Goal: Information Seeking & Learning: Learn about a topic

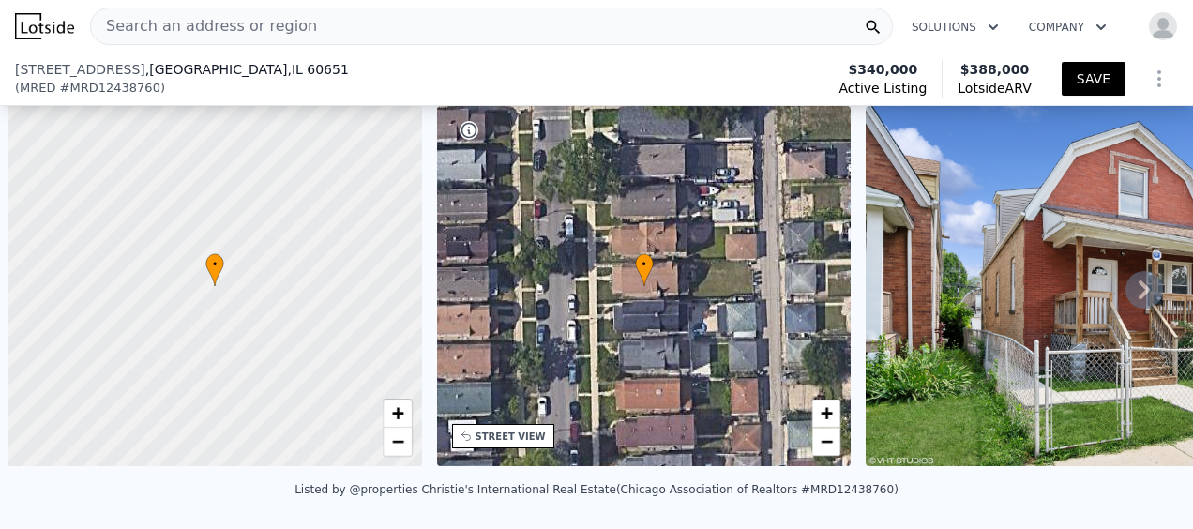
select select "30"
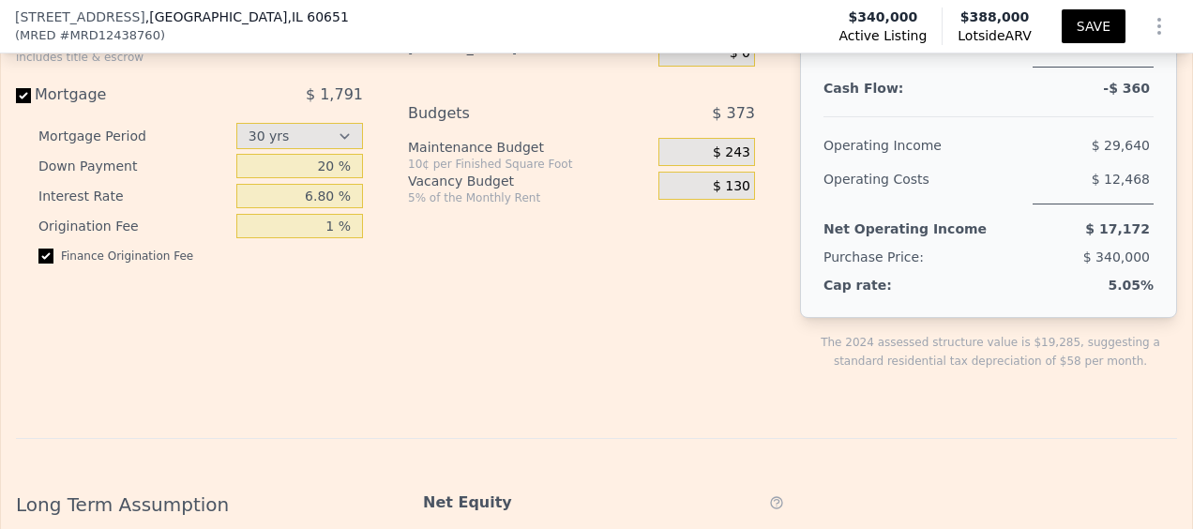
scroll to position [2956, 0]
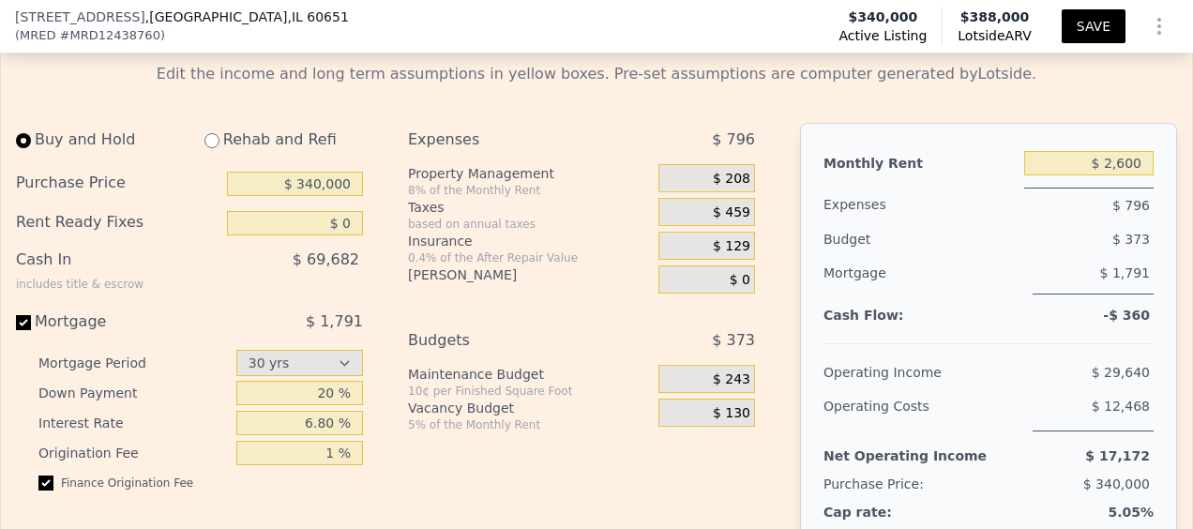
click at [729, 188] on span "$ 208" at bounding box center [732, 179] width 38 height 17
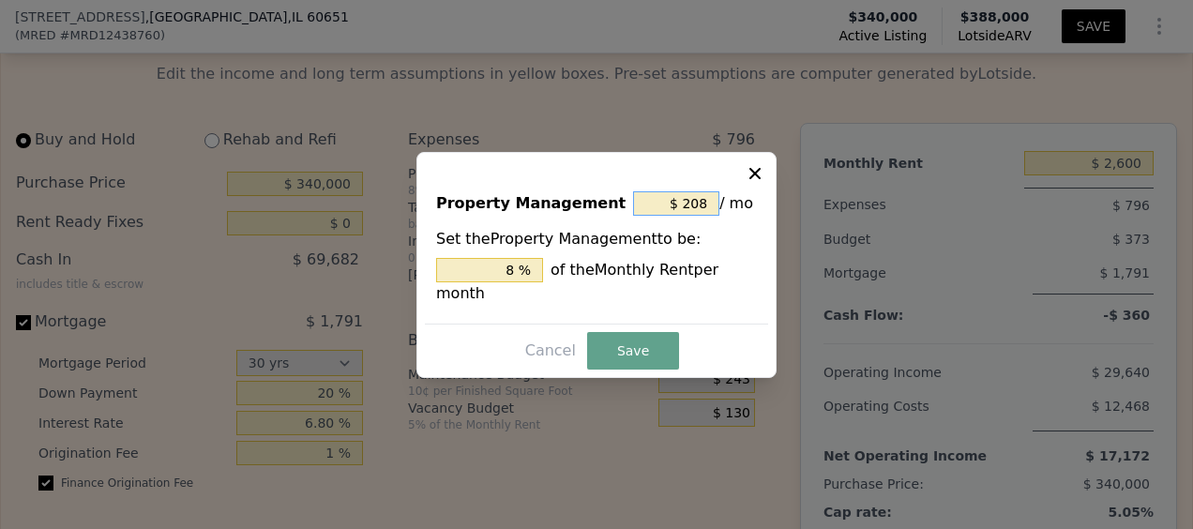
click at [700, 216] on input "$ 208" at bounding box center [676, 203] width 86 height 24
type input "$ 0"
type input "0 %"
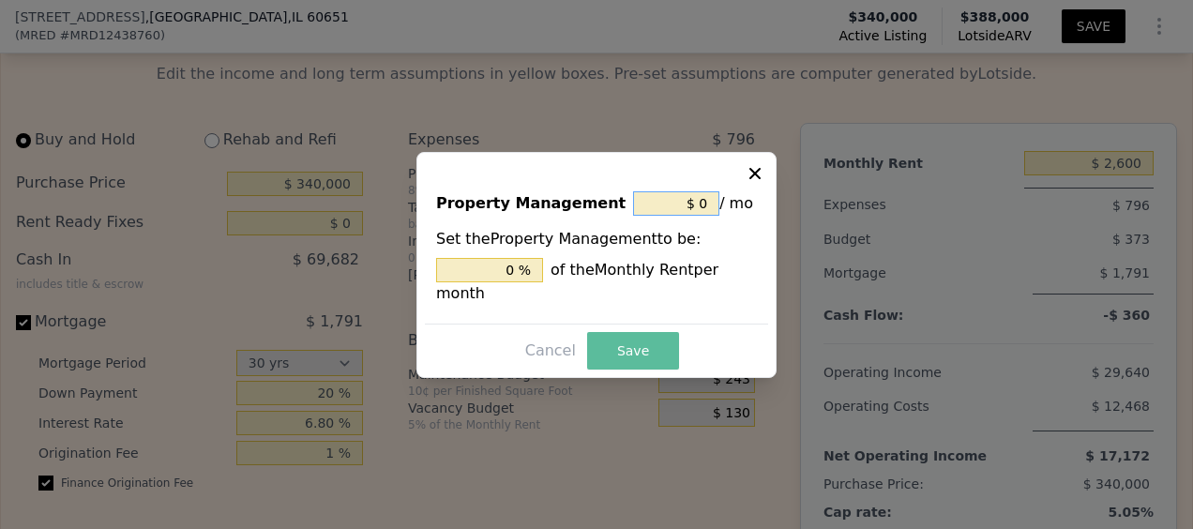
type input "$ 0"
click at [637, 341] on button "Save" at bounding box center [633, 351] width 92 height 38
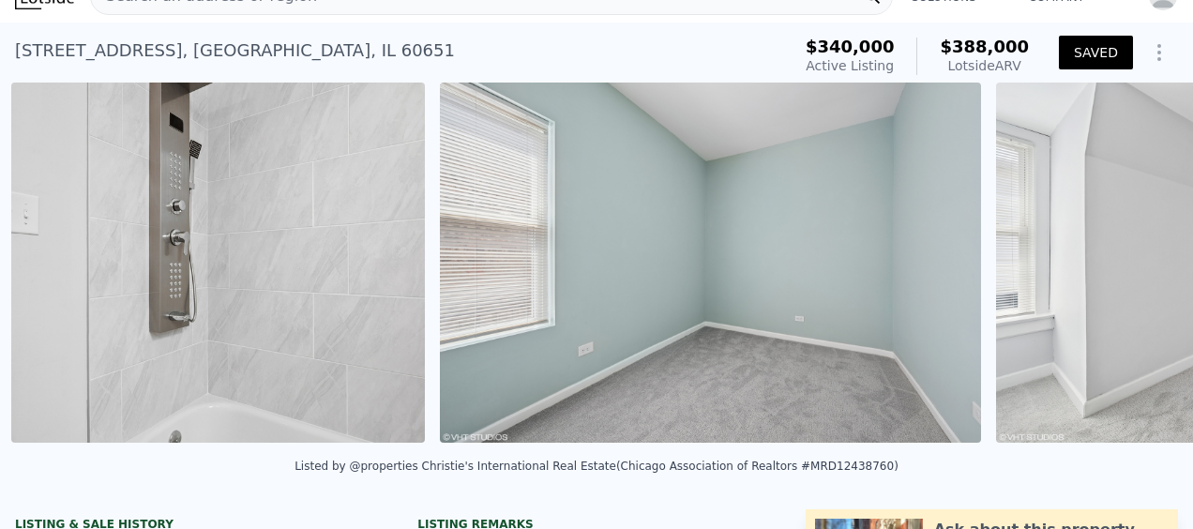
scroll to position [0, 4752]
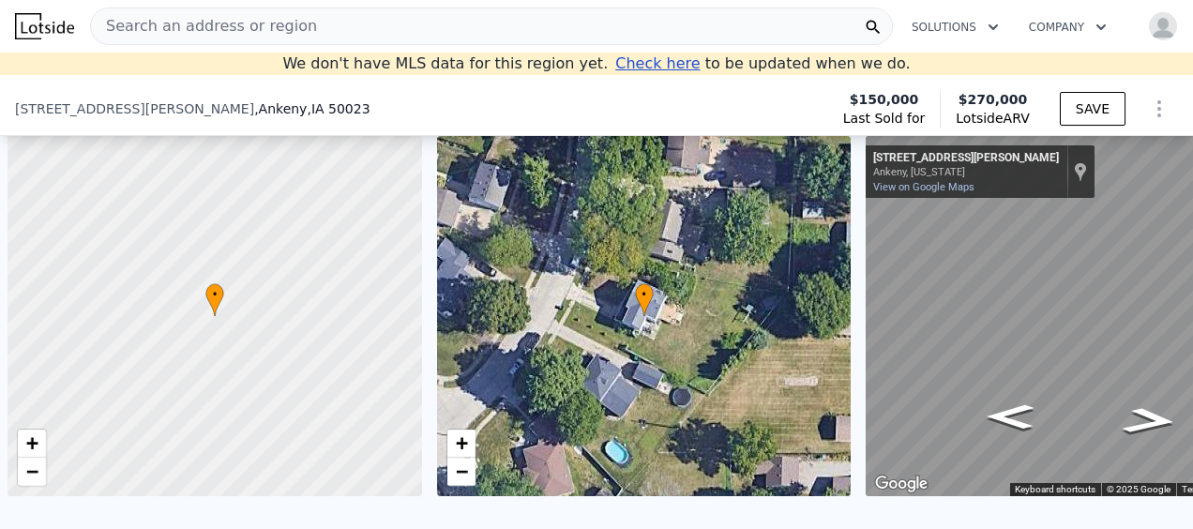
select select "30"
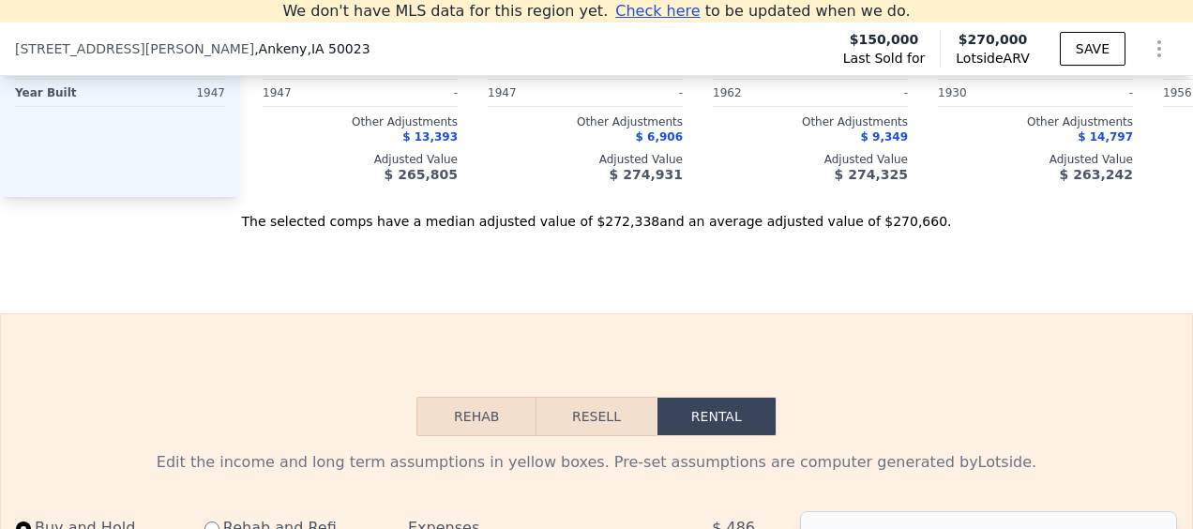
scroll to position [2836, 0]
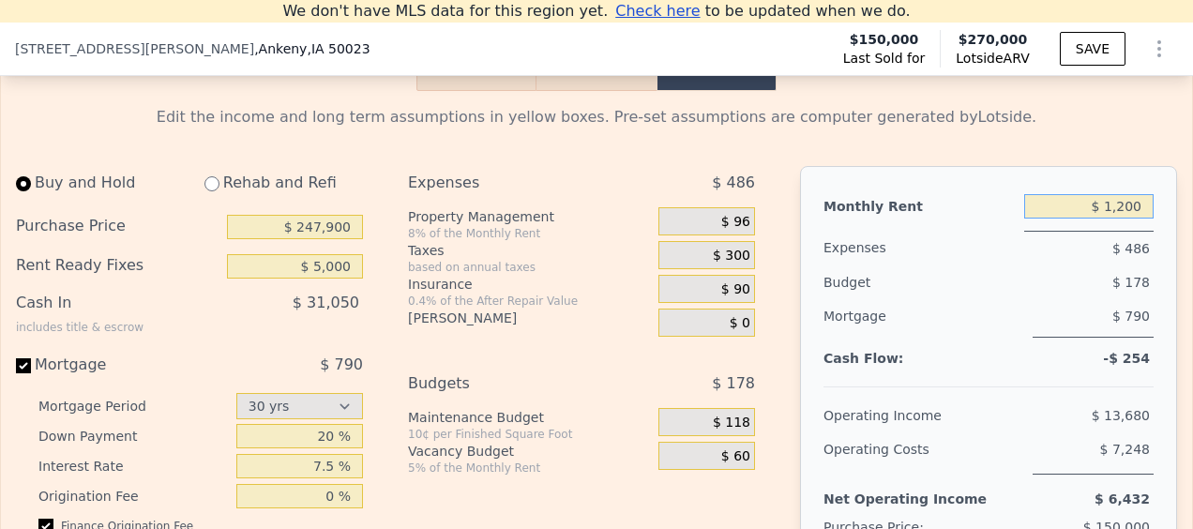
click at [1124, 219] on input "$ 1,200" at bounding box center [1088, 206] width 129 height 24
type input "$ 2,000"
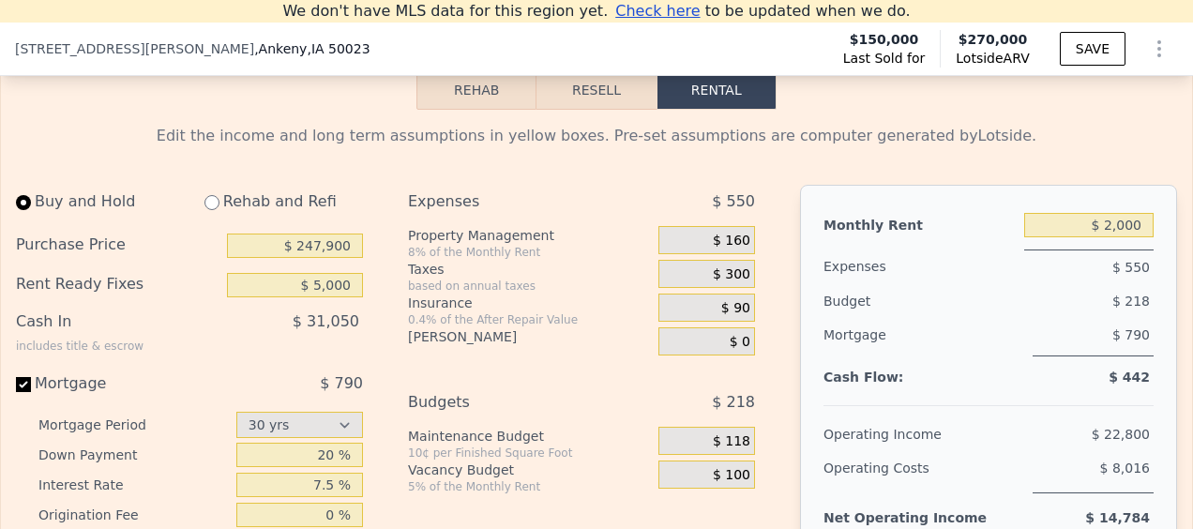
scroll to position [2816, 0]
click at [316, 298] on input "$ 5,000" at bounding box center [295, 286] width 136 height 24
type input "$ 15,000"
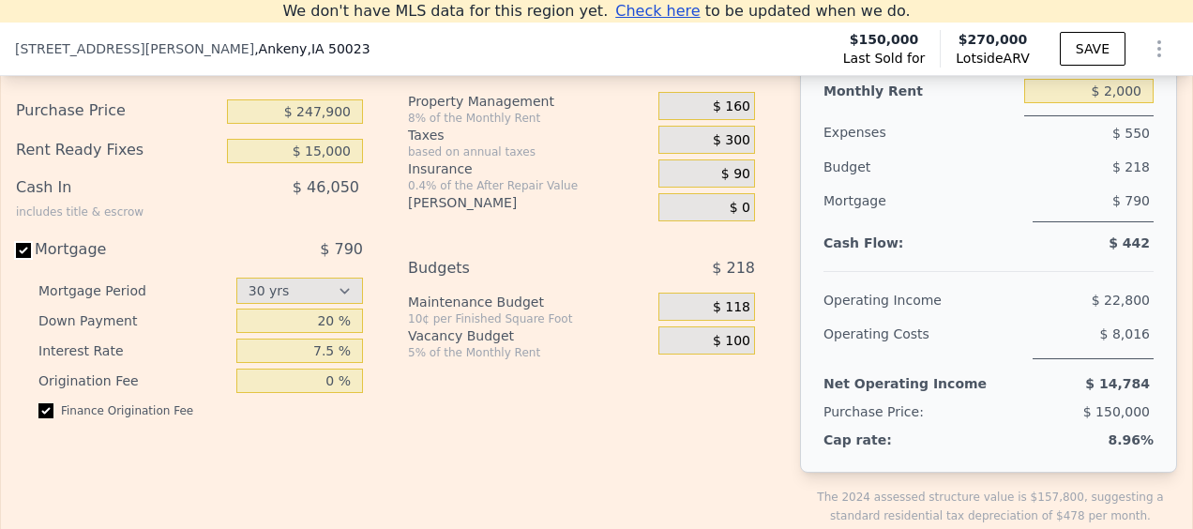
scroll to position [2951, 0]
click at [731, 149] on span "$ 300" at bounding box center [732, 140] width 38 height 17
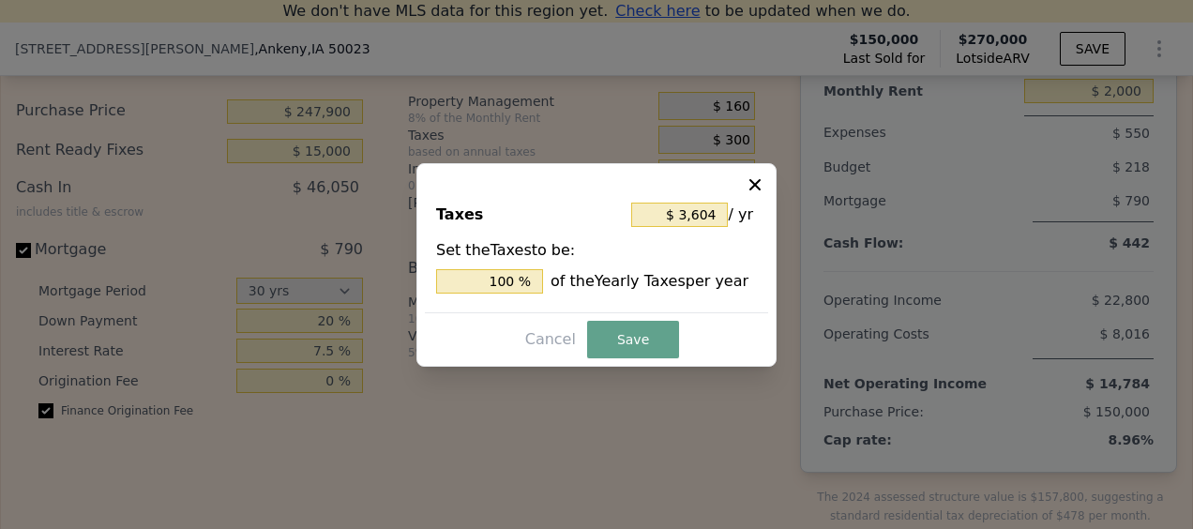
click at [758, 179] on icon at bounding box center [755, 184] width 19 height 19
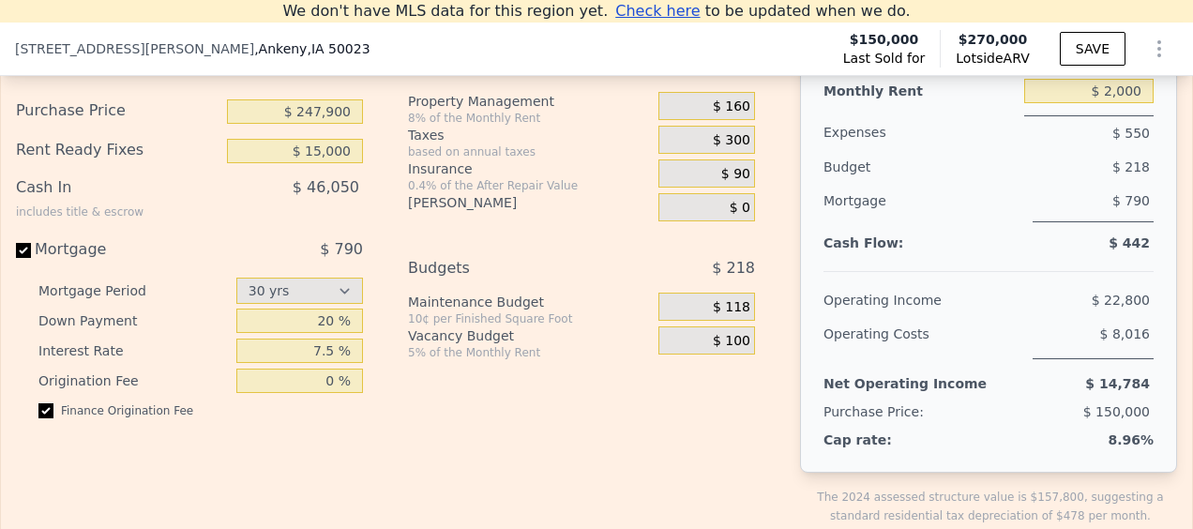
click at [709, 188] on div "$ 90" at bounding box center [707, 173] width 97 height 28
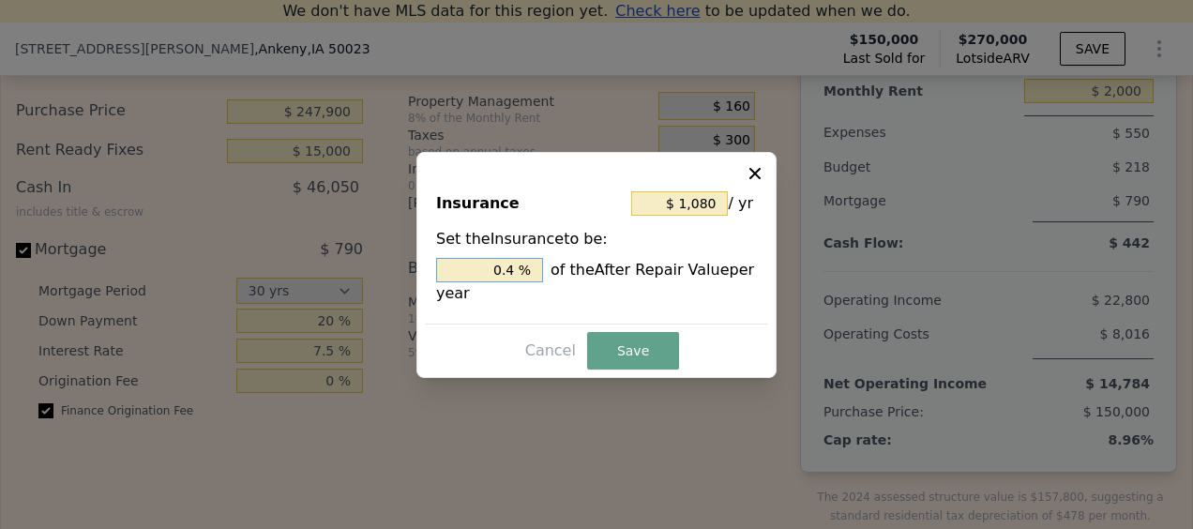
click at [516, 265] on input "0.4 %" at bounding box center [489, 270] width 107 height 24
type input "$ 0"
type input "0. %"
type input "$ 1,890"
type input "0.7 %"
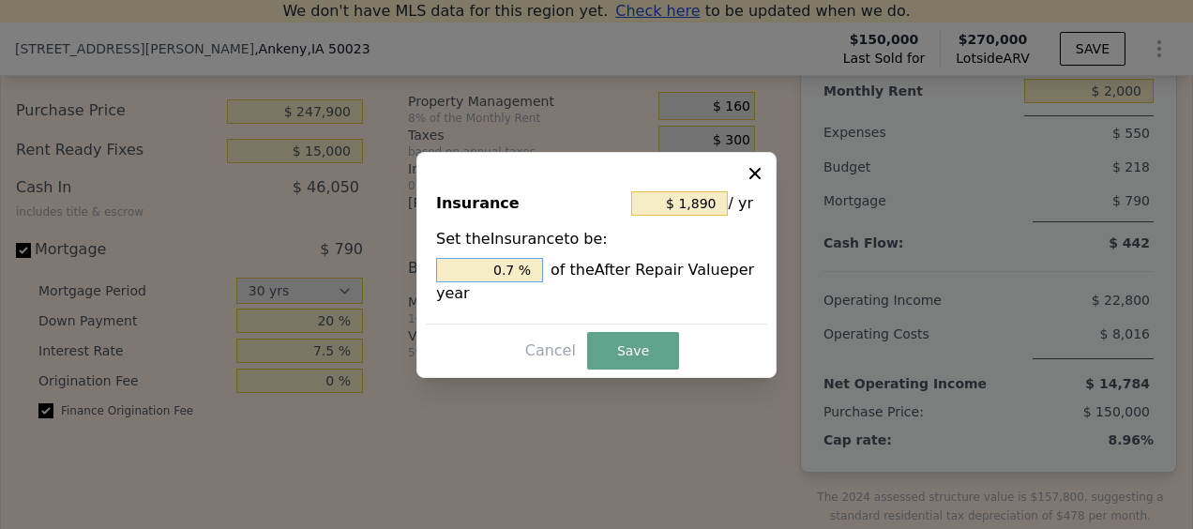
type input "$ 2,025"
type input "0.75 %"
click at [663, 353] on button "Save" at bounding box center [633, 351] width 92 height 38
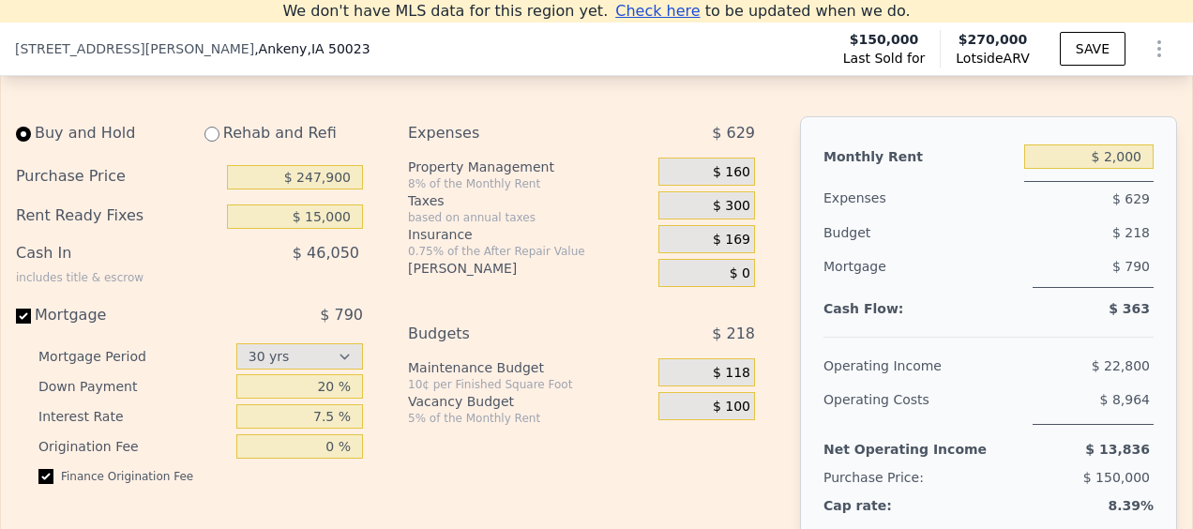
scroll to position [2923, 0]
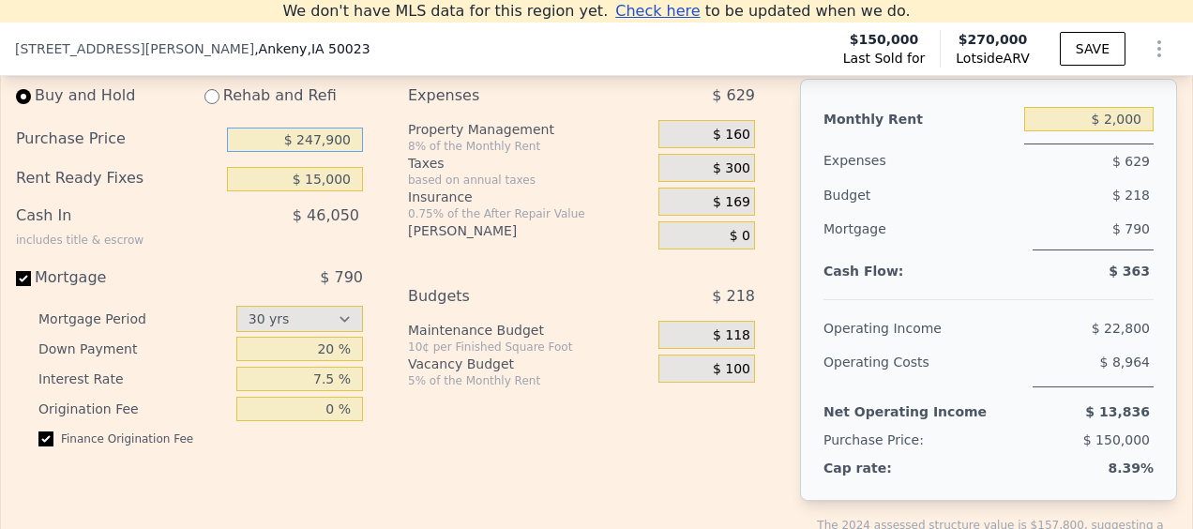
click at [336, 152] on input "$ 247,900" at bounding box center [295, 140] width 136 height 24
type input "$ 247,900"
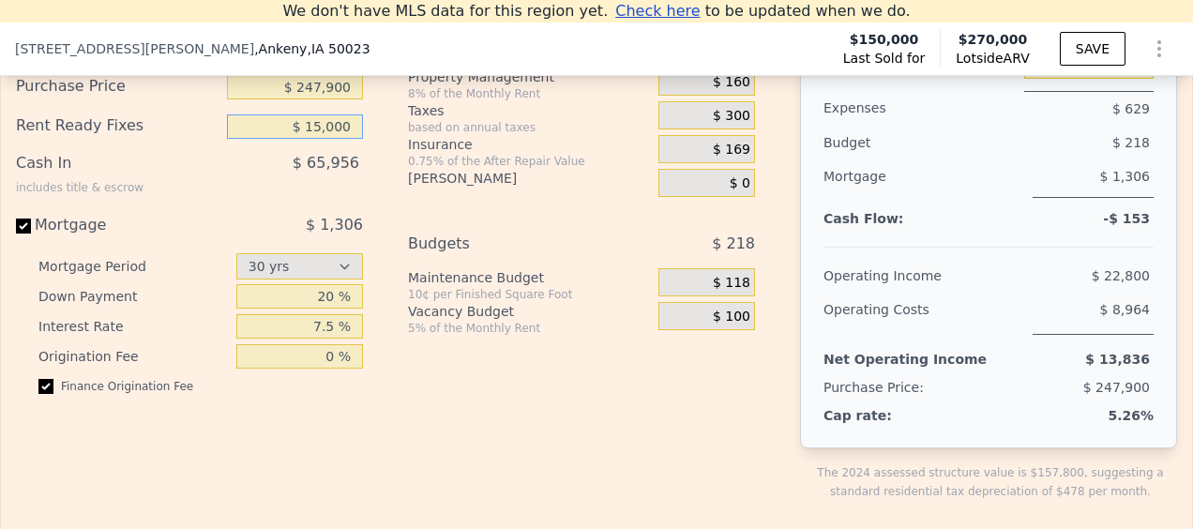
scroll to position [2977, 0]
click at [342, 137] on input "$ 10,000" at bounding box center [295, 125] width 136 height 24
type input "$ 15,000"
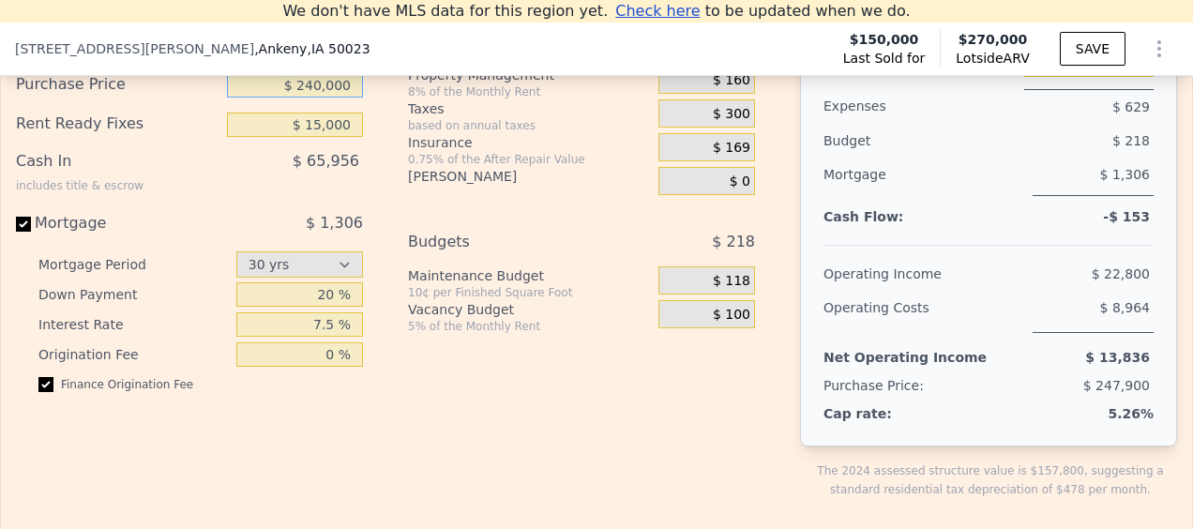
type input "$ 240,000"
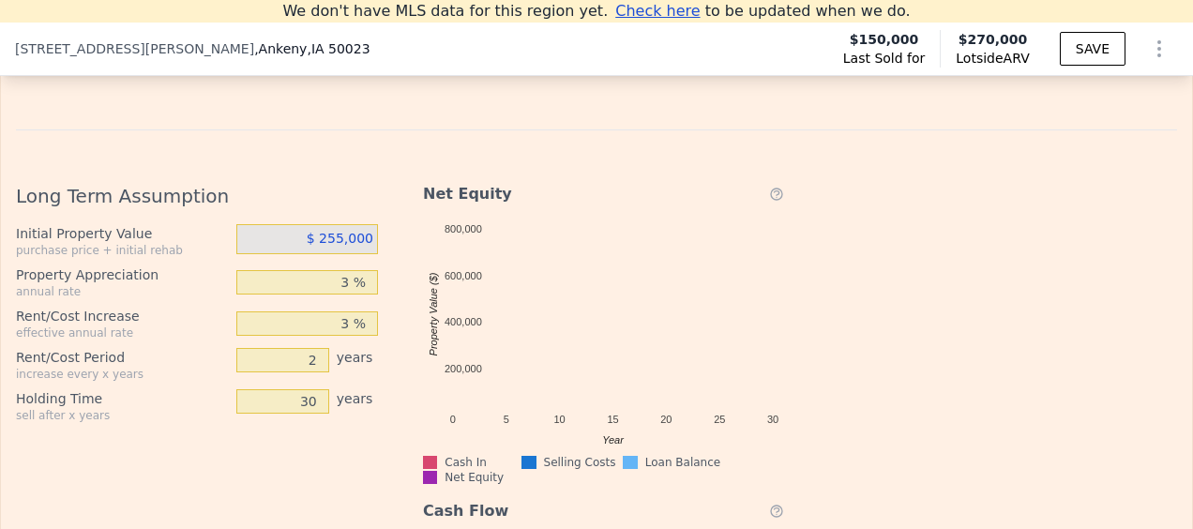
scroll to position [3413, 0]
click at [334, 248] on span "$ 255,000" at bounding box center [340, 240] width 67 height 15
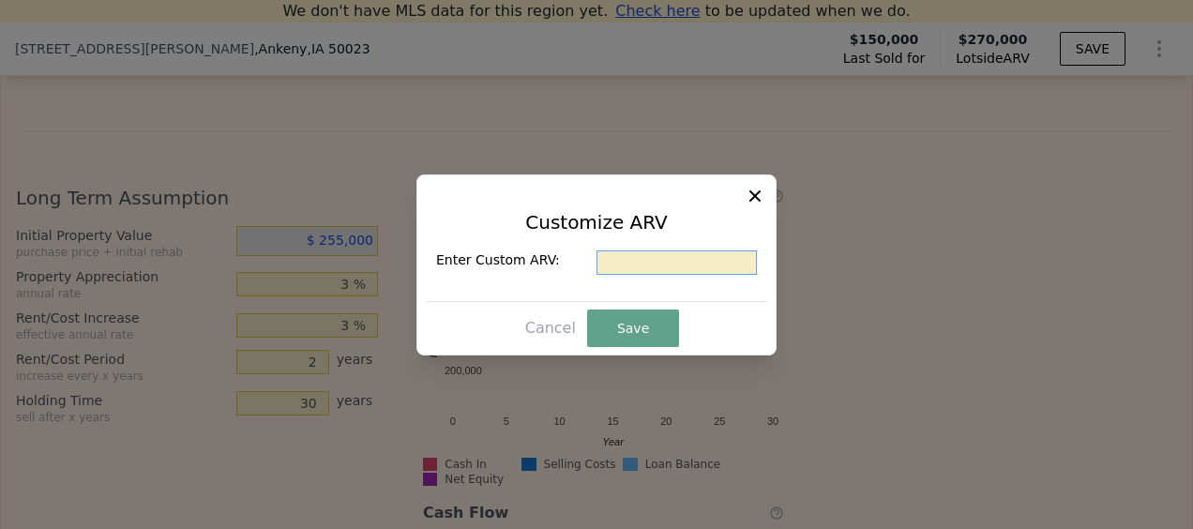
click at [689, 268] on input "text" at bounding box center [677, 262] width 160 height 24
type input "$ 270,000"
click at [657, 312] on button "Save" at bounding box center [633, 329] width 92 height 38
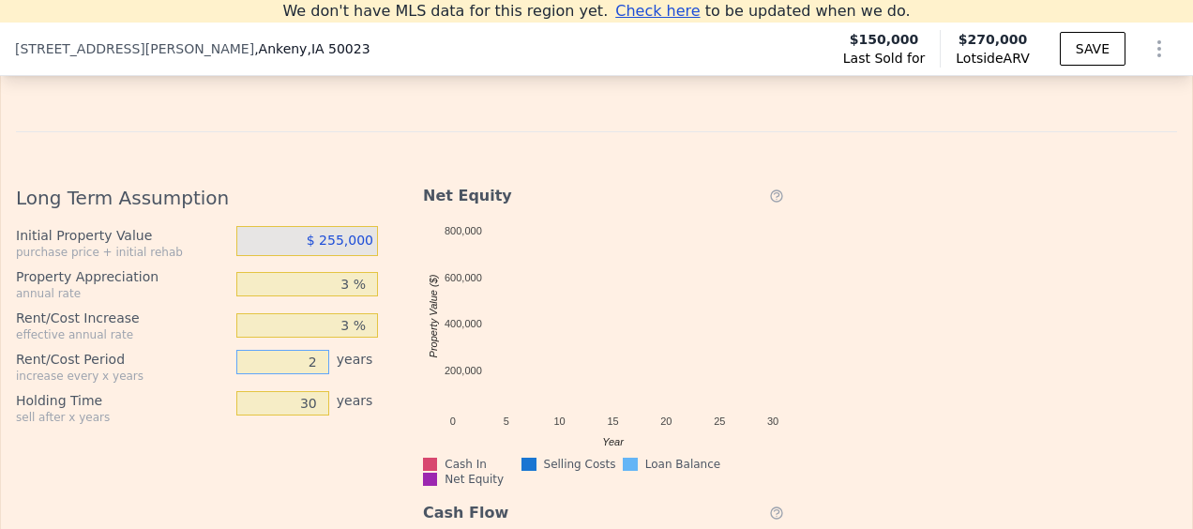
click at [308, 374] on input "2" at bounding box center [282, 362] width 93 height 24
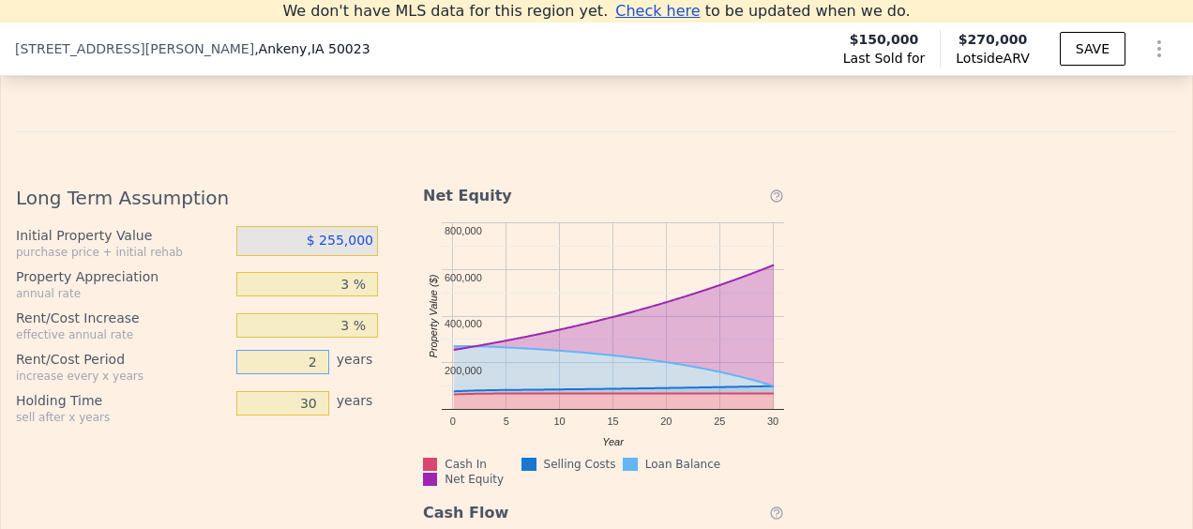
click at [308, 374] on input "2" at bounding box center [282, 362] width 93 height 24
type input "1"
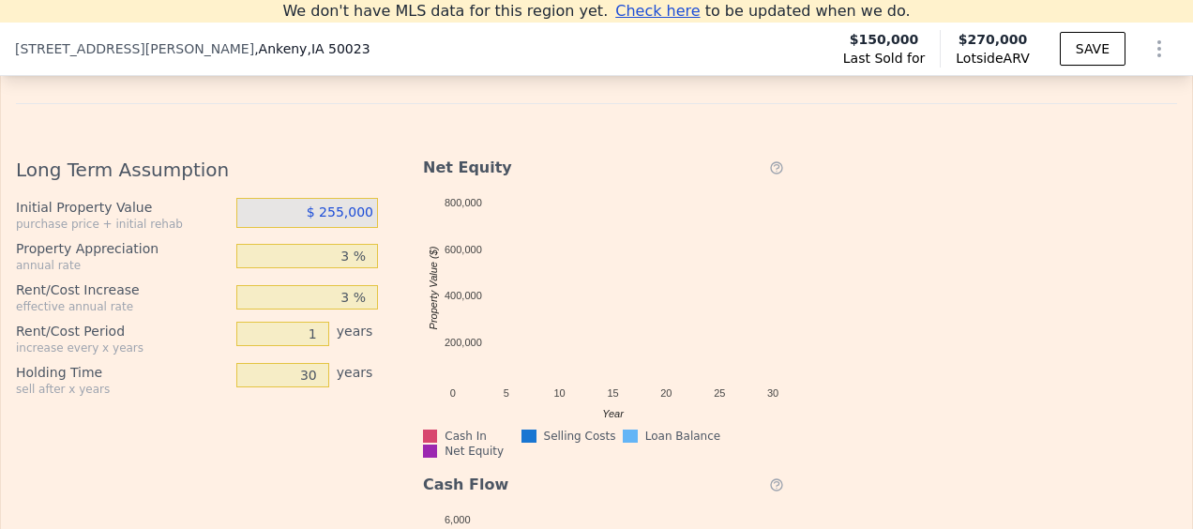
scroll to position [3435, 0]
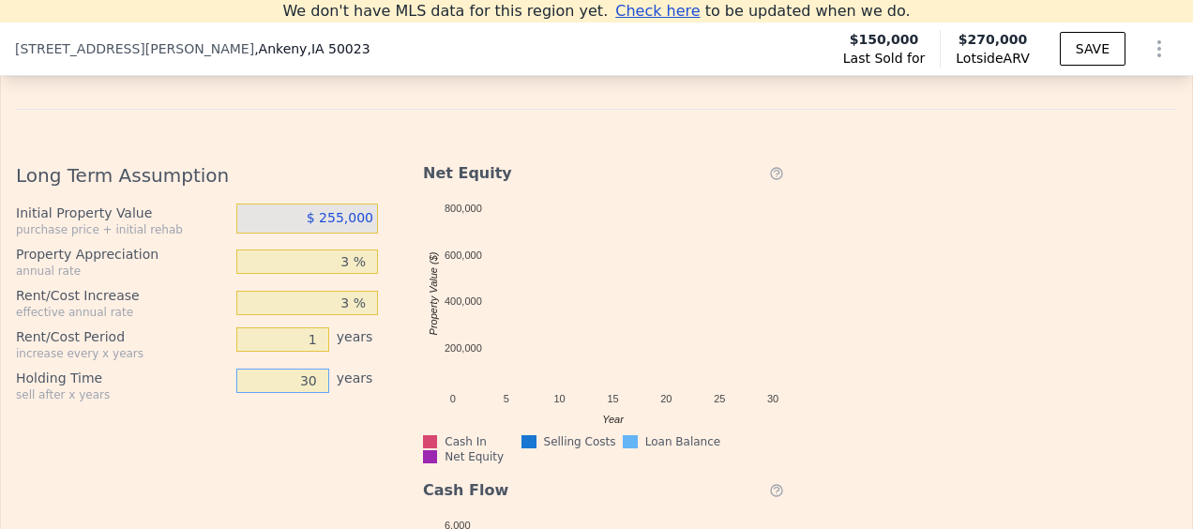
click at [296, 393] on input "30" at bounding box center [282, 381] width 93 height 24
type input "7"
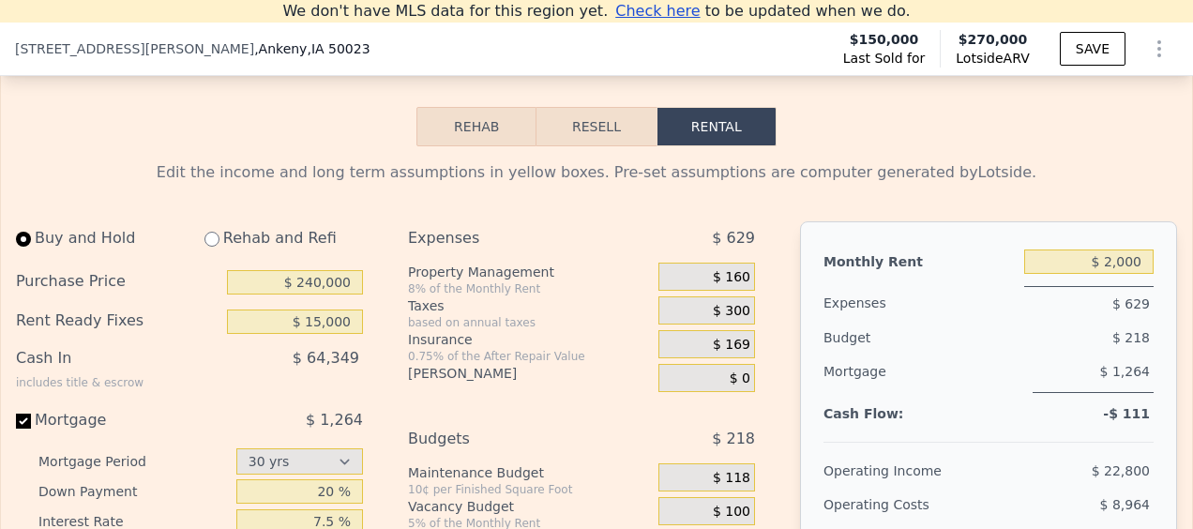
scroll to position [2780, 0]
click at [315, 295] on input "$ 240,000" at bounding box center [295, 282] width 136 height 24
type input "$ 315,000"
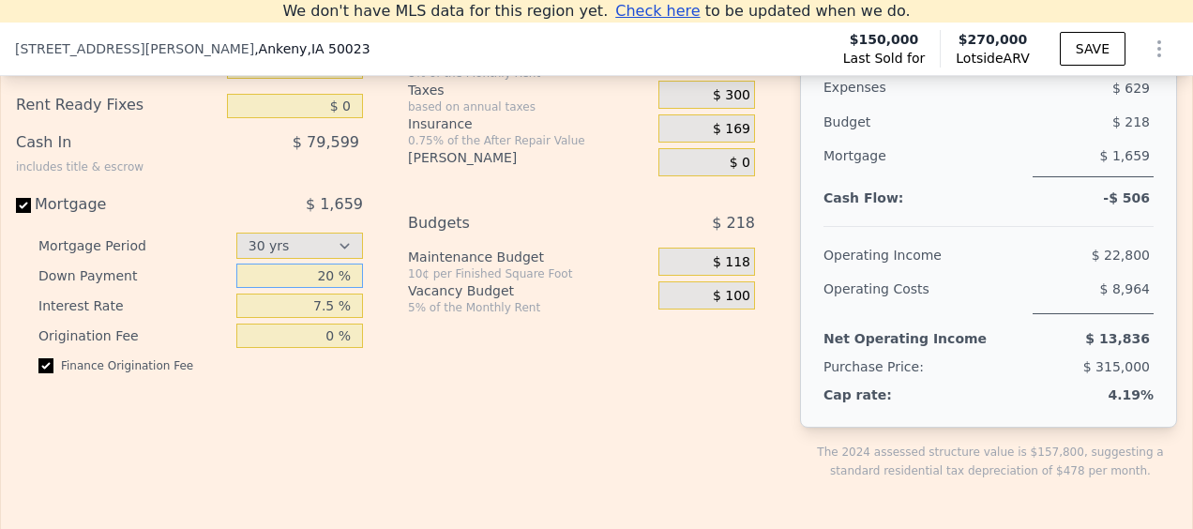
click at [328, 288] on input "20 %" at bounding box center [299, 276] width 127 height 24
type input "$ 15,000"
type input "25 %"
type input "5.75 %"
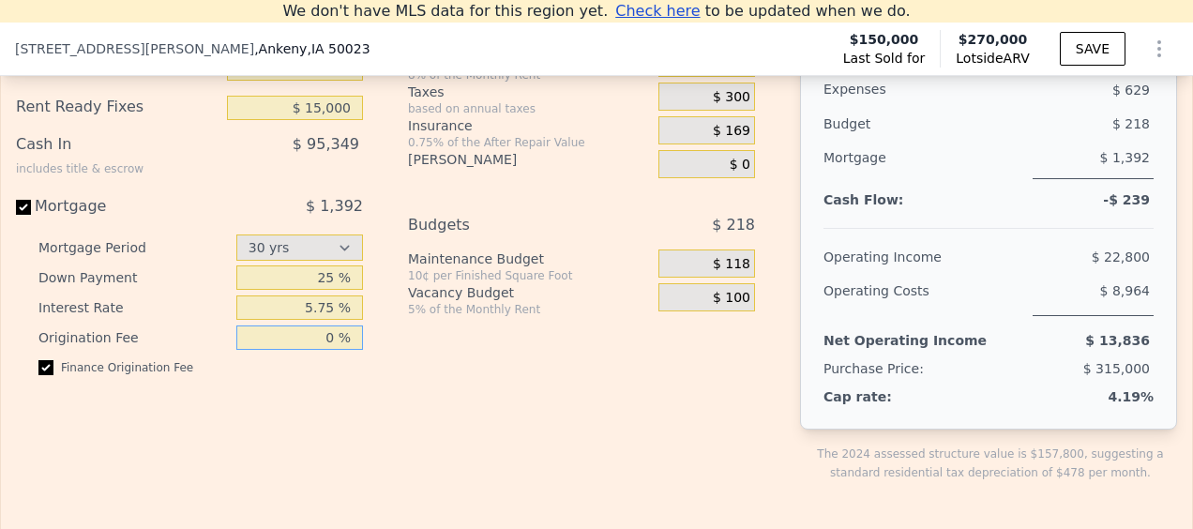
scroll to position [2994, 0]
type input "0.37 %"
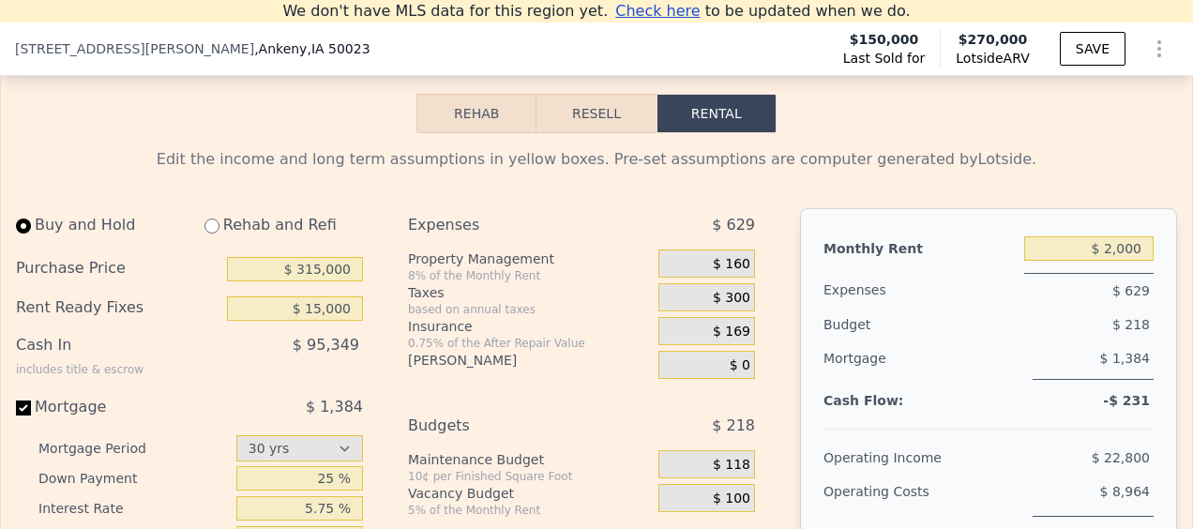
scroll to position [2792, 0]
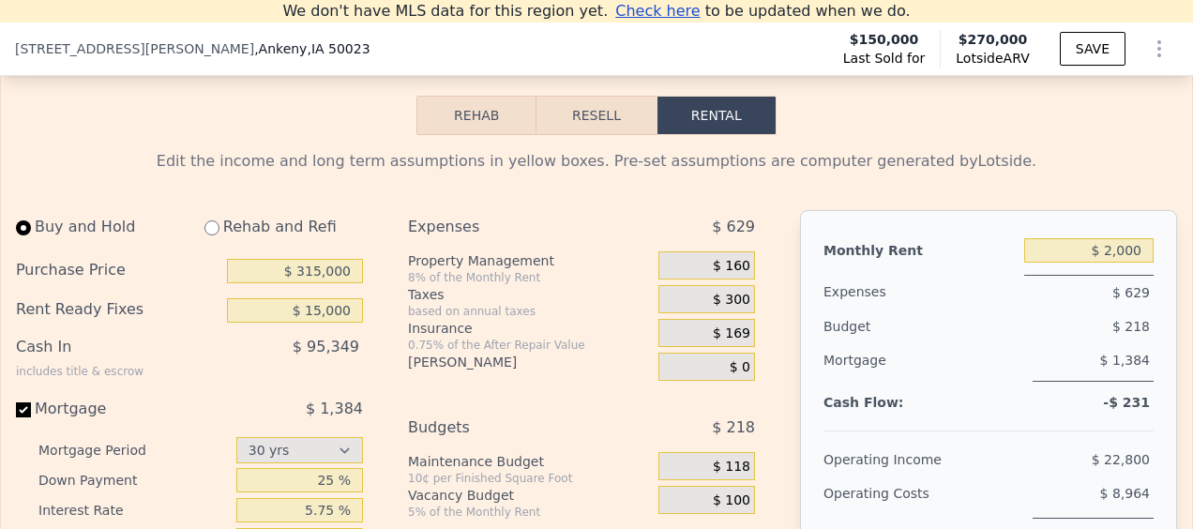
click at [726, 309] on span "$ 300" at bounding box center [732, 300] width 38 height 17
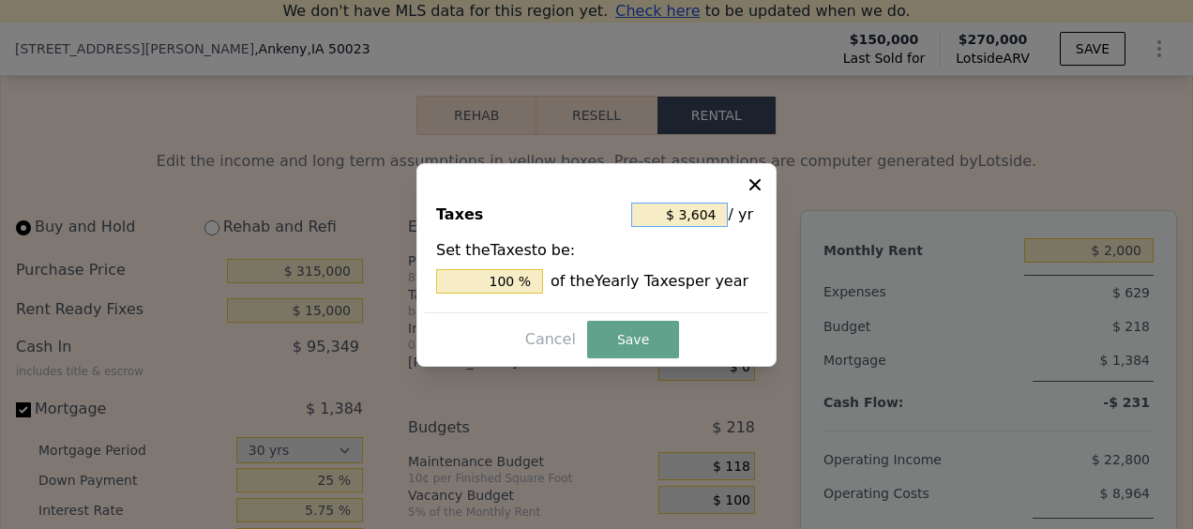
click at [705, 220] on input "$ 3,604" at bounding box center [679, 215] width 97 height 24
click at [499, 287] on input "100 %" at bounding box center [489, 281] width 107 height 24
click at [747, 178] on icon at bounding box center [755, 184] width 19 height 19
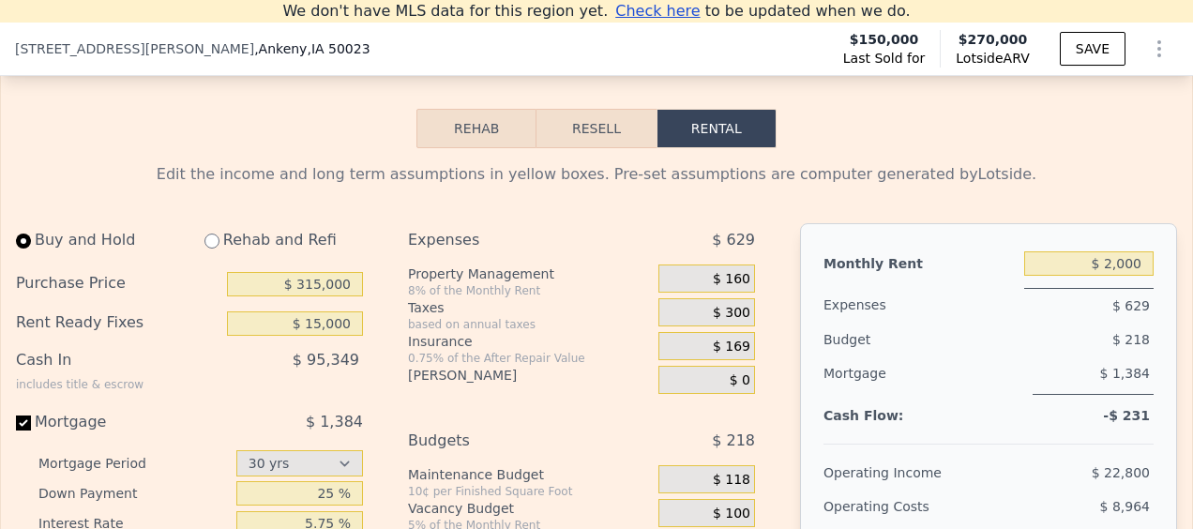
scroll to position [2777, 0]
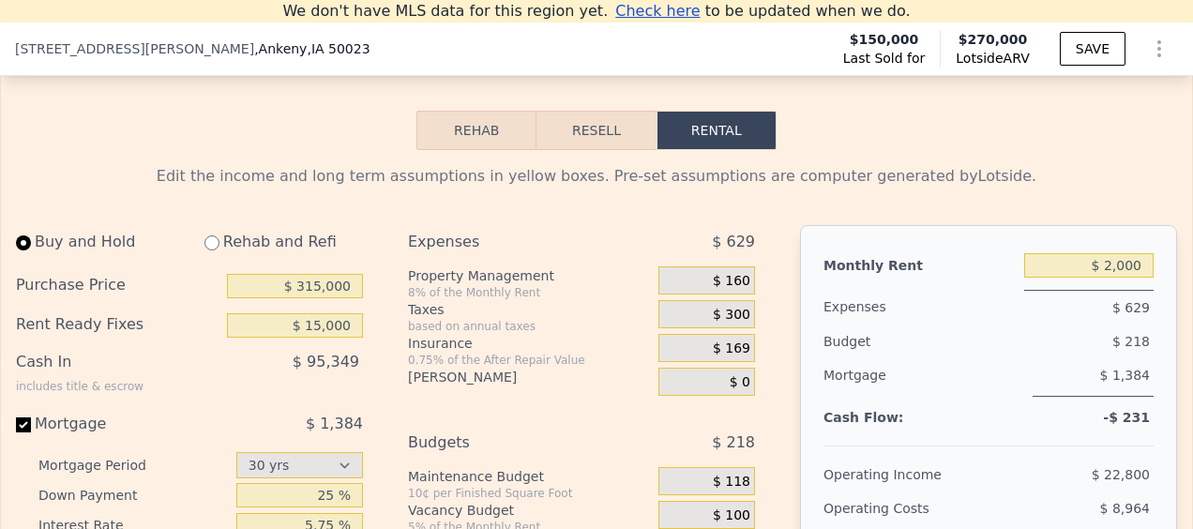
click at [732, 290] on span "$ 160" at bounding box center [732, 281] width 38 height 17
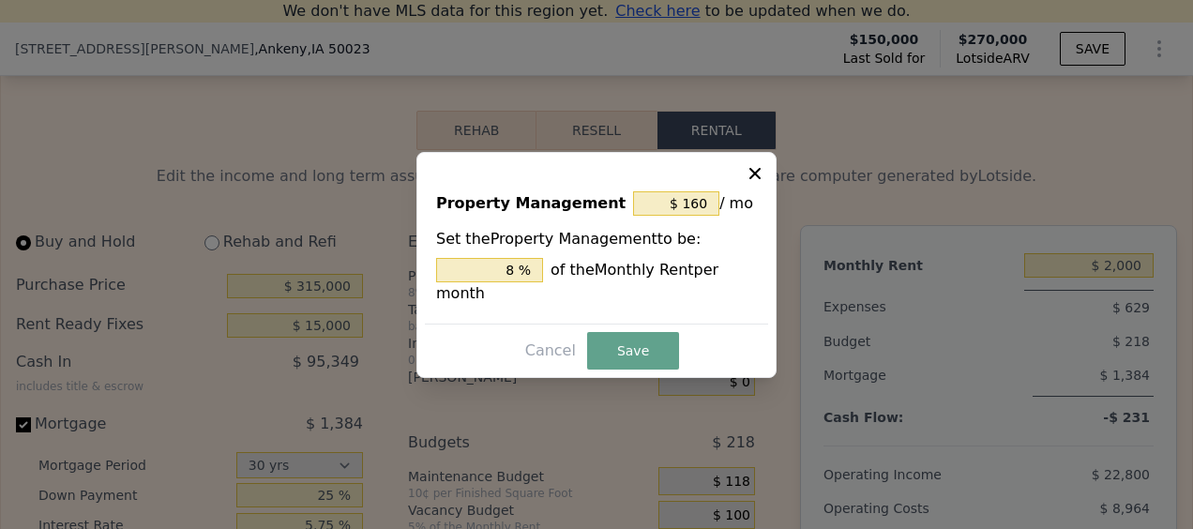
click at [758, 178] on icon at bounding box center [755, 172] width 11 height 11
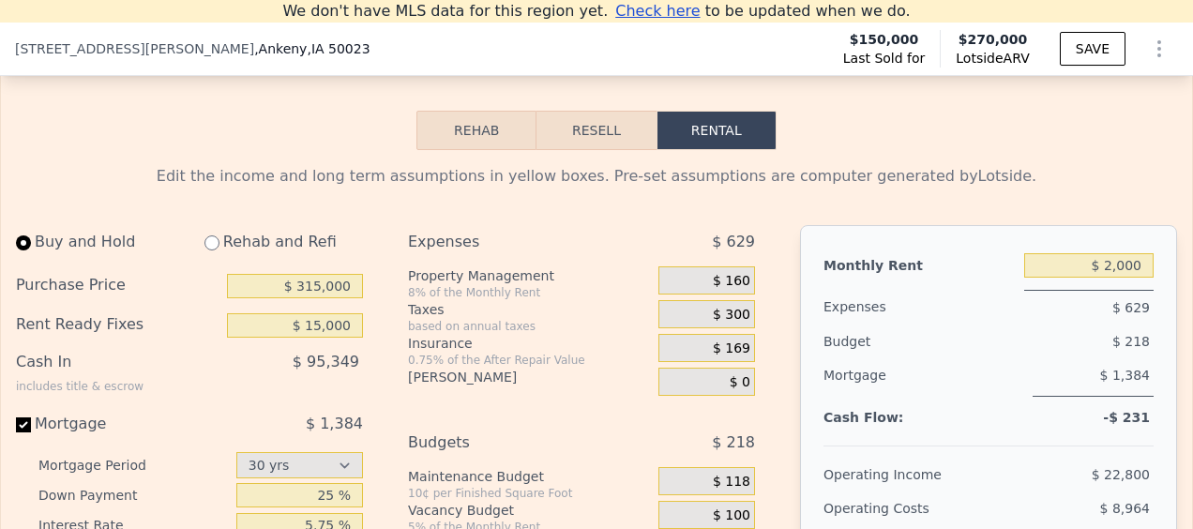
scroll to position [2854, 0]
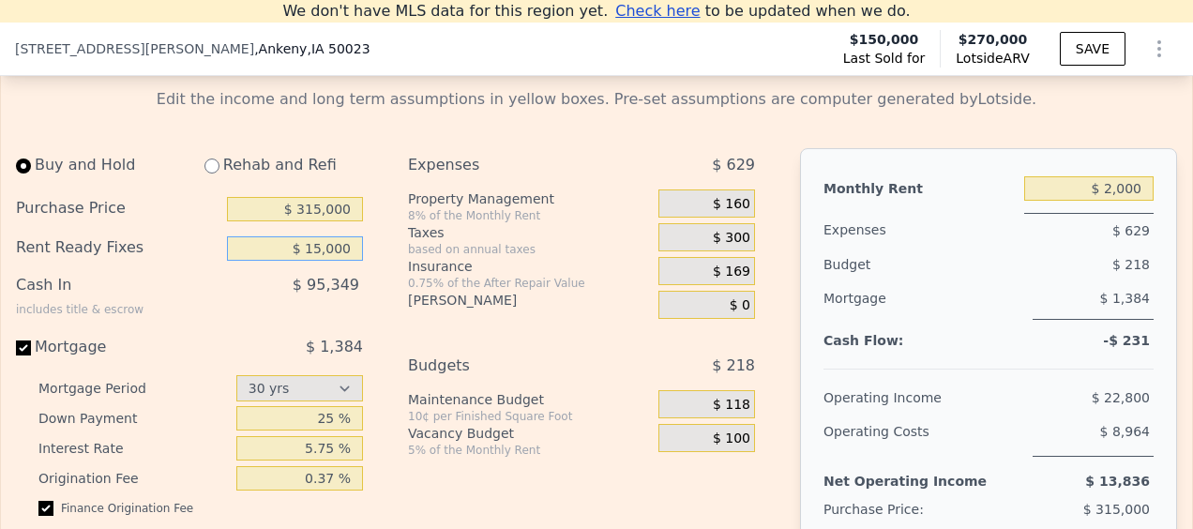
click at [326, 261] on input "$ 15,000" at bounding box center [295, 248] width 136 height 24
click at [329, 261] on input "$ 0" at bounding box center [295, 248] width 136 height 24
type input "$ 0"
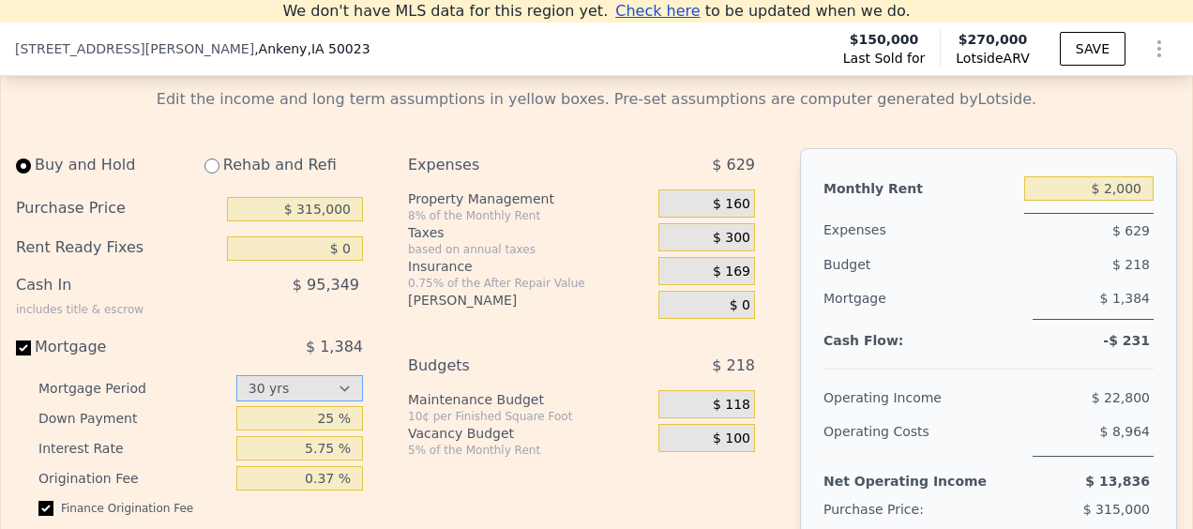
click at [325, 401] on select "15 yrs 30 yrs" at bounding box center [299, 388] width 127 height 26
click at [236, 396] on select "15 yrs 30 yrs" at bounding box center [299, 388] width 127 height 26
click at [316, 221] on input "$ 315,000" at bounding box center [295, 209] width 136 height 24
type input "$ 315,000"
click at [336, 261] on input "$ 15,000" at bounding box center [295, 248] width 136 height 24
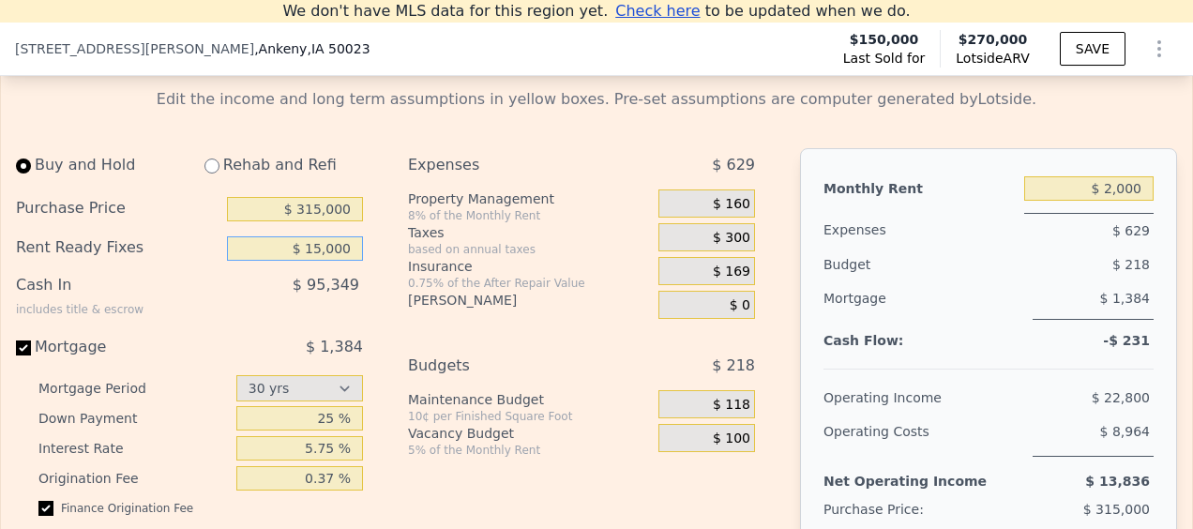
click at [336, 261] on input "$ 15,000" at bounding box center [295, 248] width 136 height 24
type input "$ 0"
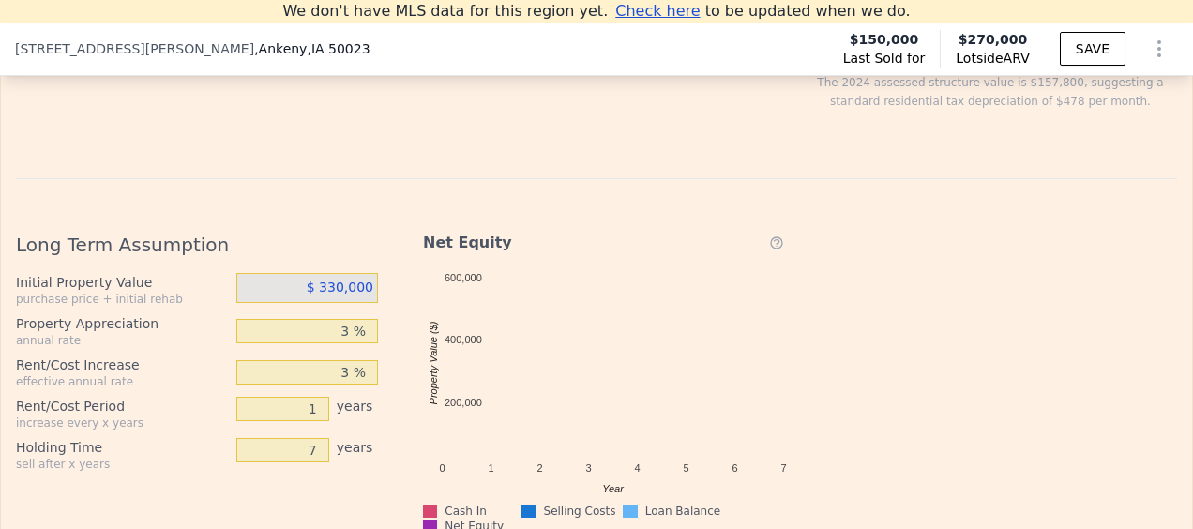
scroll to position [3366, 0]
click at [349, 295] on span "$ 330,000" at bounding box center [340, 287] width 67 height 15
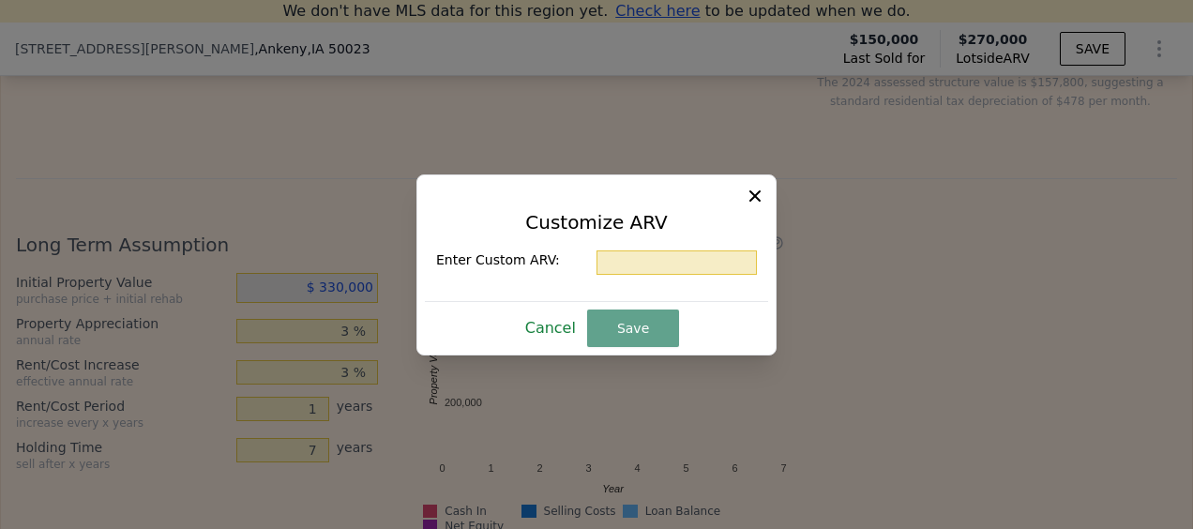
click at [557, 332] on button "Cancel" at bounding box center [551, 328] width 66 height 30
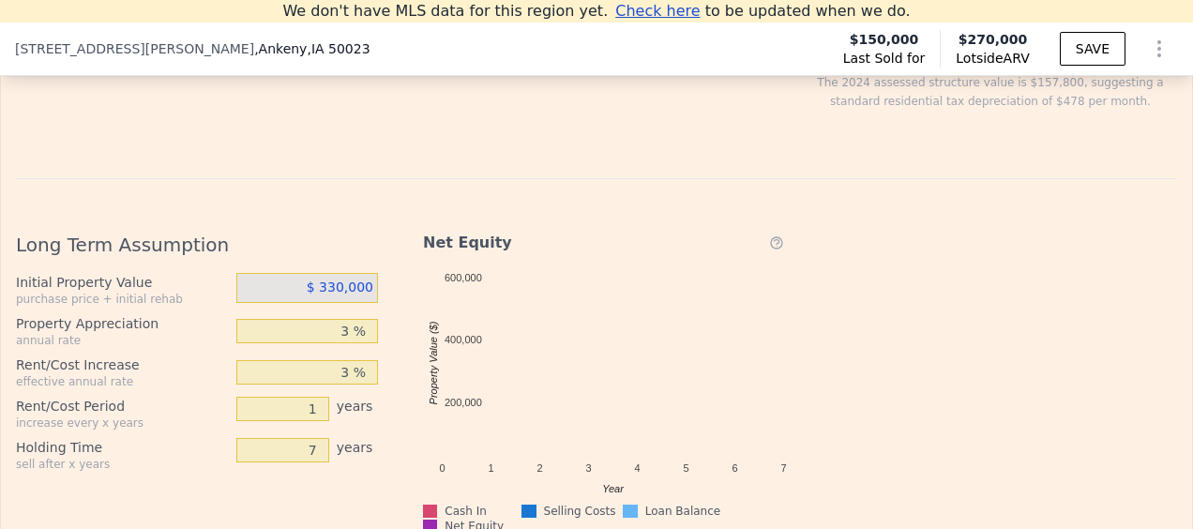
click at [351, 295] on span "$ 330,000" at bounding box center [340, 287] width 67 height 15
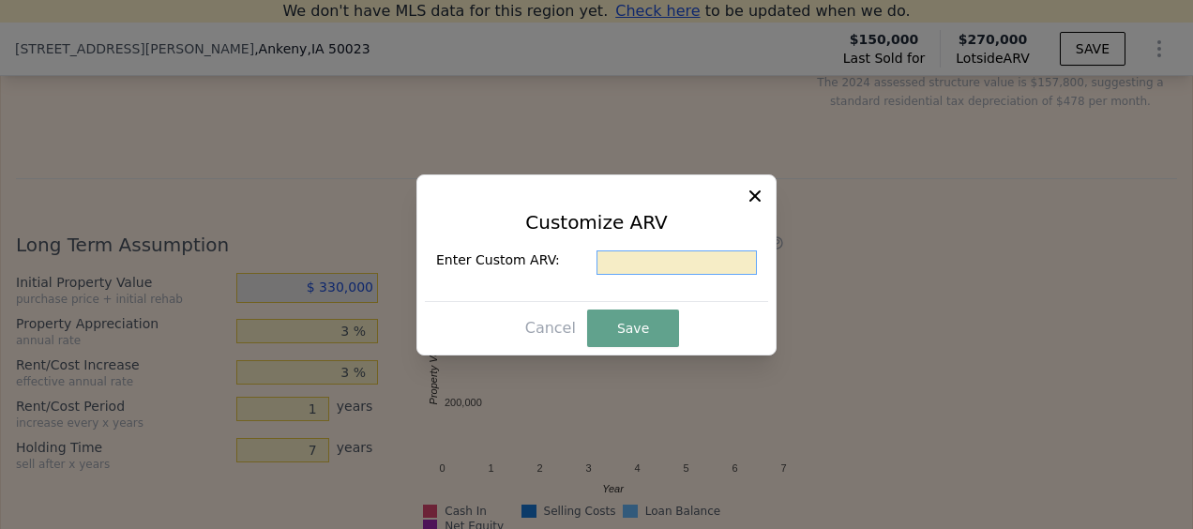
click at [644, 270] on input "text" at bounding box center [677, 262] width 160 height 24
type input "$ 315,000"
click at [609, 338] on button "Save" at bounding box center [633, 329] width 92 height 38
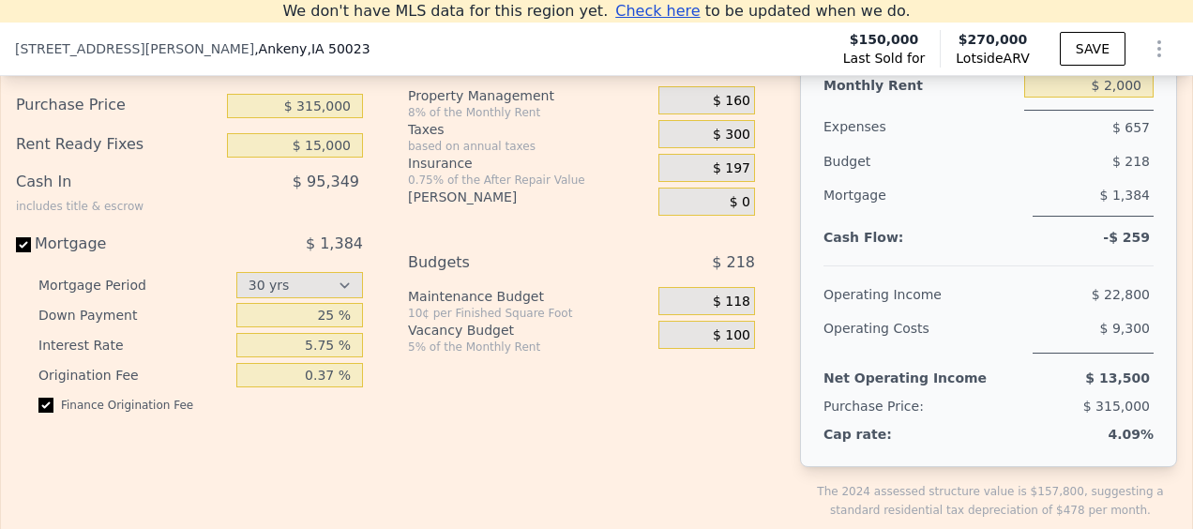
scroll to position [2649, 0]
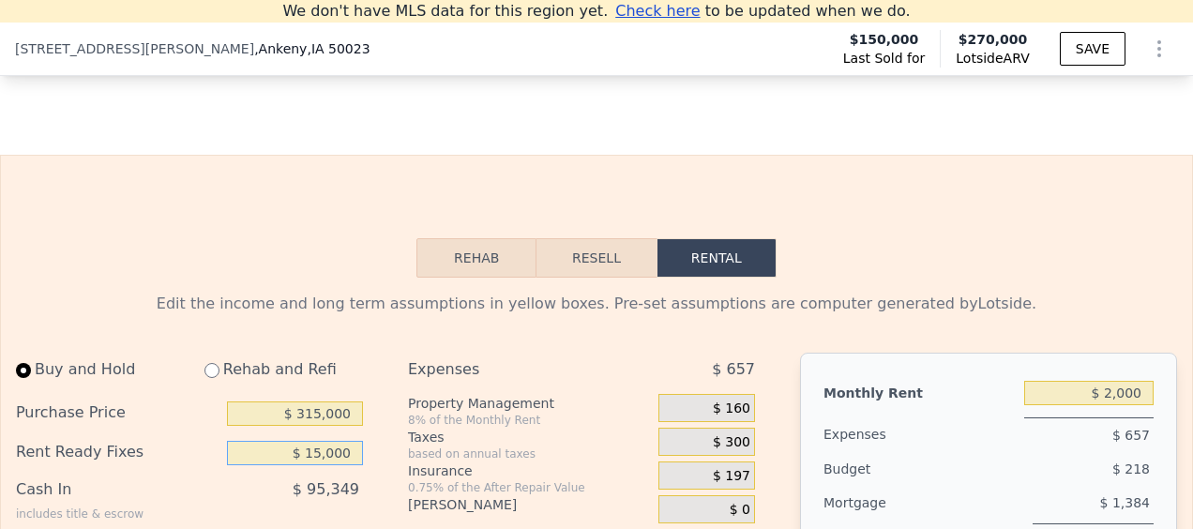
click at [340, 465] on input "$ 15,000" at bounding box center [295, 453] width 136 height 24
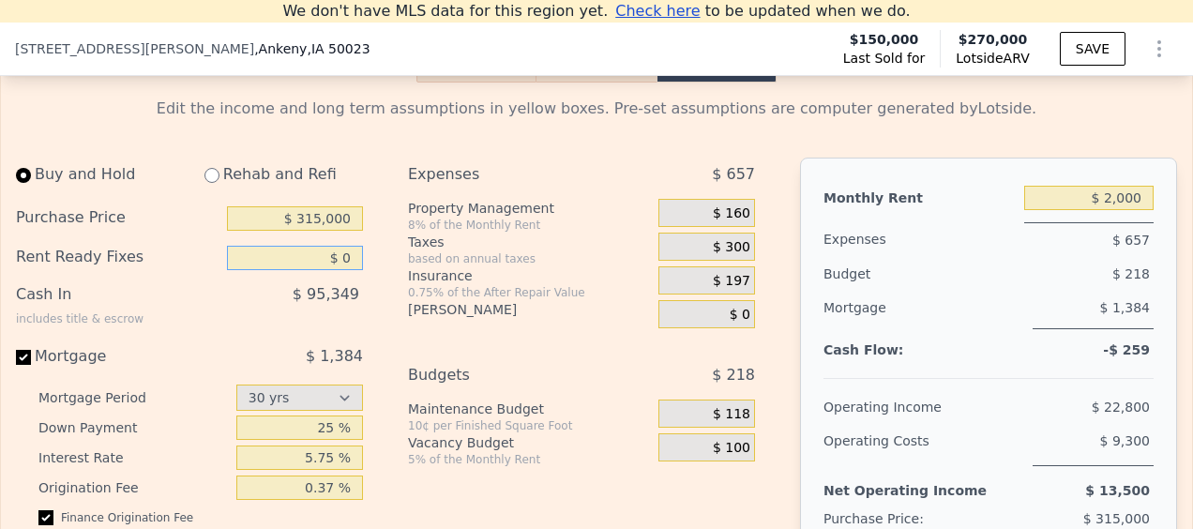
type input "$ 0"
click at [1110, 210] on input "$ 2,000" at bounding box center [1088, 198] width 129 height 24
type input "$ 2,200"
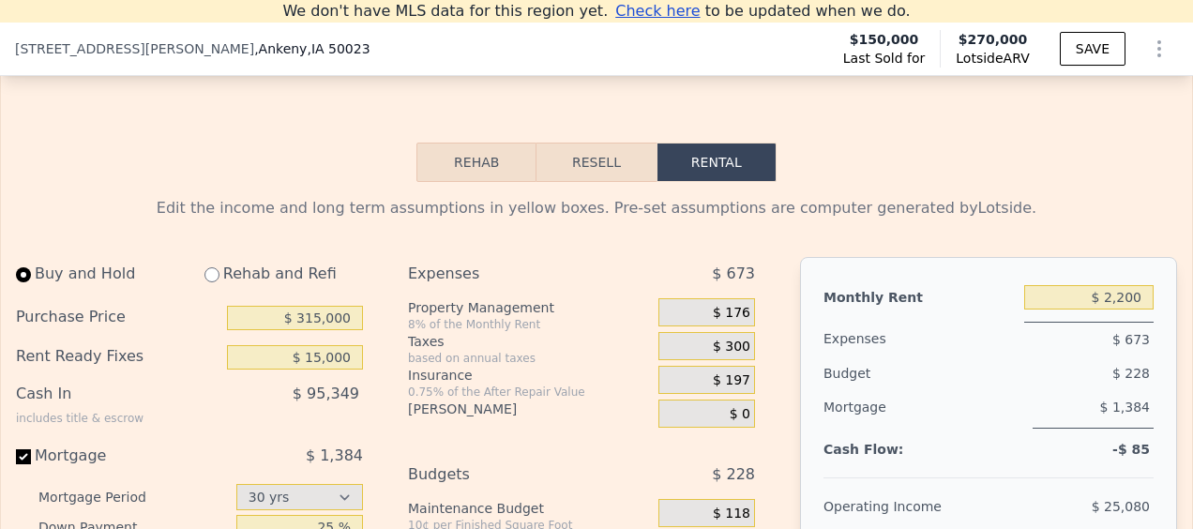
scroll to position [2744, 0]
click at [341, 371] on input "$ 15,000" at bounding box center [295, 358] width 136 height 24
type input "$ 0"
drag, startPoint x: 478, startPoint y: 312, endPoint x: 371, endPoint y: 302, distance: 107.4
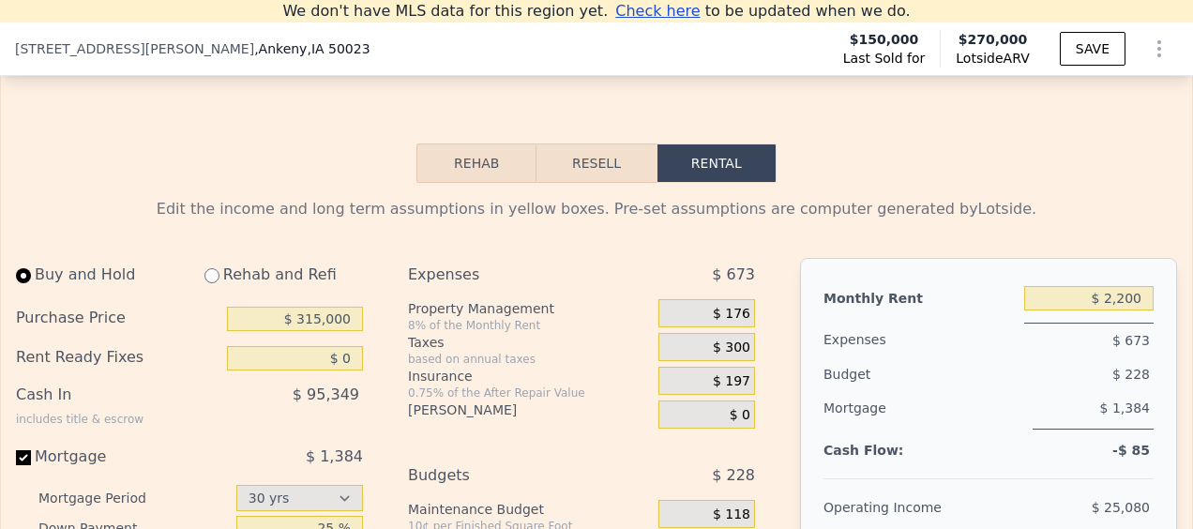
click at [371, 302] on div "Buy and Hold Rehab and Refi Purchase Price $ 315,000 Rent Ready Fixes $ 0 Cash …" at bounding box center [197, 510] width 362 height 505
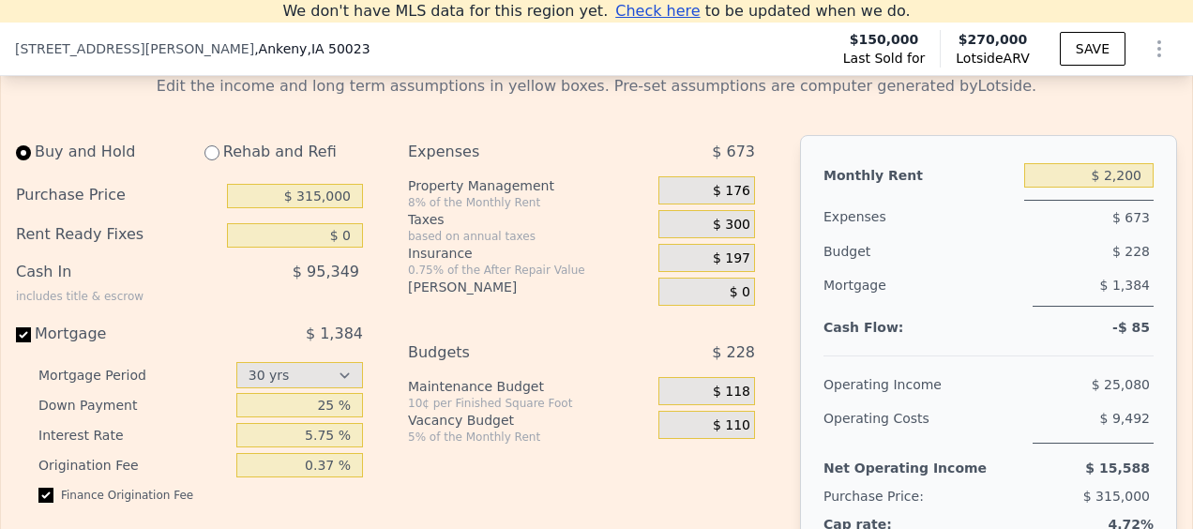
scroll to position [2866, 0]
click at [730, 235] on span "$ 300" at bounding box center [732, 226] width 38 height 17
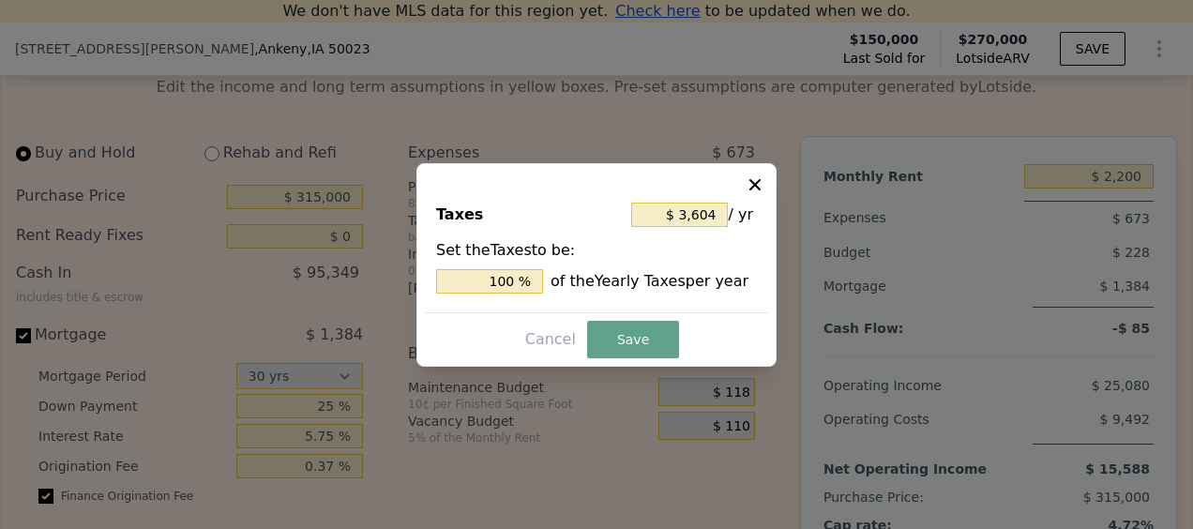
click at [749, 184] on icon at bounding box center [755, 184] width 19 height 19
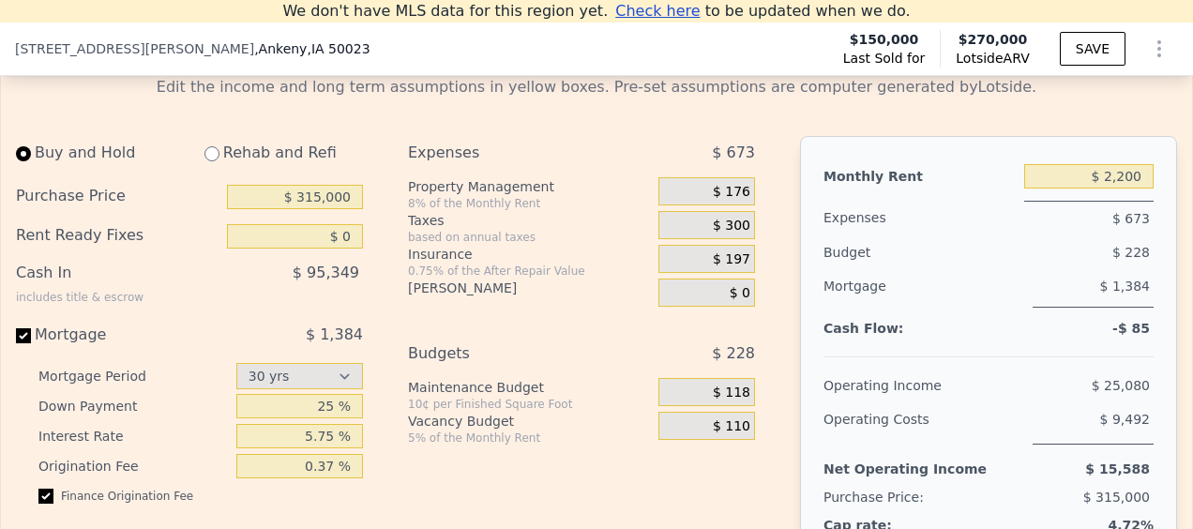
click at [736, 302] on span "$ 0" at bounding box center [740, 293] width 21 height 17
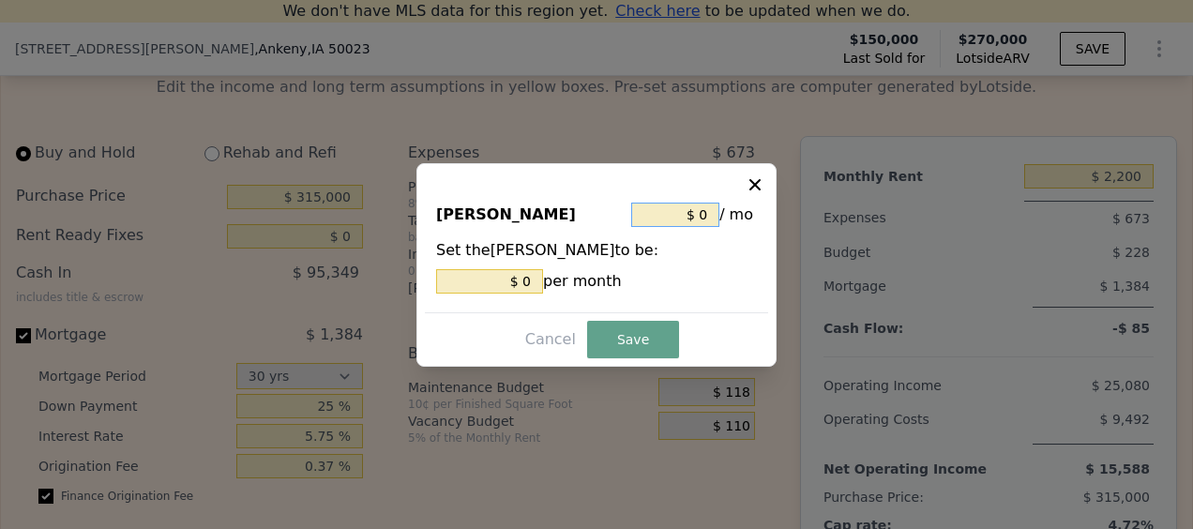
click at [704, 213] on input "$ 0" at bounding box center [675, 215] width 88 height 24
type input "$ 2"
type input "$ 20"
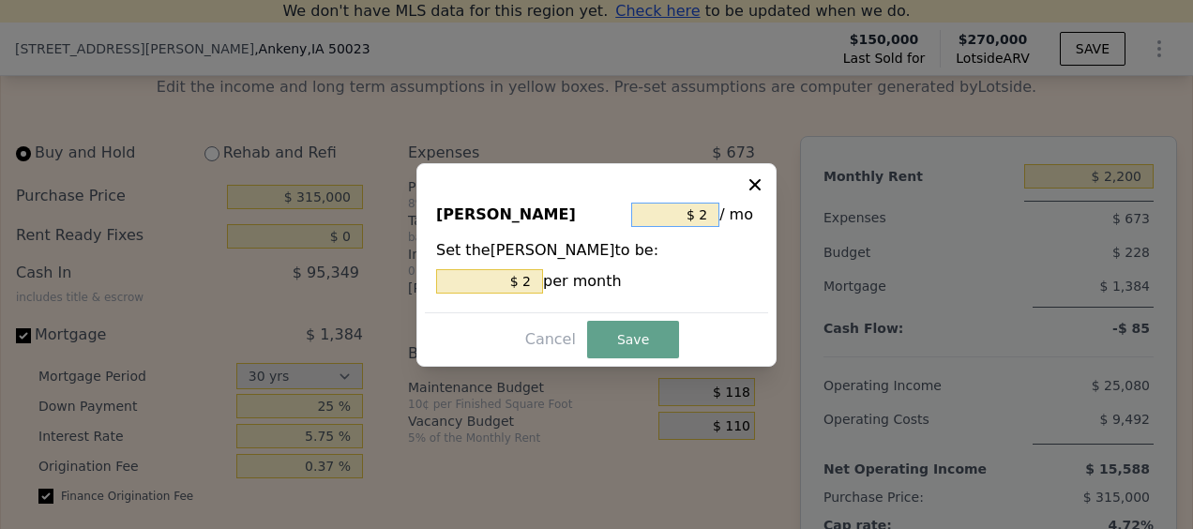
type input "$ 20"
click at [620, 342] on button "Save" at bounding box center [633, 340] width 92 height 38
type input "$ 15,000"
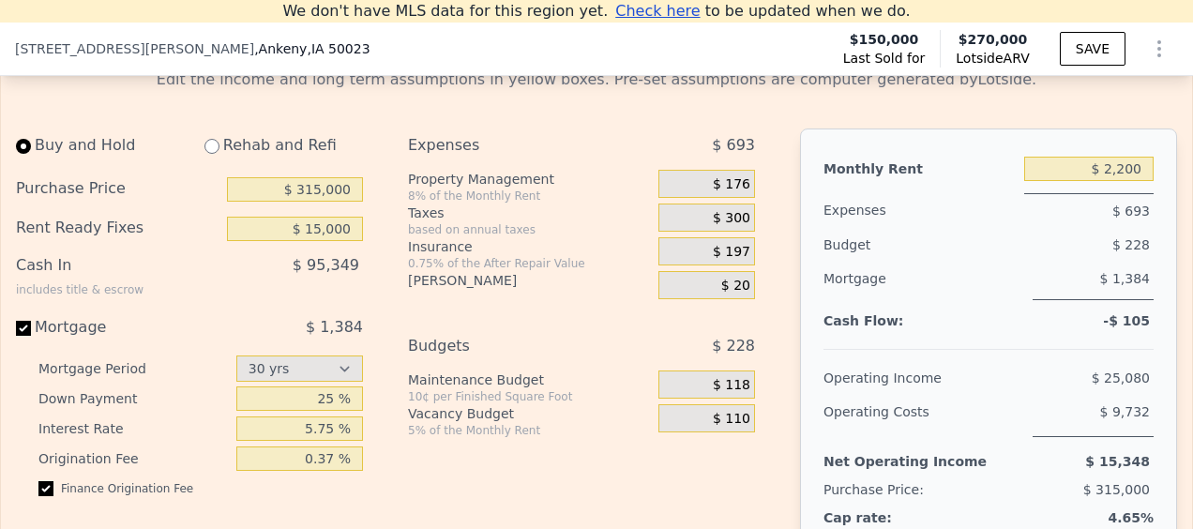
scroll to position [2960, 0]
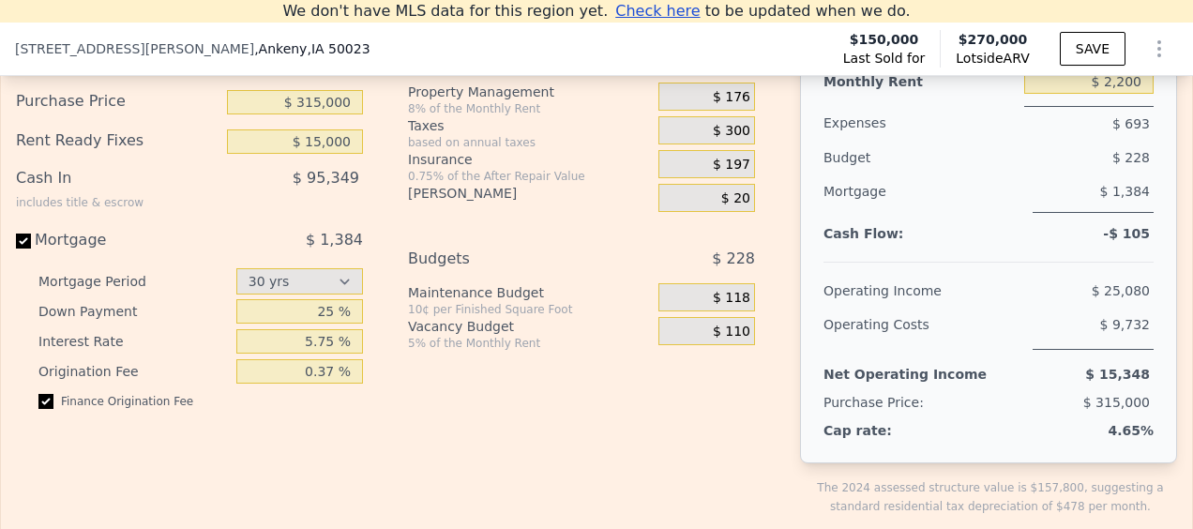
click at [732, 307] on span "$ 118" at bounding box center [732, 298] width 38 height 17
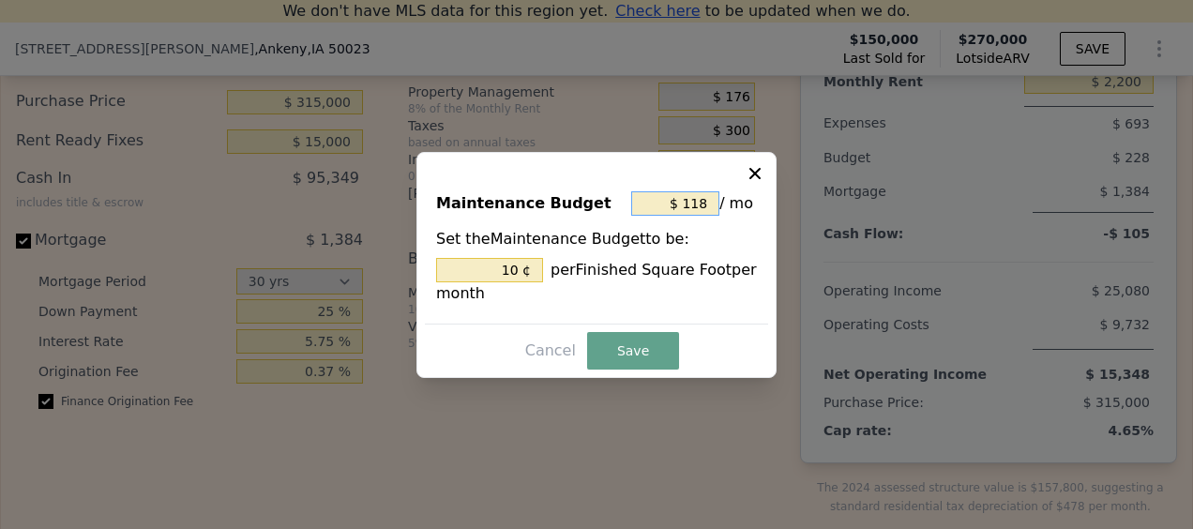
click at [698, 204] on input "$ 118" at bounding box center [675, 203] width 88 height 24
type input "$ 0"
type input "0 ¢"
type input "$ 0"
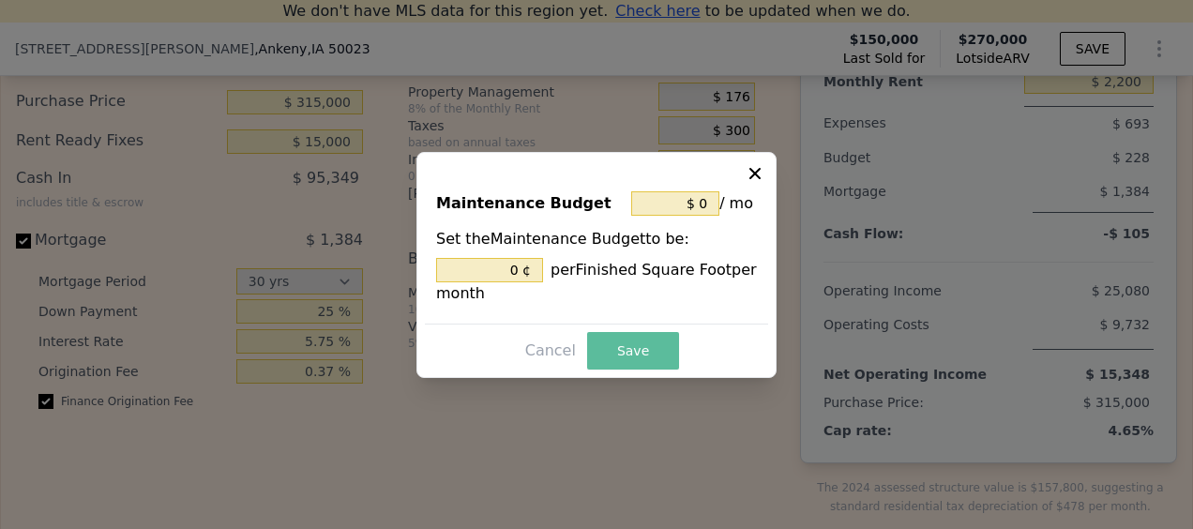
click at [647, 347] on button "Save" at bounding box center [633, 351] width 92 height 38
type input "0 %"
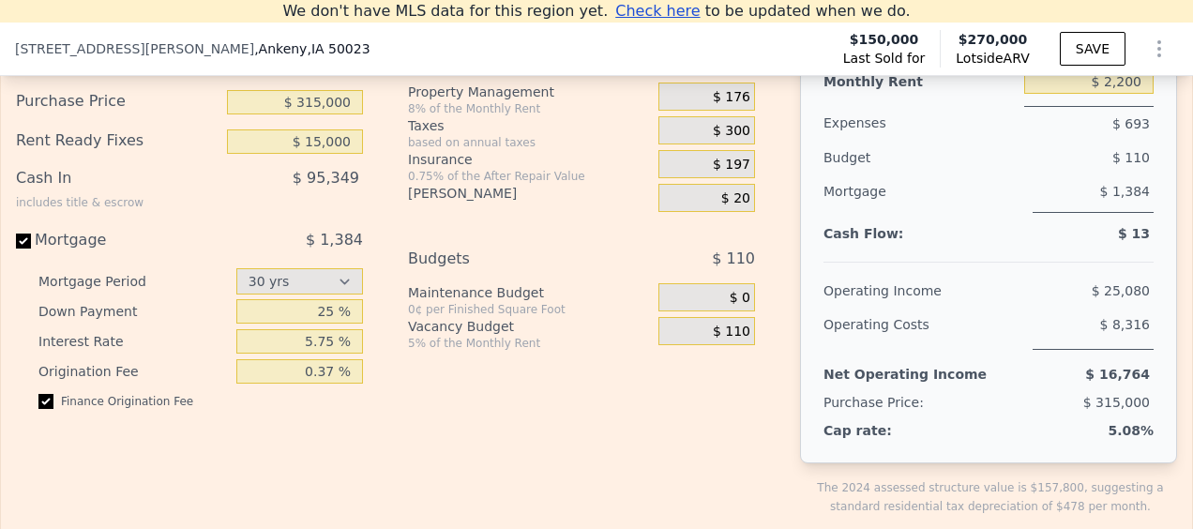
click at [728, 341] on span "$ 110" at bounding box center [732, 332] width 38 height 17
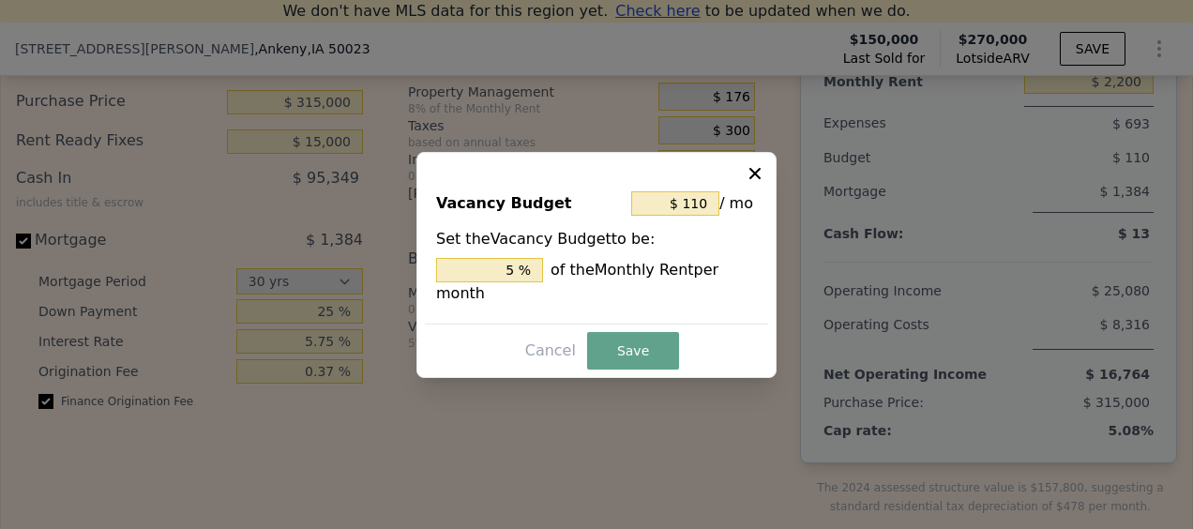
click at [728, 347] on div "Cancel Save" at bounding box center [596, 351] width 343 height 38
drag, startPoint x: 728, startPoint y: 347, endPoint x: 687, endPoint y: 206, distance: 146.6
click at [687, 206] on input "$ 110" at bounding box center [675, 203] width 88 height 24
click at [516, 281] on input "5 %" at bounding box center [489, 270] width 107 height 24
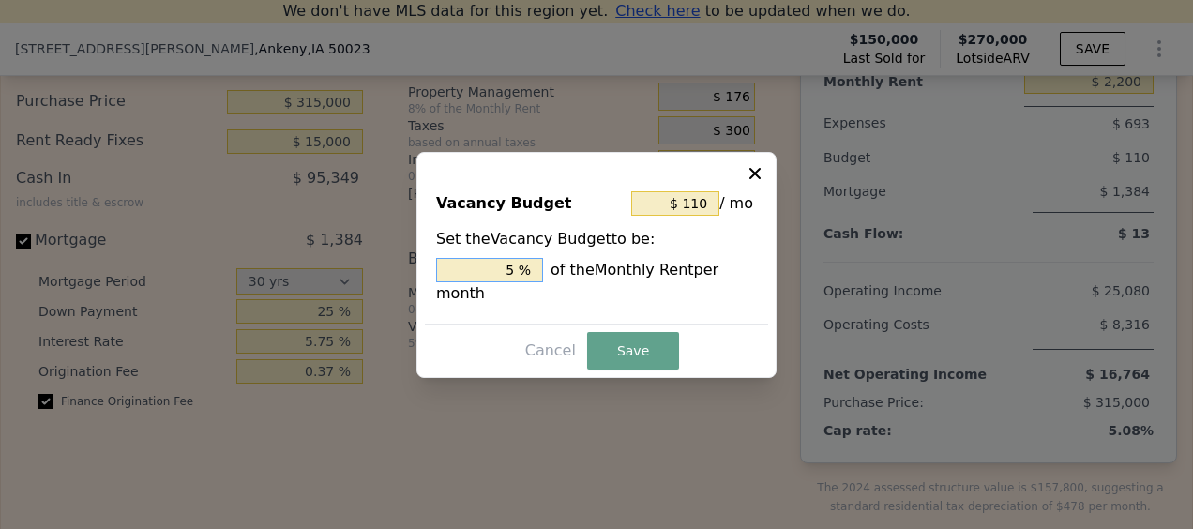
click at [516, 281] on input "5 %" at bounding box center [489, 270] width 107 height 24
type input "5 %"
type input "$ 22"
type input "1 %"
type input "$ 220"
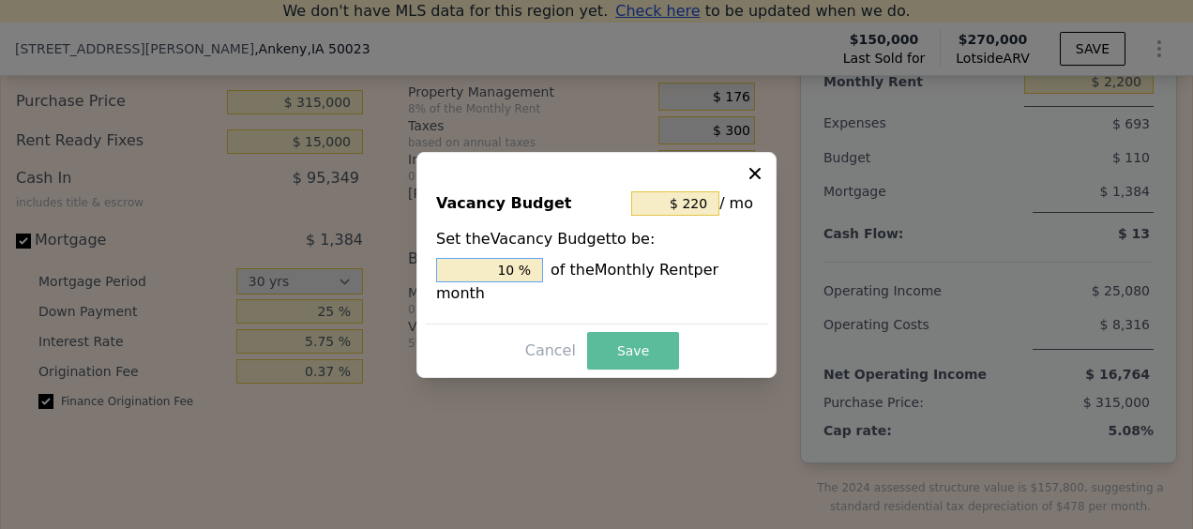
type input "10 %"
click at [644, 343] on button "Save" at bounding box center [633, 351] width 92 height 38
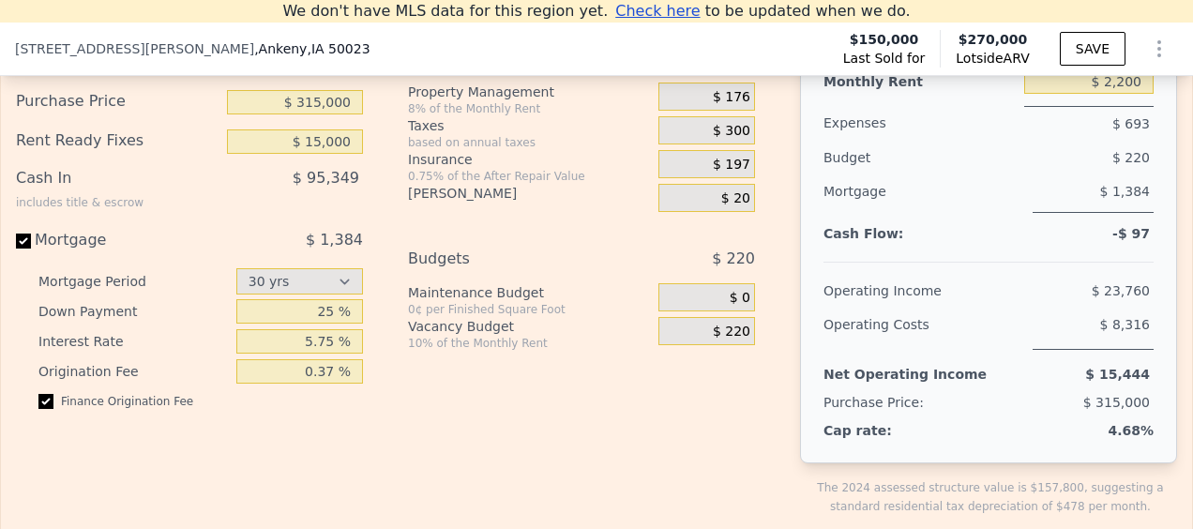
scroll to position [2835, 0]
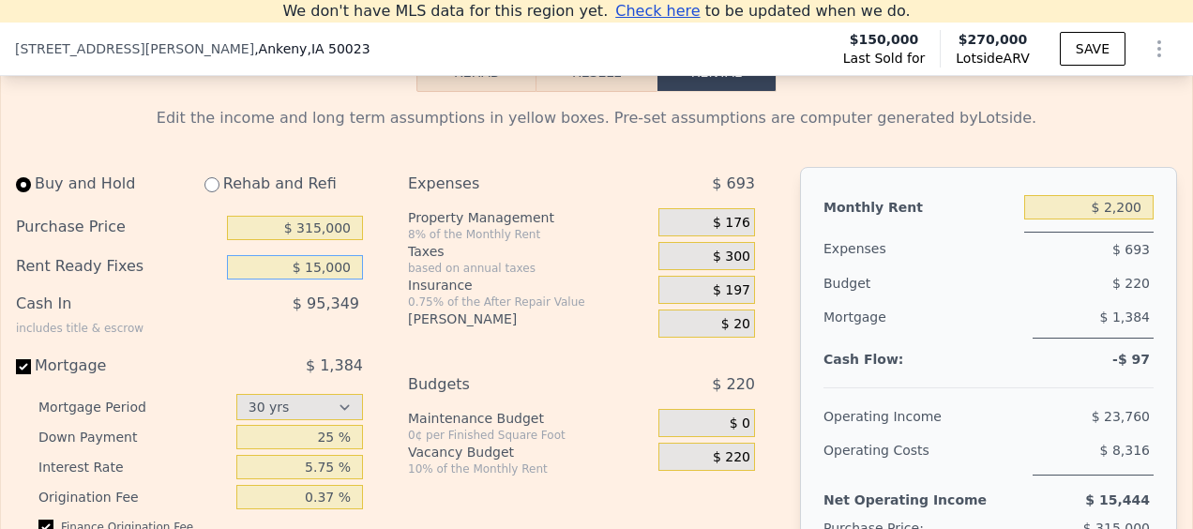
click at [334, 280] on input "$ 15,000" at bounding box center [295, 267] width 136 height 24
click at [334, 280] on input "$ 10" at bounding box center [295, 267] width 136 height 24
type input "$ 1"
type input "$ 0"
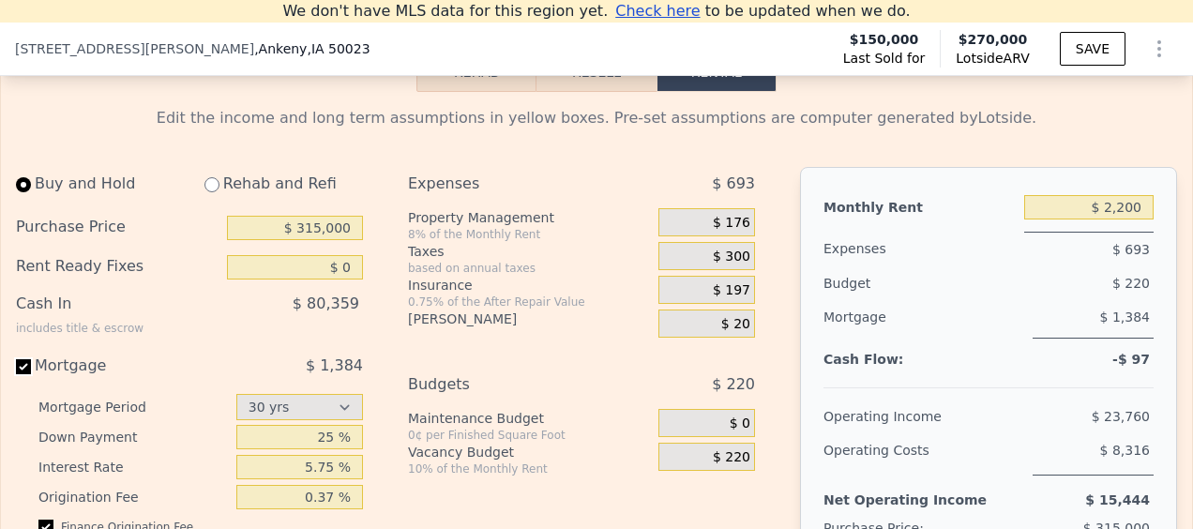
scroll to position [2970, 0]
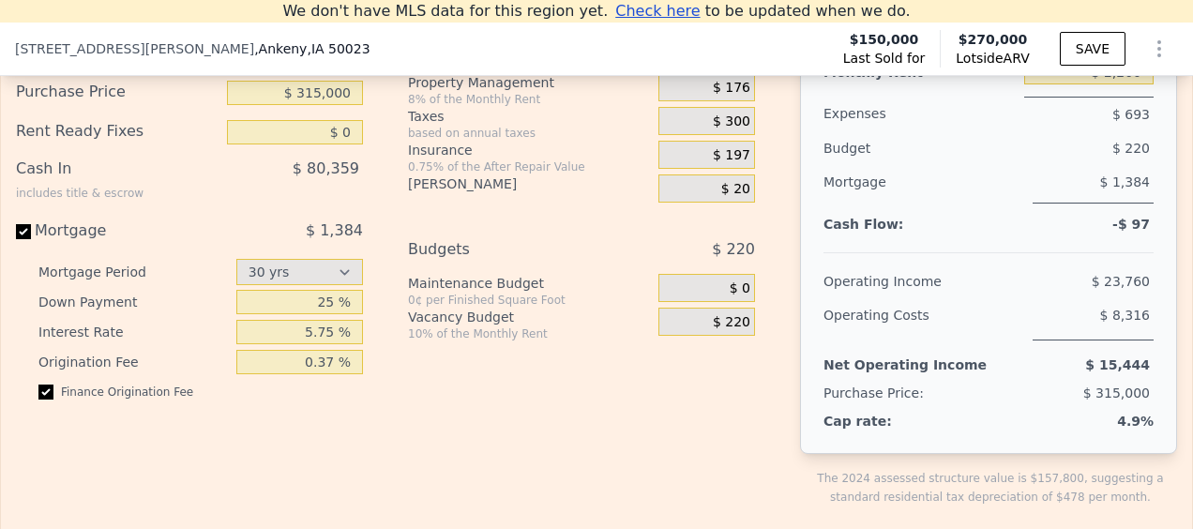
click at [43, 415] on div "Finance Origination Fee" at bounding box center [200, 400] width 325 height 30
click at [47, 400] on input "checkbox" at bounding box center [45, 392] width 15 height 15
checkbox input "false"
type input "$ 10"
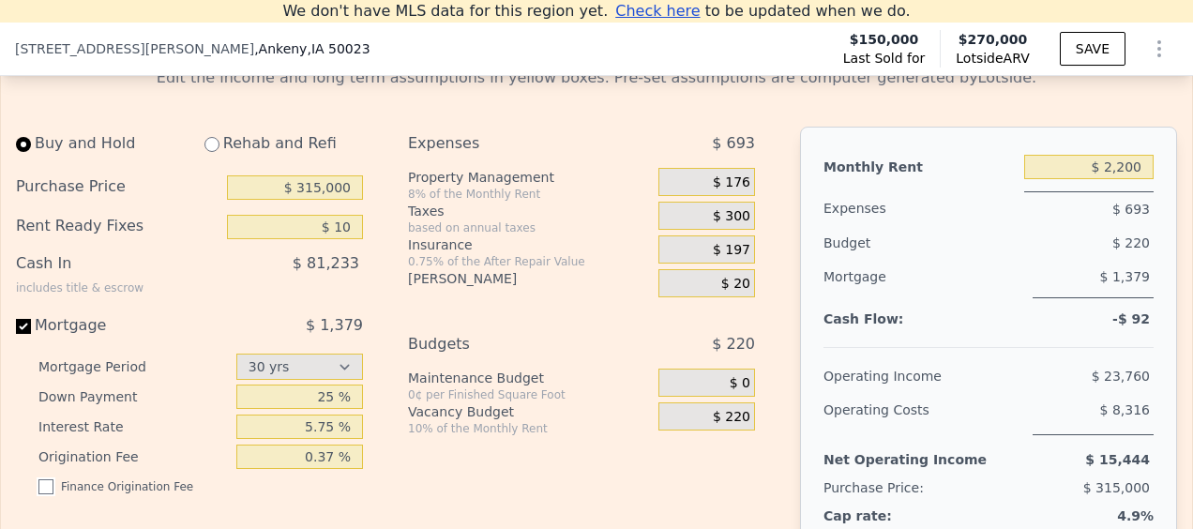
scroll to position [2874, 0]
click at [51, 495] on input "checkbox" at bounding box center [45, 487] width 15 height 15
checkbox input "true"
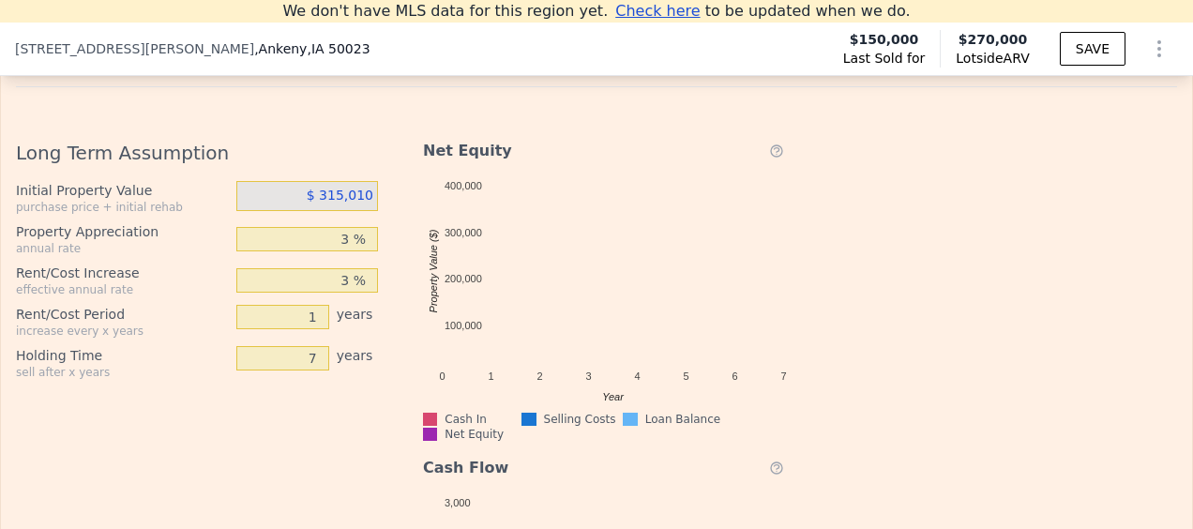
scroll to position [3457, 0]
click at [347, 294] on input "3 %" at bounding box center [307, 281] width 142 height 24
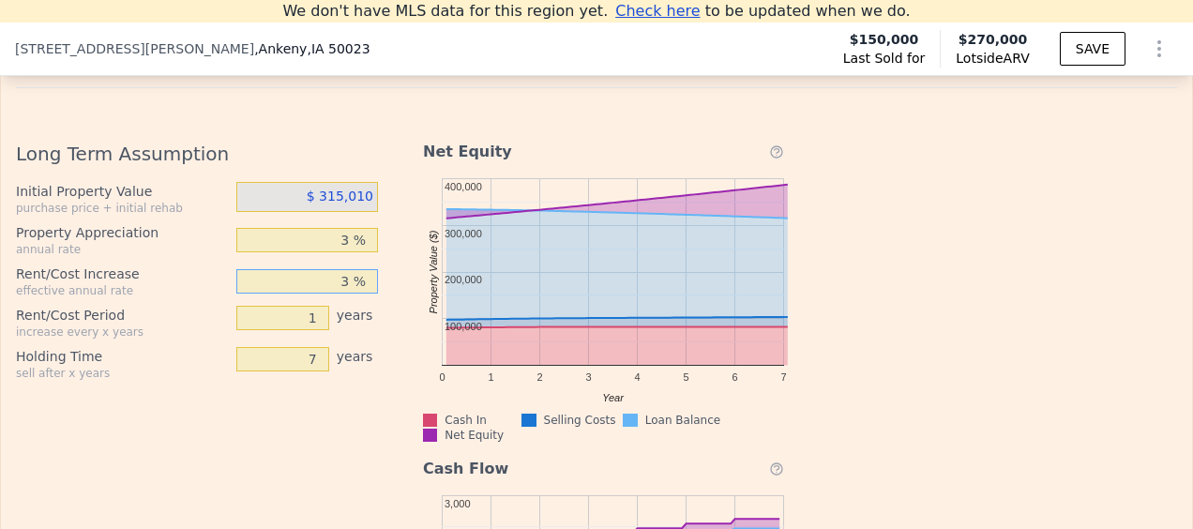
click at [347, 294] on input "3 %" at bounding box center [307, 281] width 142 height 24
type input "3 %"
type input "2 %"
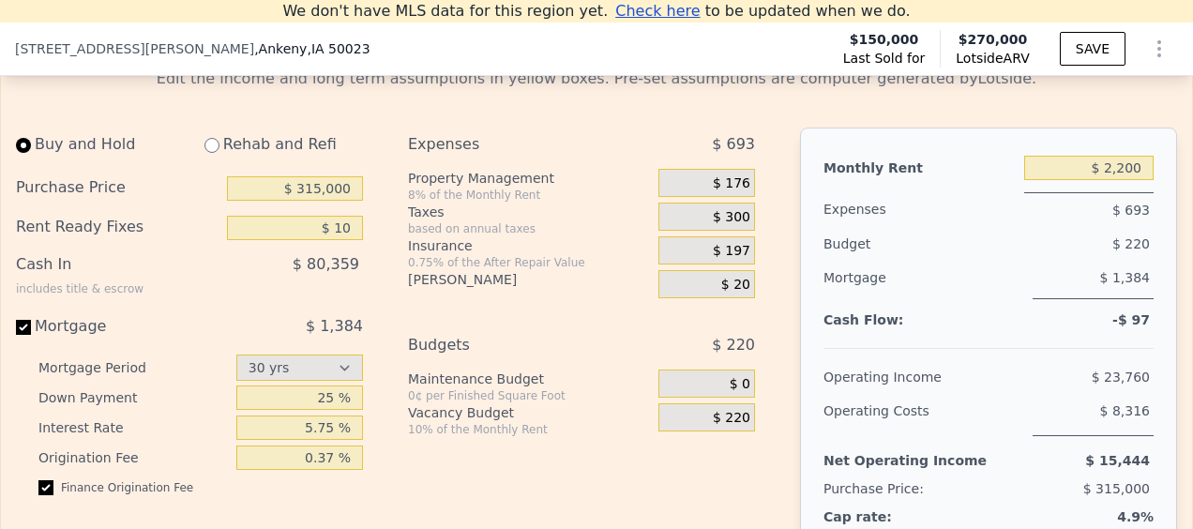
scroll to position [2880, 0]
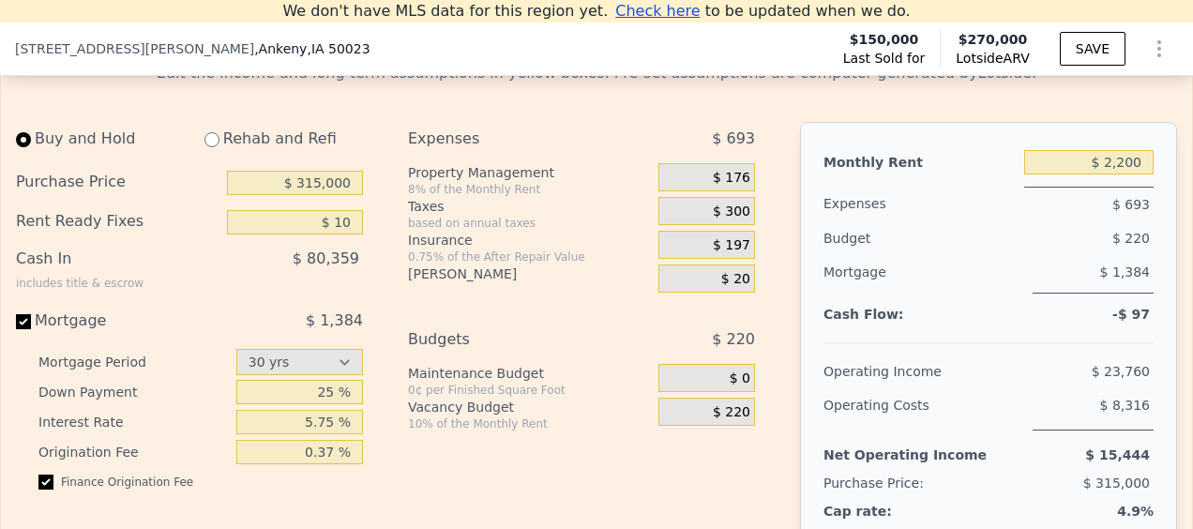
click at [726, 220] on span "$ 300" at bounding box center [732, 212] width 38 height 17
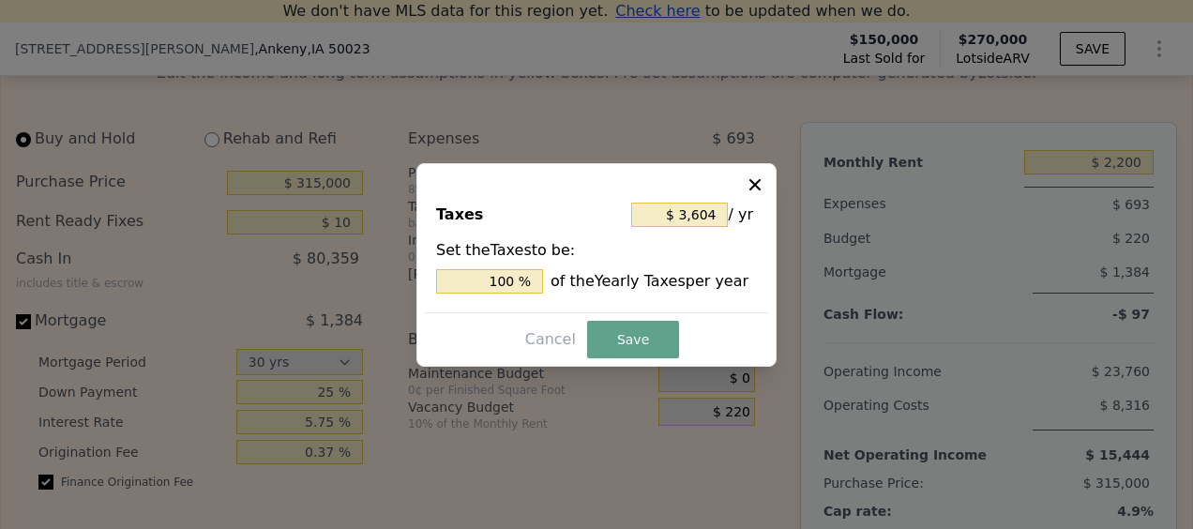
click at [754, 188] on icon at bounding box center [755, 184] width 19 height 19
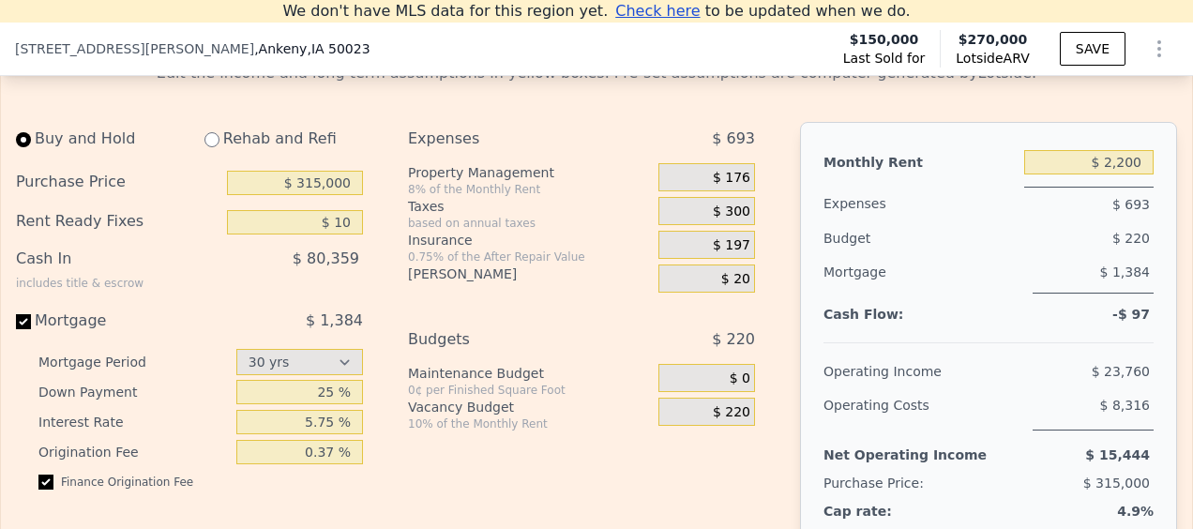
click at [736, 220] on span "$ 300" at bounding box center [732, 212] width 38 height 17
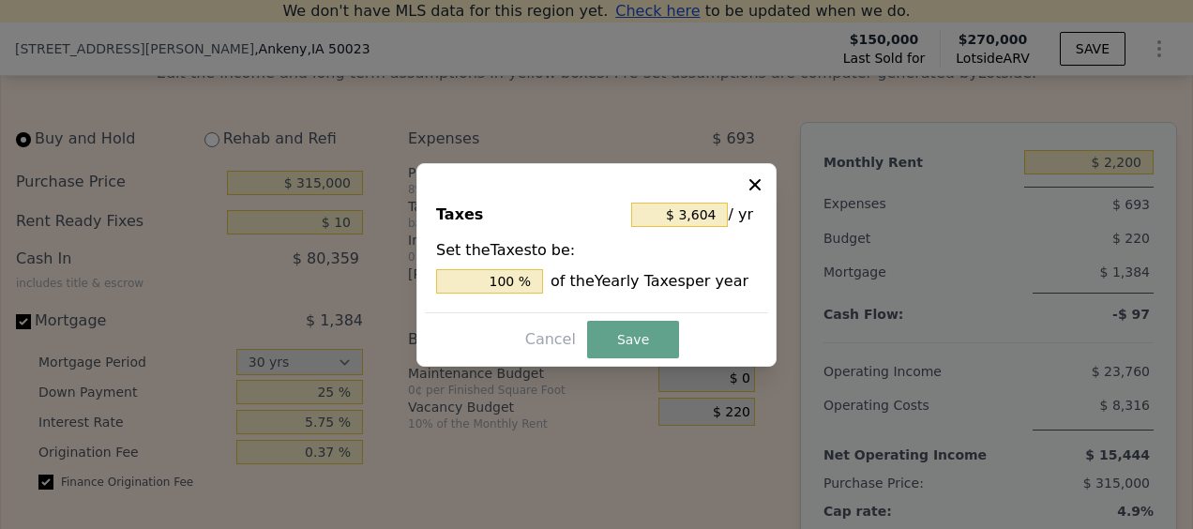
drag, startPoint x: 736, startPoint y: 230, endPoint x: 732, endPoint y: 178, distance: 51.8
click at [732, 178] on div "Taxes $ 3,604 / yr Set the Taxes to be: 100 % of the Yearly Taxes per year Canc…" at bounding box center [596, 265] width 360 height 204
click at [759, 186] on icon at bounding box center [755, 184] width 19 height 19
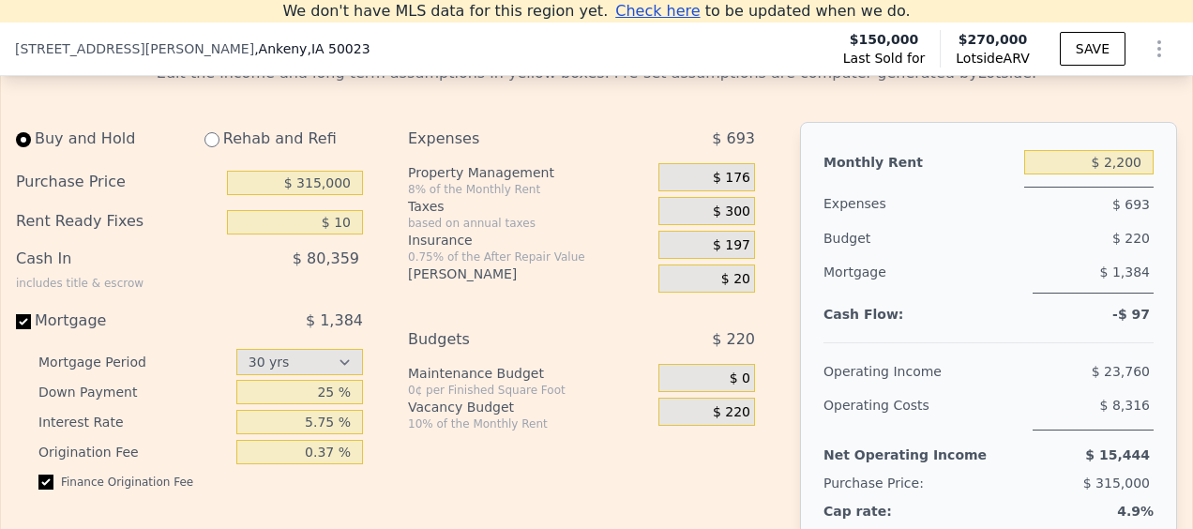
click at [732, 187] on span "$ 176" at bounding box center [732, 178] width 38 height 17
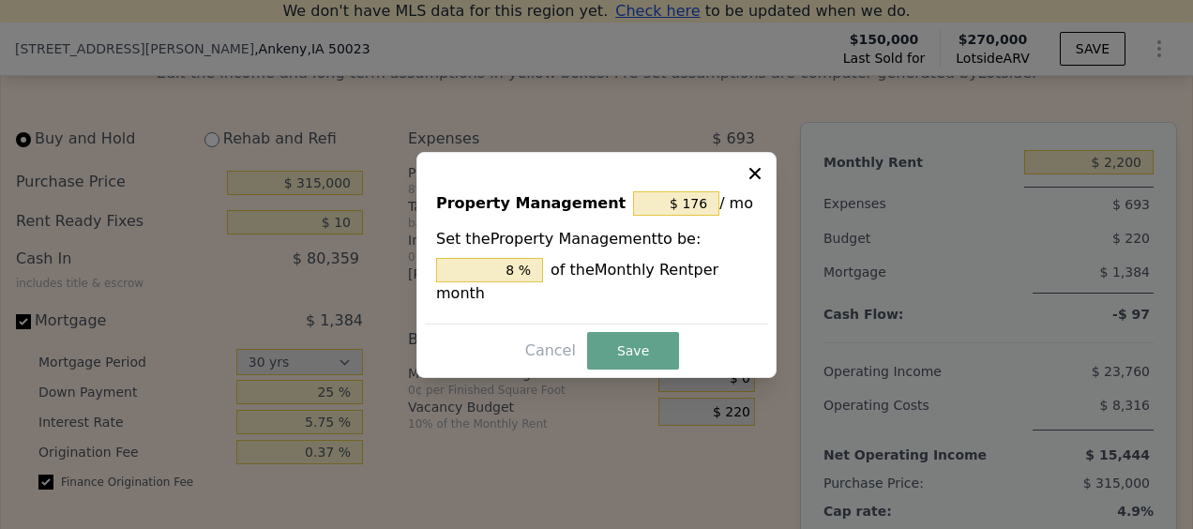
click at [732, 199] on div "Property Management $ 176 / mo Set the Property Management to be: 8 % of the Mo…" at bounding box center [596, 249] width 343 height 148
drag, startPoint x: 732, startPoint y: 199, endPoint x: 649, endPoint y: 174, distance: 86.3
click at [649, 174] on div "Property Management $ 176 / mo Set the Property Management to be: 8 % of the Mo…" at bounding box center [596, 265] width 360 height 226
click at [763, 183] on icon at bounding box center [755, 173] width 19 height 19
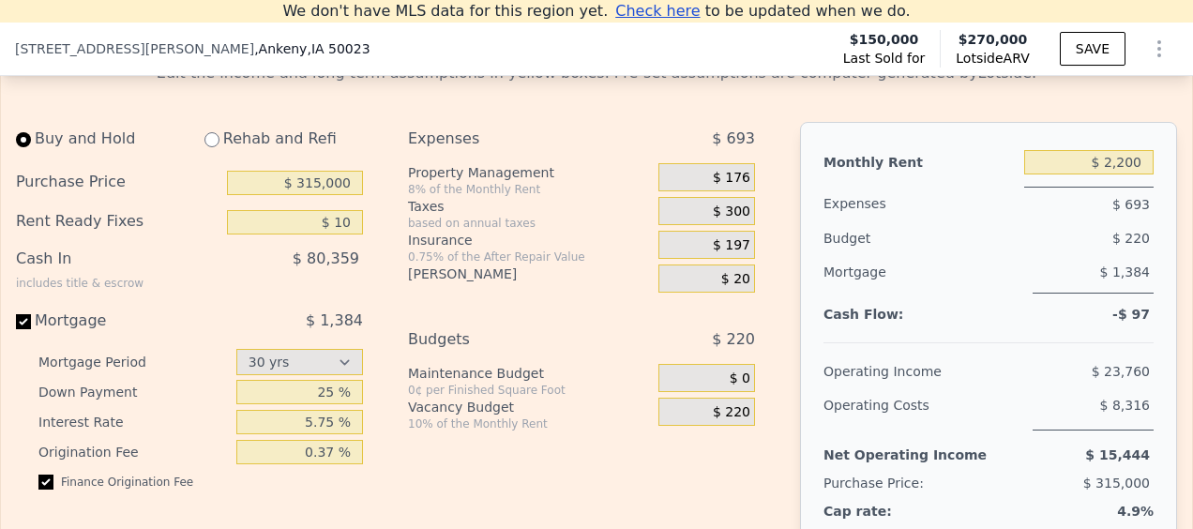
click at [724, 220] on span "$ 300" at bounding box center [732, 212] width 38 height 17
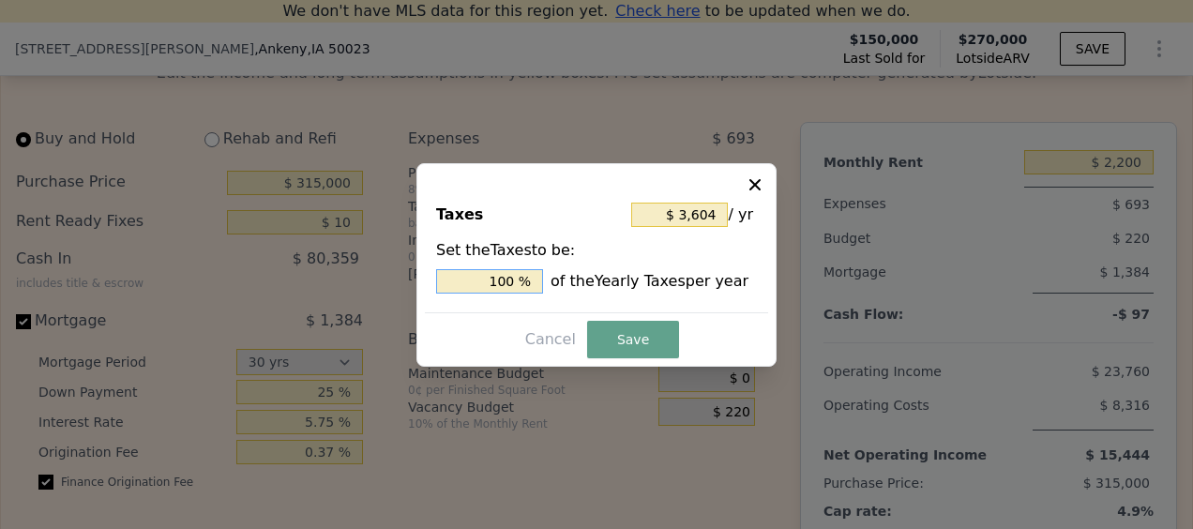
click at [514, 284] on input "100 %" at bounding box center [489, 281] width 107 height 24
click at [501, 288] on input "100 %" at bounding box center [489, 281] width 107 height 24
type input "$ 36"
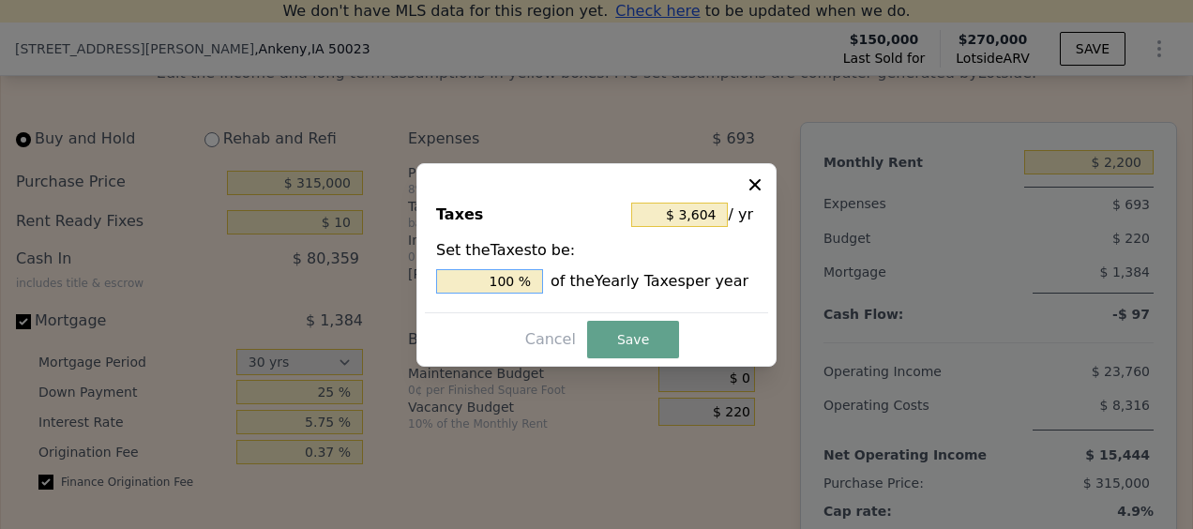
type input "1 %"
type input "$ 432"
type input "12 %"
type input "$ 4,505"
type input "125 %"
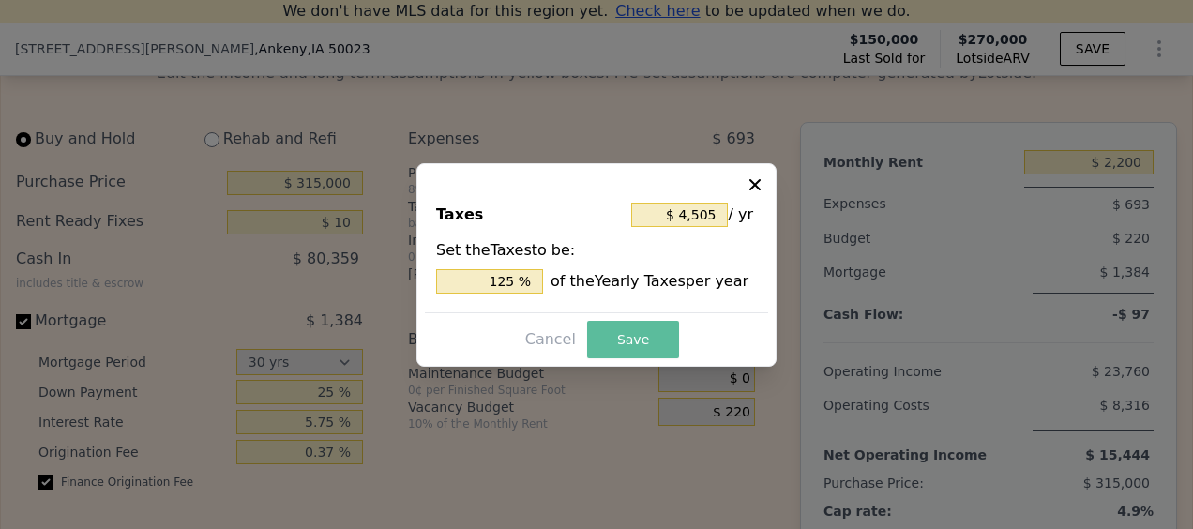
click at [638, 332] on button "Save" at bounding box center [633, 340] width 92 height 38
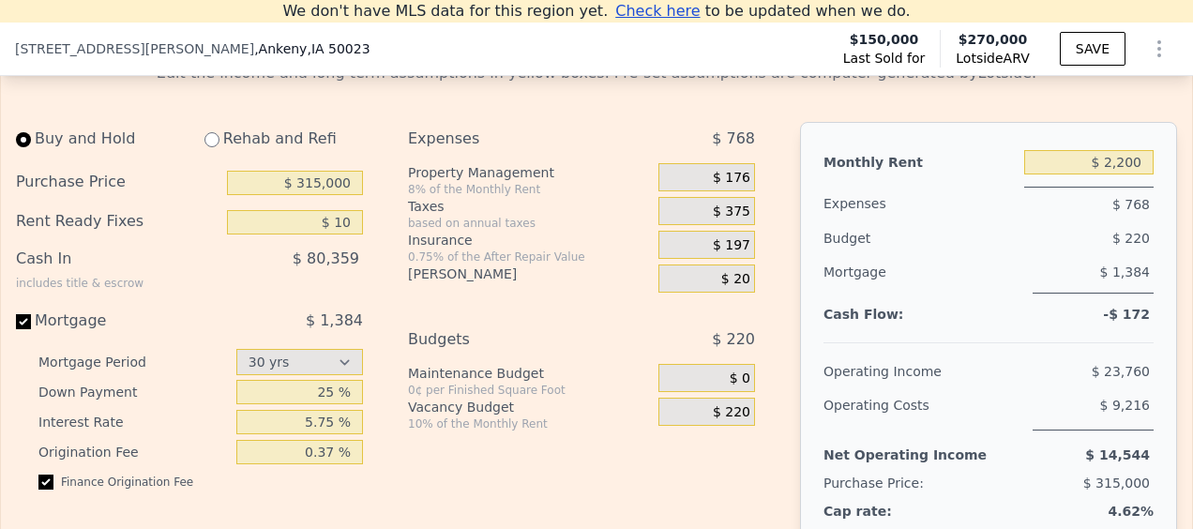
click at [719, 220] on span "$ 375" at bounding box center [732, 212] width 38 height 17
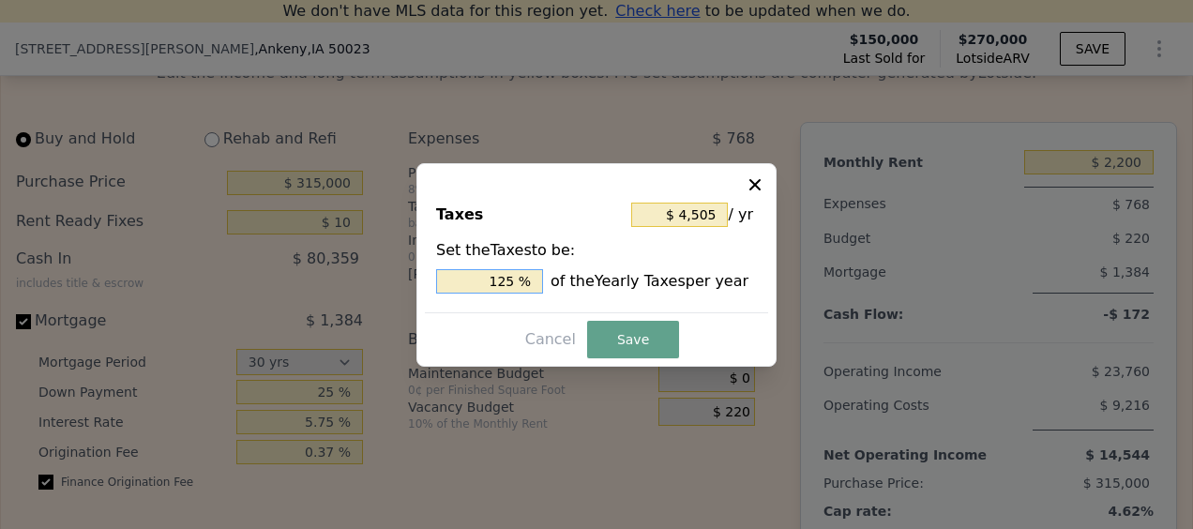
click at [505, 283] on input "125 %" at bounding box center [489, 281] width 107 height 24
type input "$ 36"
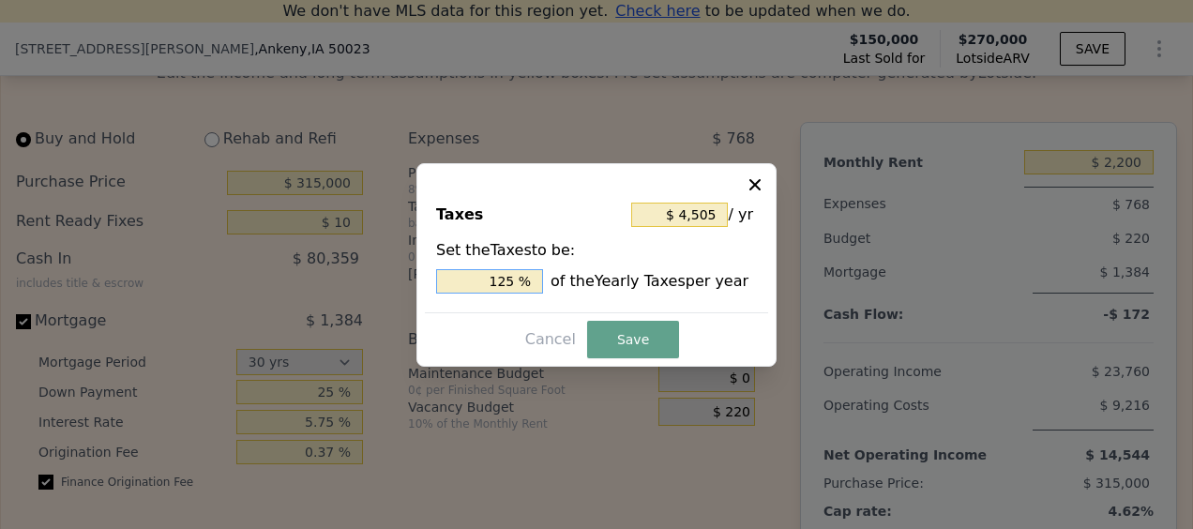
type input "1 %"
type input "$ 469"
type input "13 %"
type input "$ 4,793"
type input "133 %"
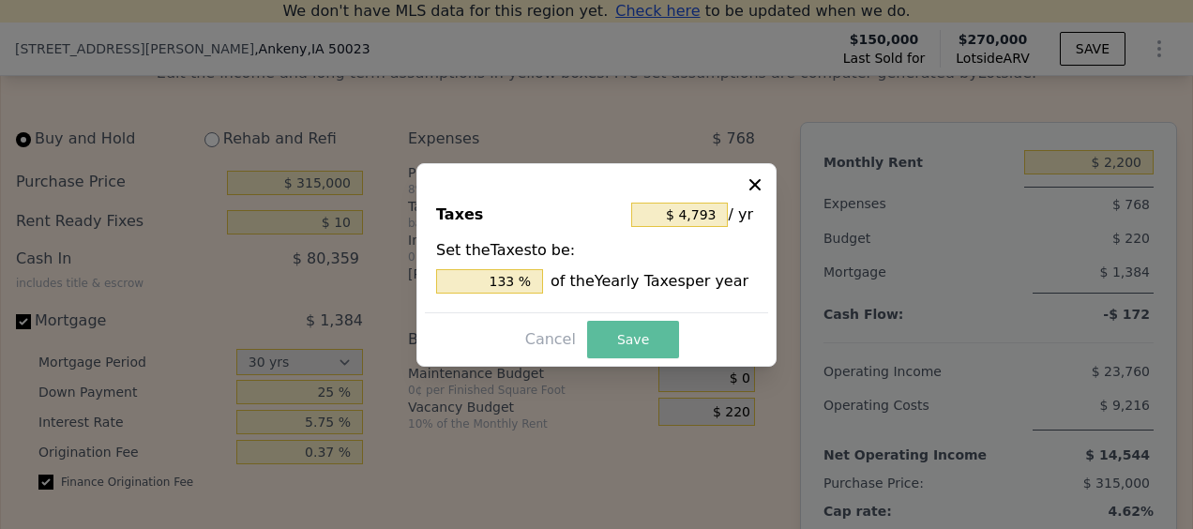
click at [647, 341] on button "Save" at bounding box center [633, 340] width 92 height 38
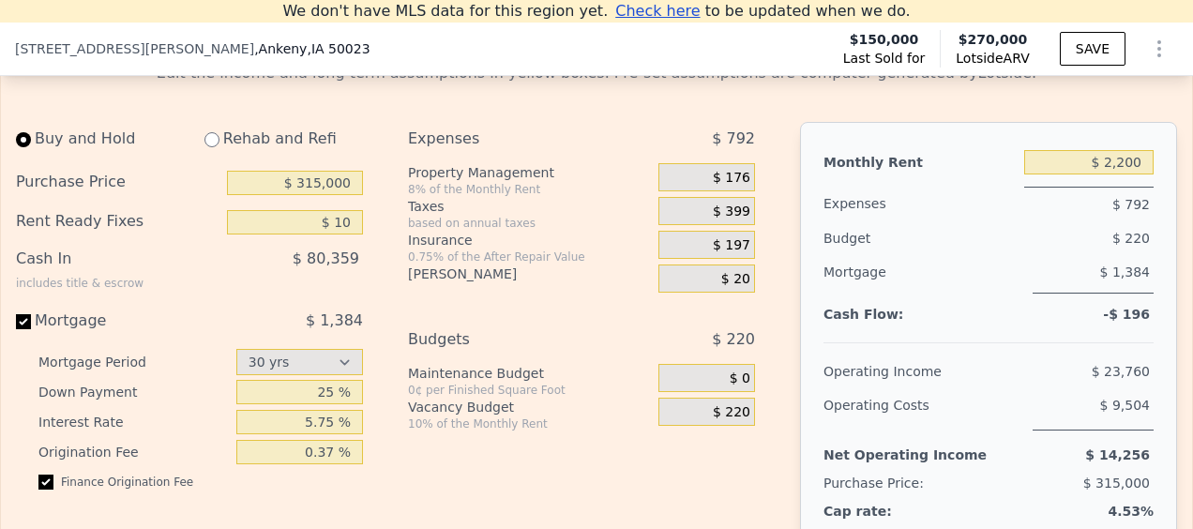
click at [731, 220] on span "$ 399" at bounding box center [732, 212] width 38 height 17
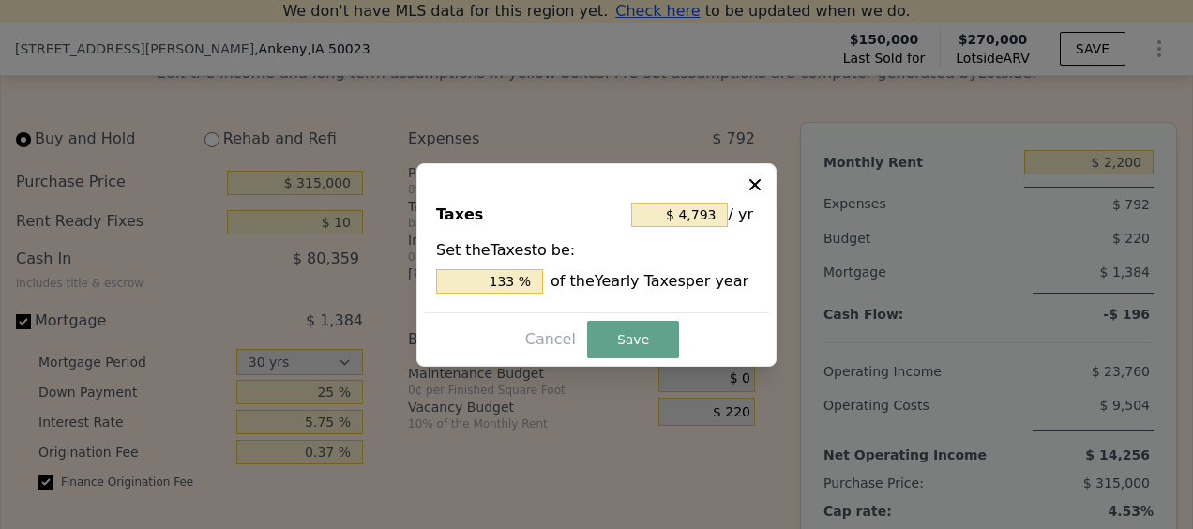
click at [523, 268] on div "Set the Taxes to be: 133 % of the Yearly Taxes per year" at bounding box center [596, 266] width 321 height 54
click at [507, 285] on input "133 %" at bounding box center [489, 281] width 107 height 24
type input "$ 36"
type input "1 %"
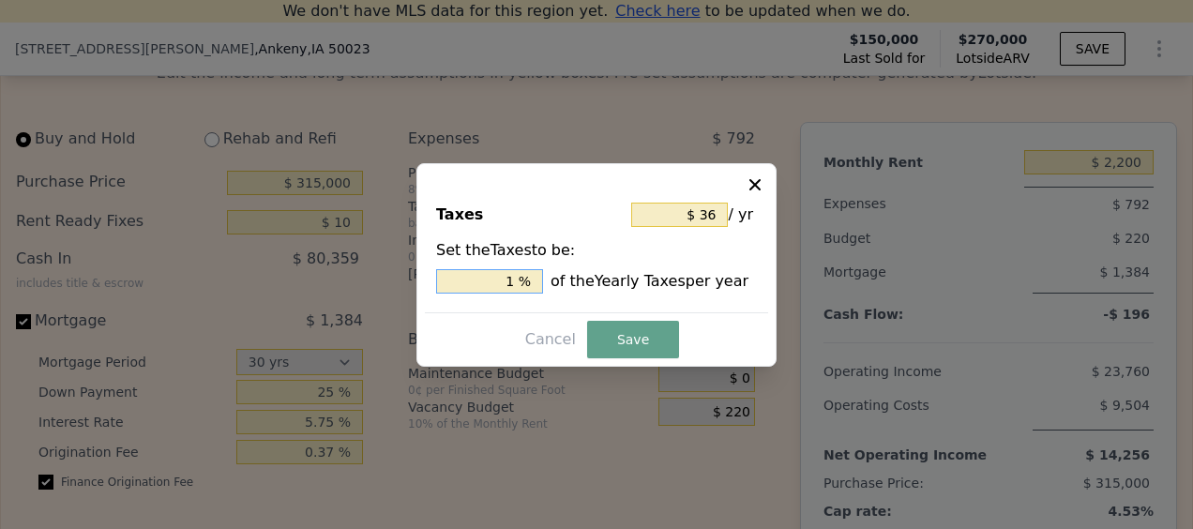
type input "$ 469"
type input "13 %"
type input "$ 4,865"
type input "135 %"
click at [635, 340] on button "Save" at bounding box center [633, 340] width 92 height 38
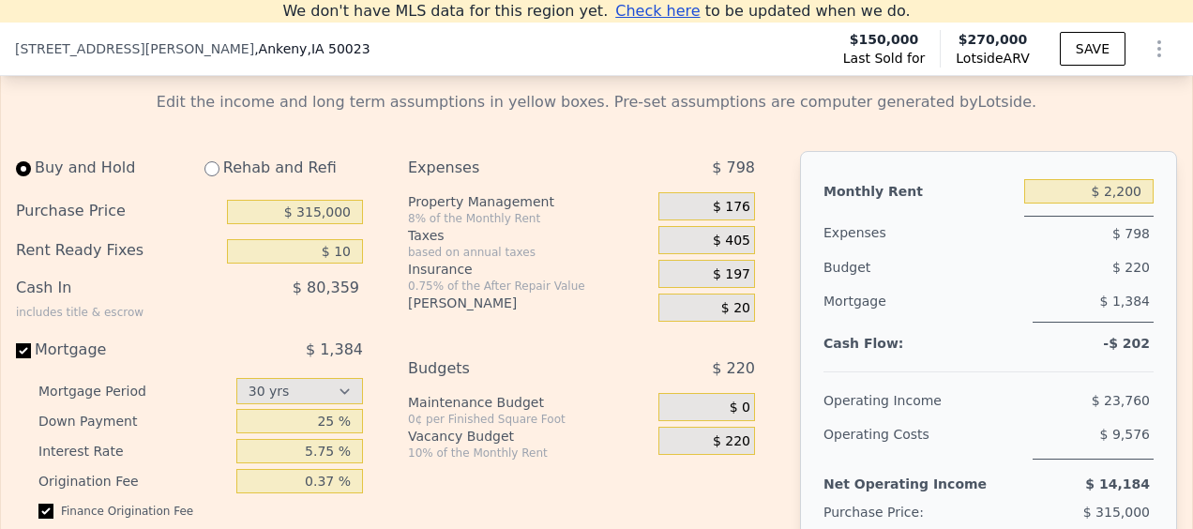
scroll to position [2854, 0]
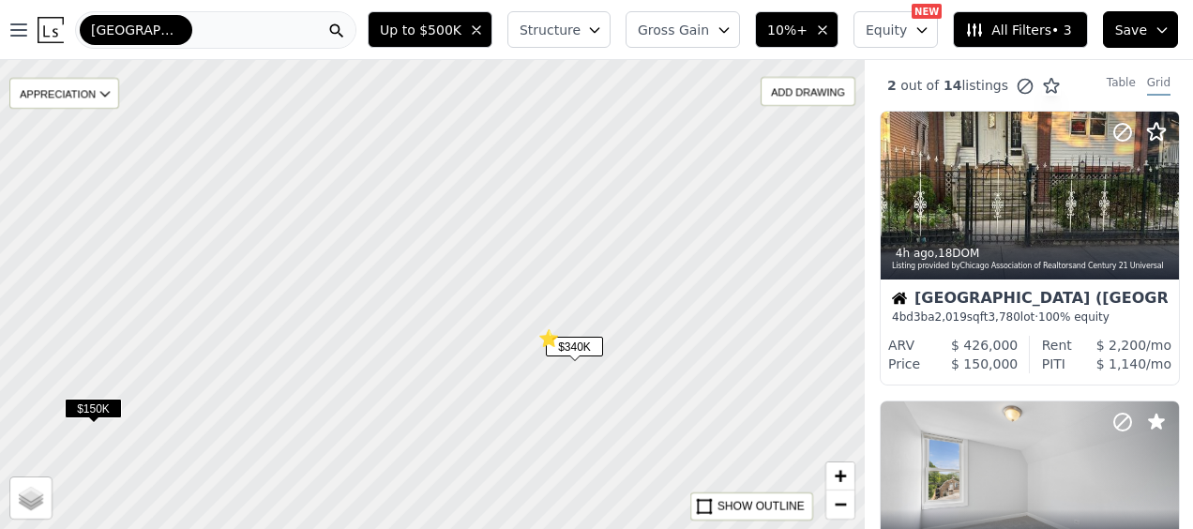
click at [590, 341] on span "$340K" at bounding box center [574, 347] width 57 height 20
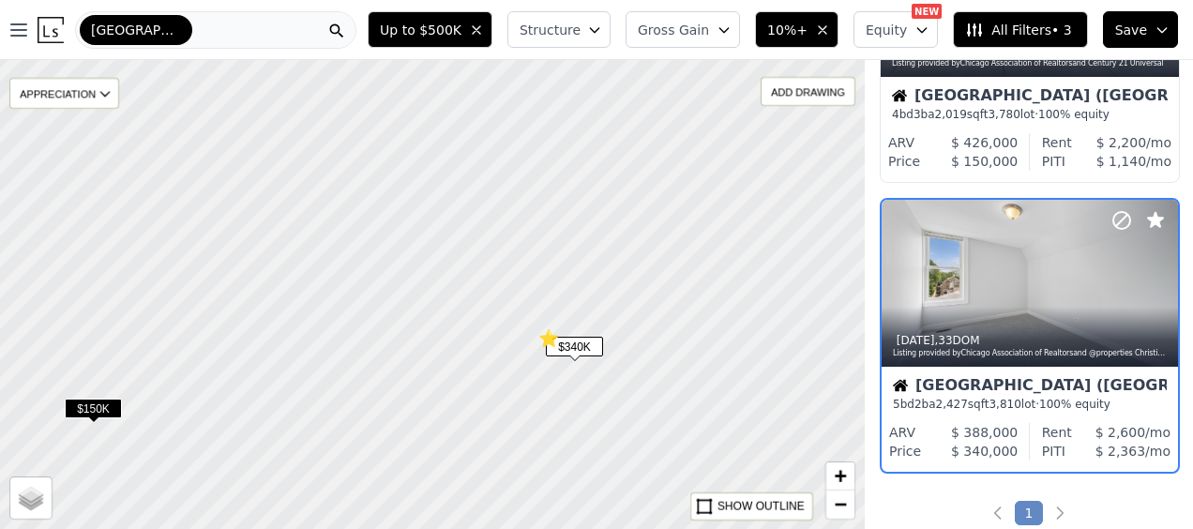
scroll to position [220, 1]
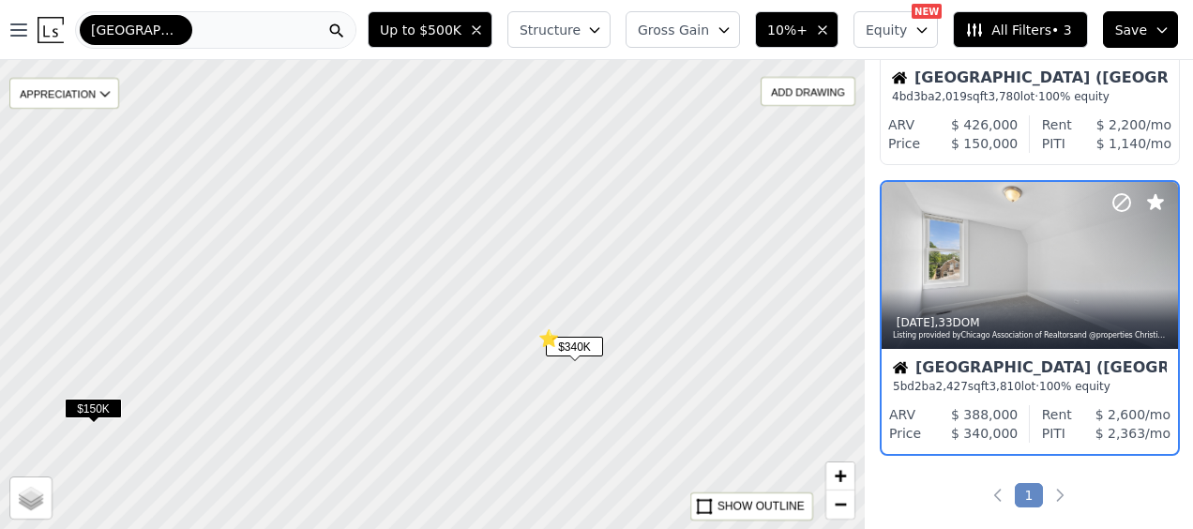
click at [104, 401] on span "$150K" at bounding box center [93, 409] width 57 height 20
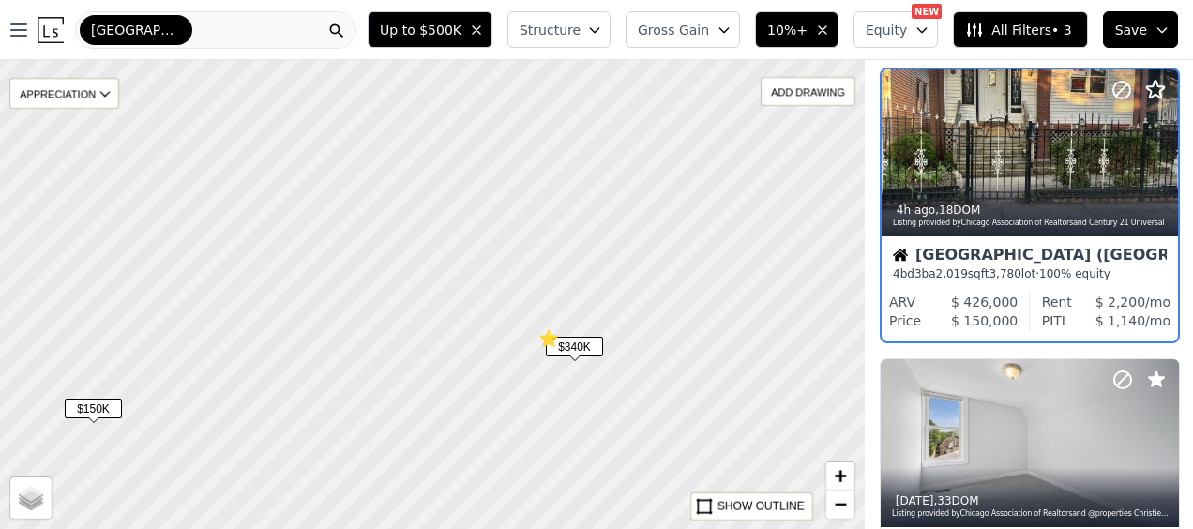
scroll to position [0, 1]
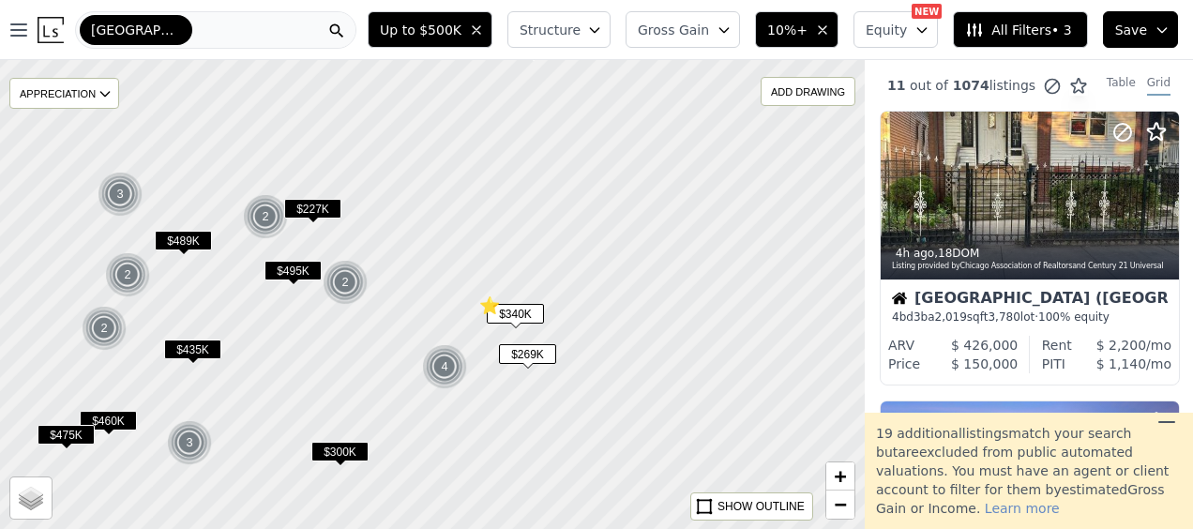
drag, startPoint x: 669, startPoint y: 396, endPoint x: 570, endPoint y: 316, distance: 126.7
click at [570, 316] on div at bounding box center [432, 294] width 1037 height 563
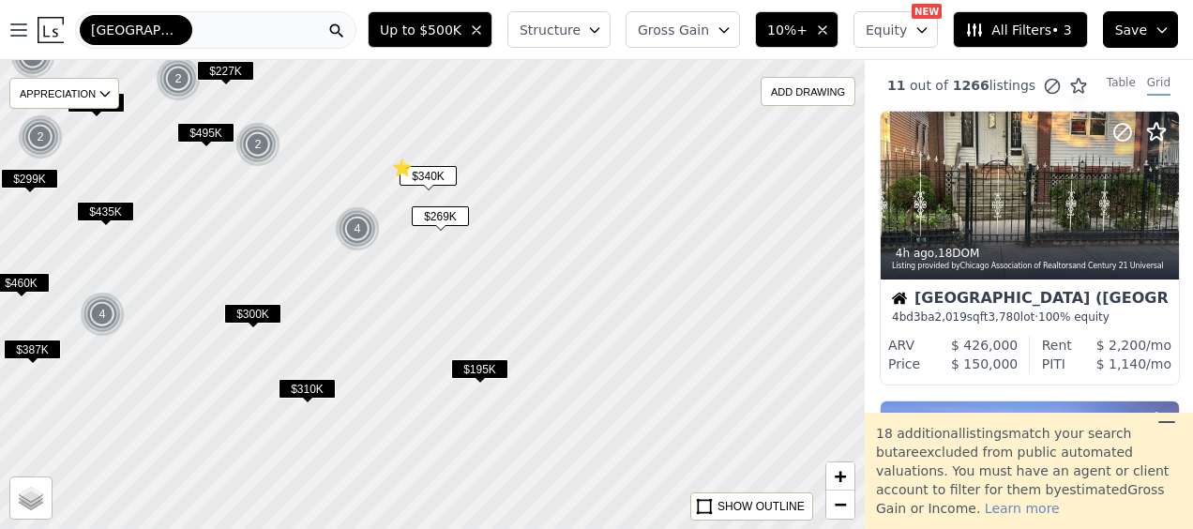
drag, startPoint x: 520, startPoint y: 386, endPoint x: 530, endPoint y: 193, distance: 193.5
click at [530, 193] on div at bounding box center [435, 270] width 1037 height 563
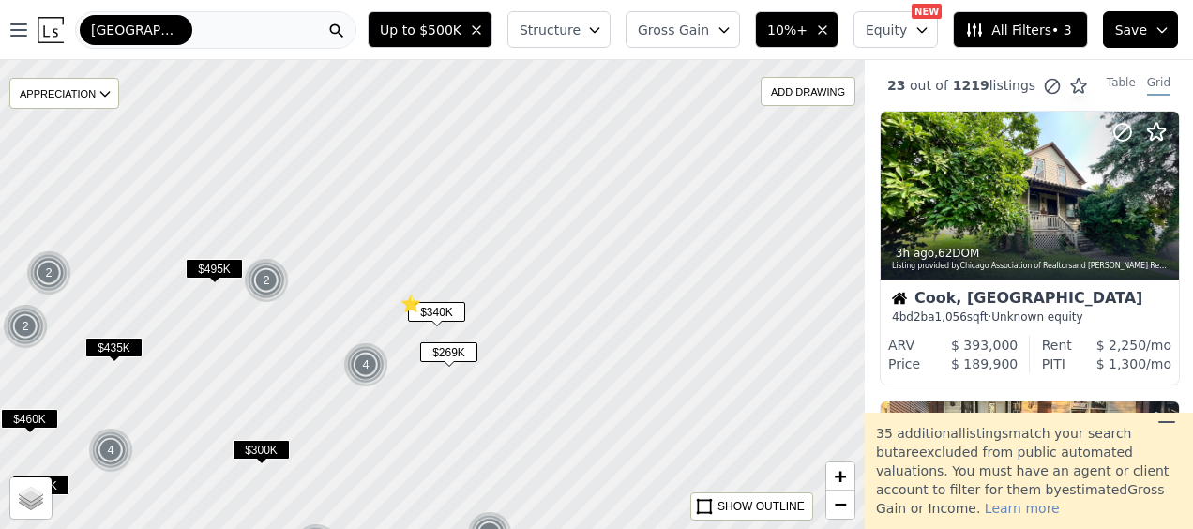
drag, startPoint x: 522, startPoint y: 218, endPoint x: 529, endPoint y: 404, distance: 186.8
click at [529, 404] on div at bounding box center [432, 294] width 1037 height 563
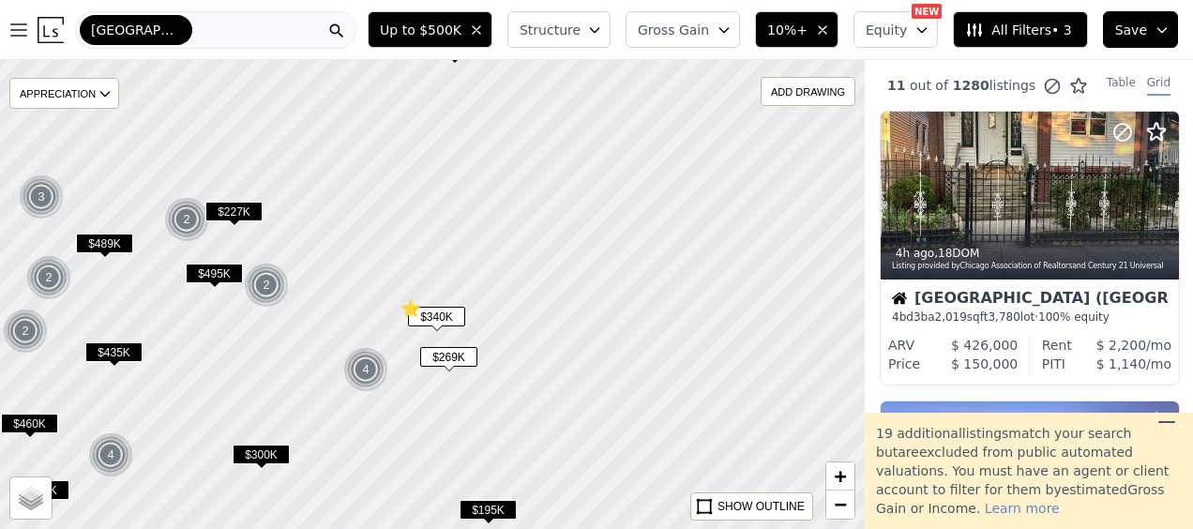
click at [462, 28] on span "Up to $500K" at bounding box center [421, 30] width 82 height 19
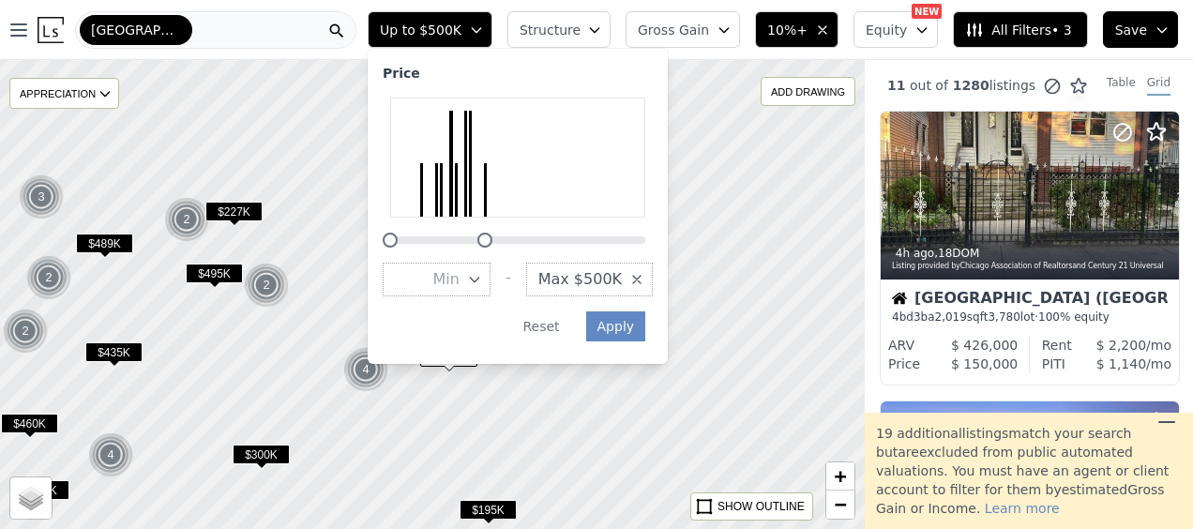
click at [622, 276] on span "Max $500K" at bounding box center [579, 279] width 83 height 23
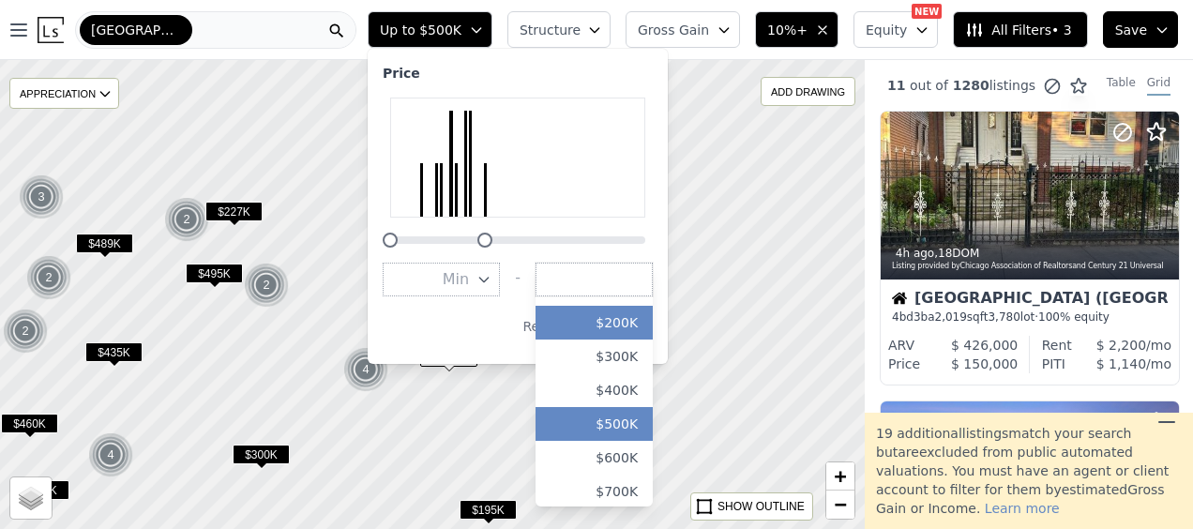
scroll to position [59, 0]
click at [480, 39] on button "Up to $500K" at bounding box center [430, 29] width 125 height 37
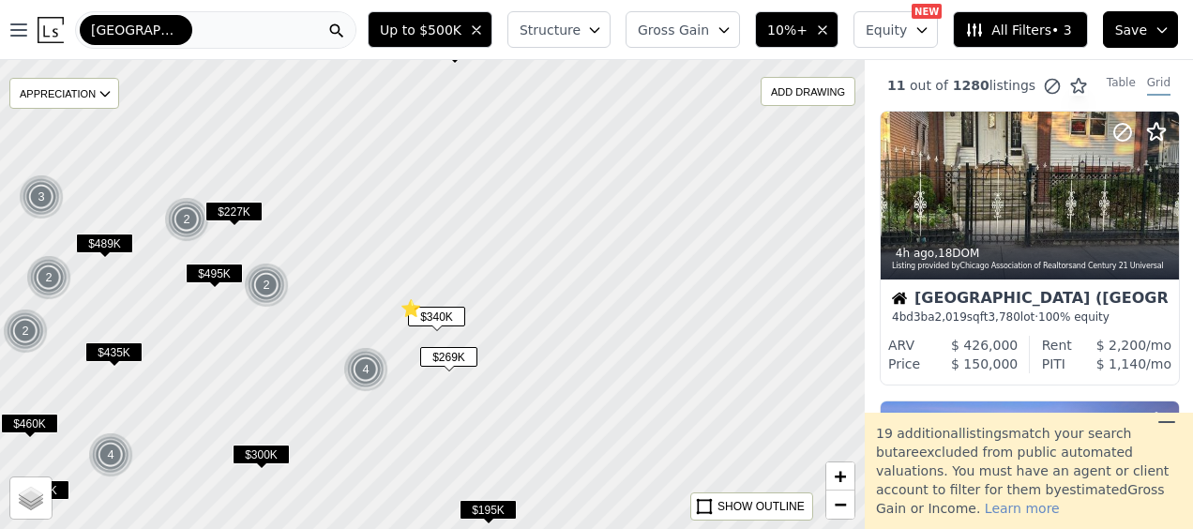
click at [927, 28] on icon "button" at bounding box center [922, 30] width 8 height 5
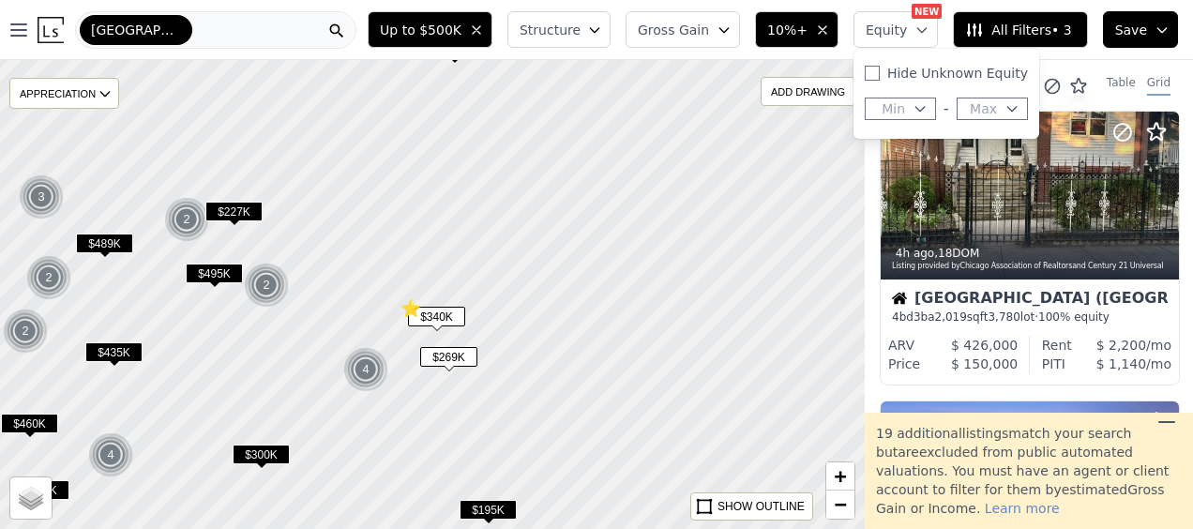
click at [808, 32] on span "10%+" at bounding box center [787, 30] width 40 height 19
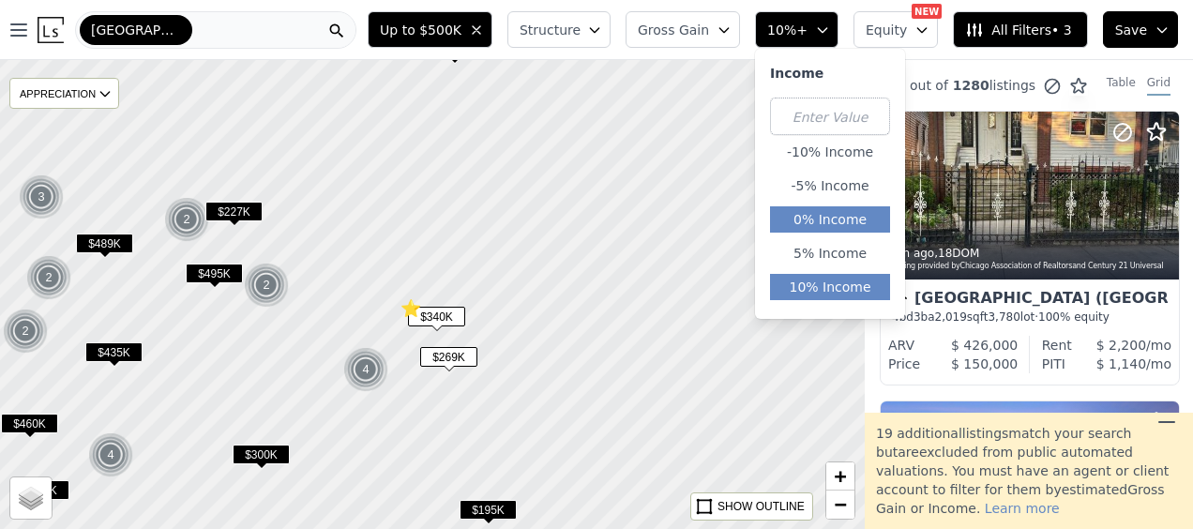
click at [833, 229] on button "0% Income" at bounding box center [830, 219] width 120 height 26
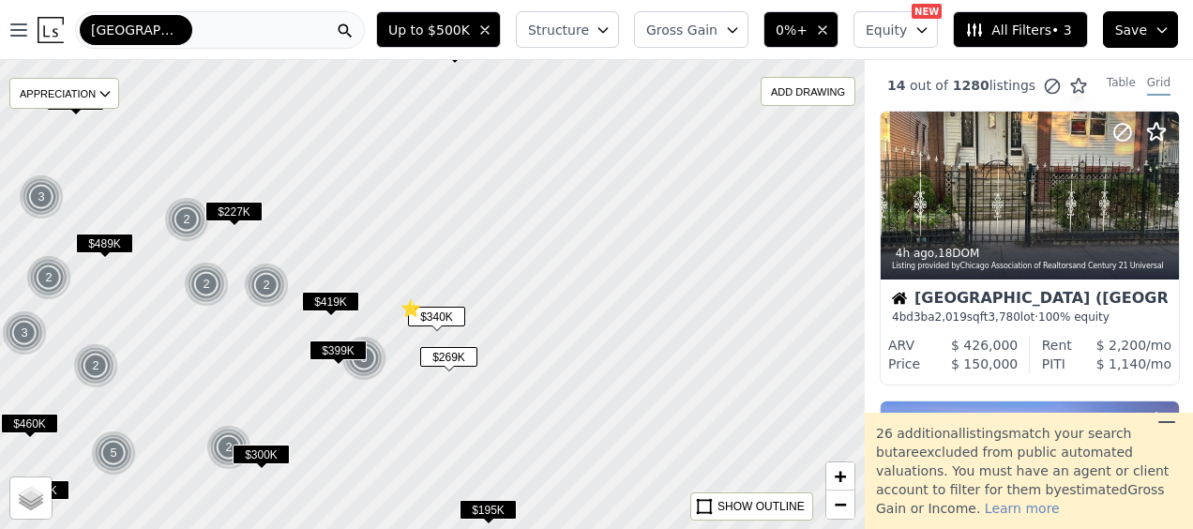
click at [1020, 32] on span "All Filters • 3" at bounding box center [1018, 30] width 106 height 19
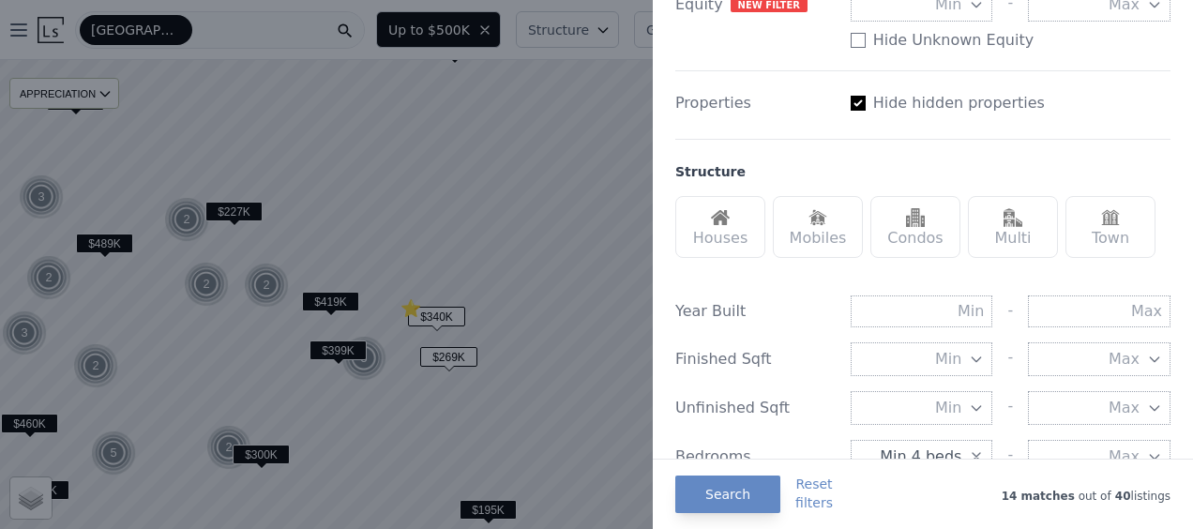
scroll to position [579, 0]
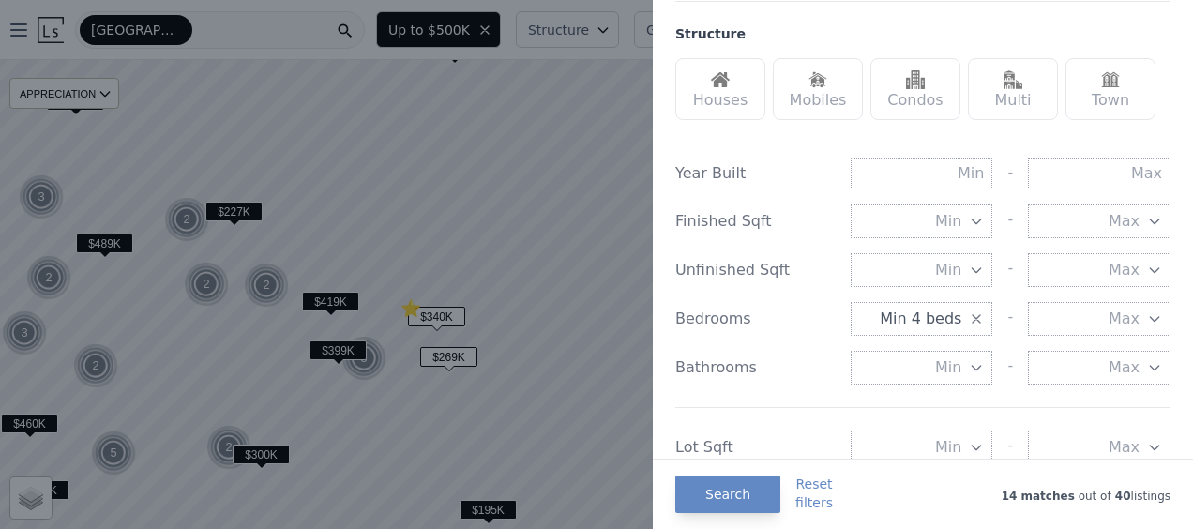
click at [969, 316] on icon "button" at bounding box center [976, 318] width 15 height 15
click at [939, 318] on span "Min" at bounding box center [948, 319] width 26 height 23
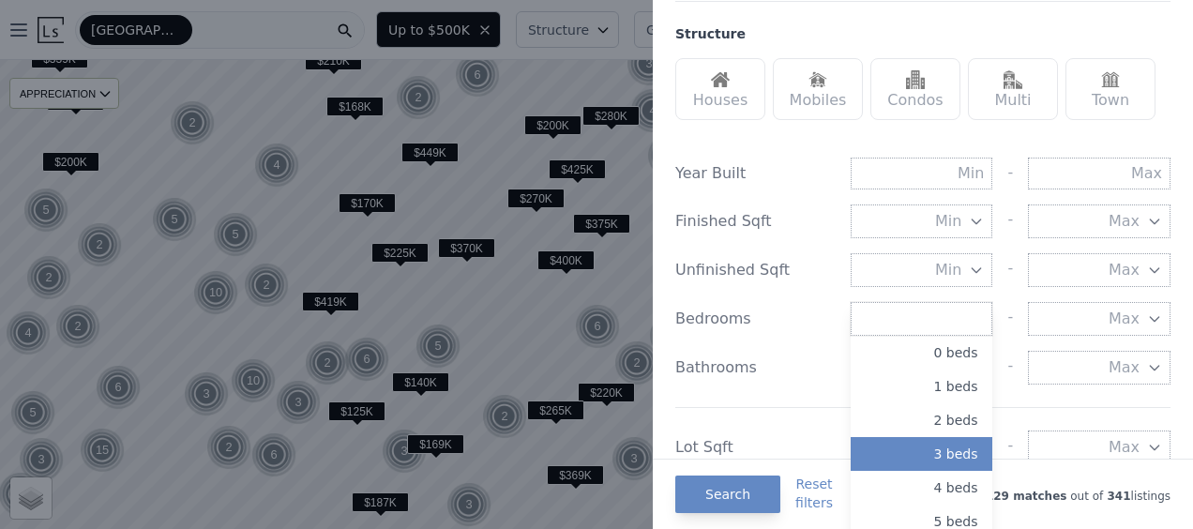
click at [932, 457] on button "3 beds" at bounding box center [922, 454] width 143 height 34
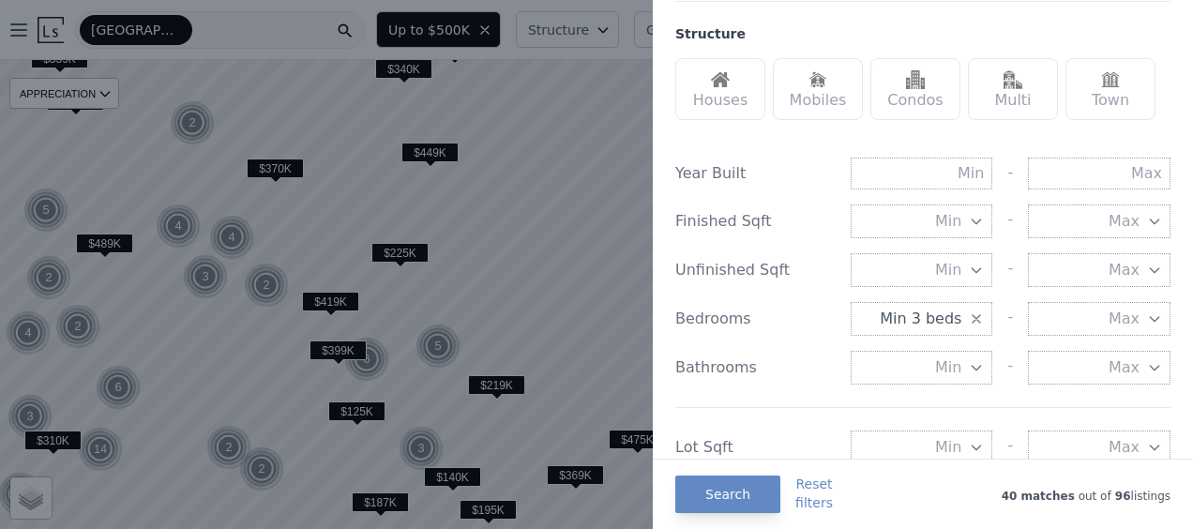
click at [720, 91] on div "Houses" at bounding box center [720, 89] width 90 height 62
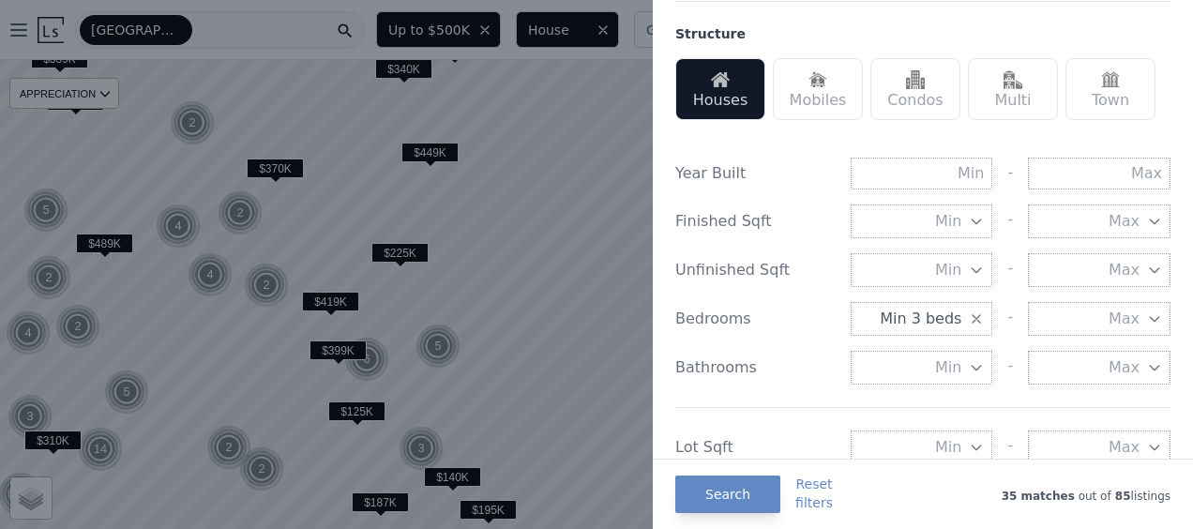
click at [994, 84] on div "Multi" at bounding box center [1013, 89] width 90 height 62
click at [1113, 91] on div "Town" at bounding box center [1111, 89] width 90 height 62
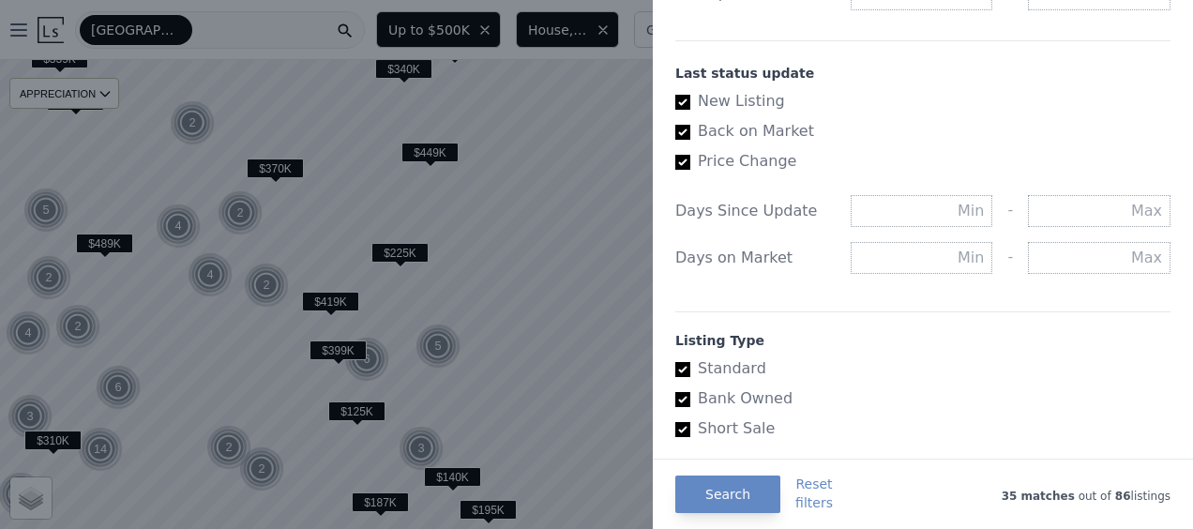
scroll to position [1042, 0]
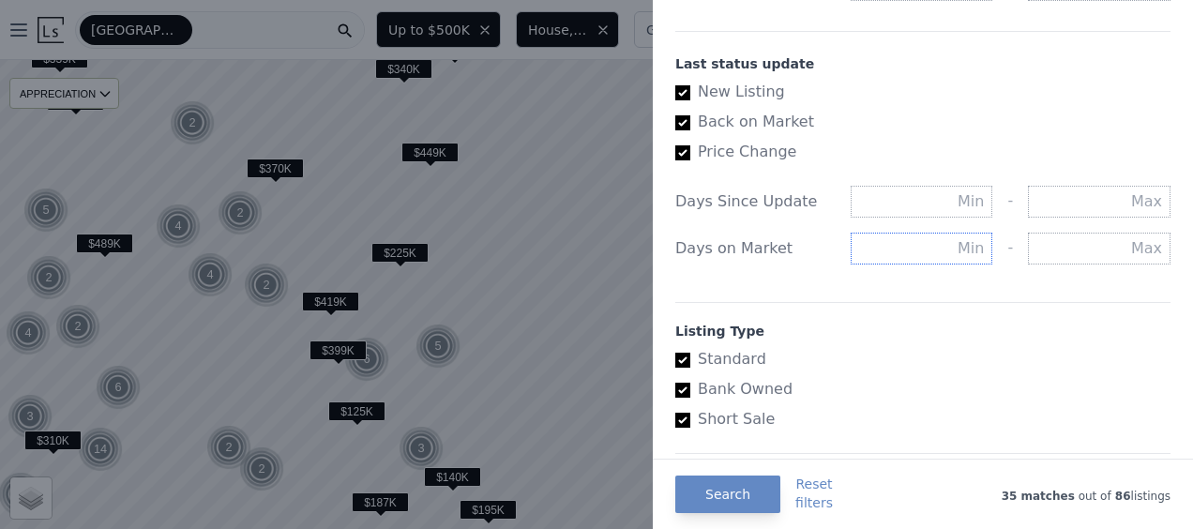
click at [954, 233] on input "text" at bounding box center [922, 249] width 143 height 32
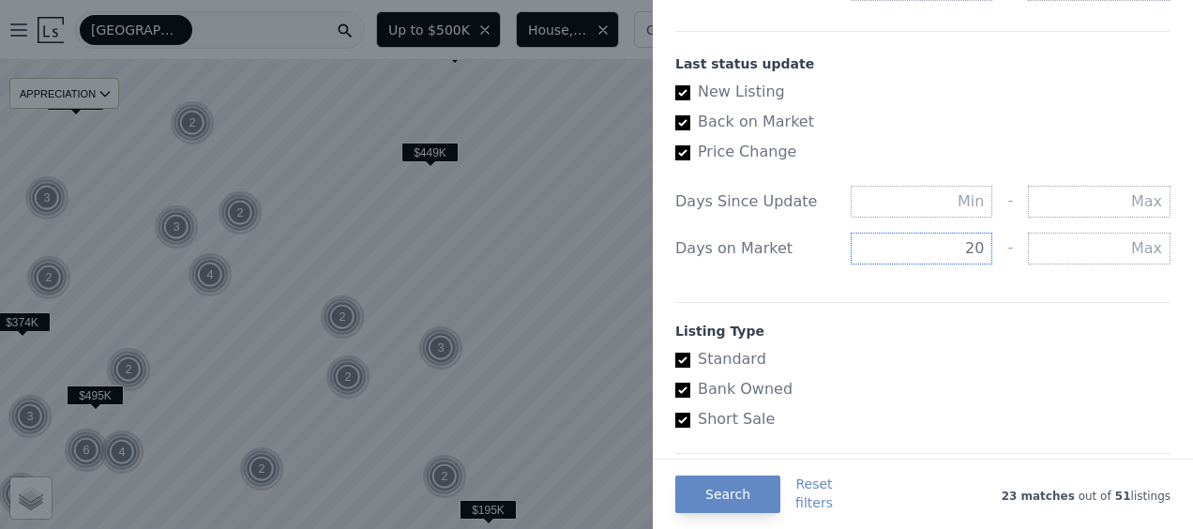
scroll to position [1178, 0]
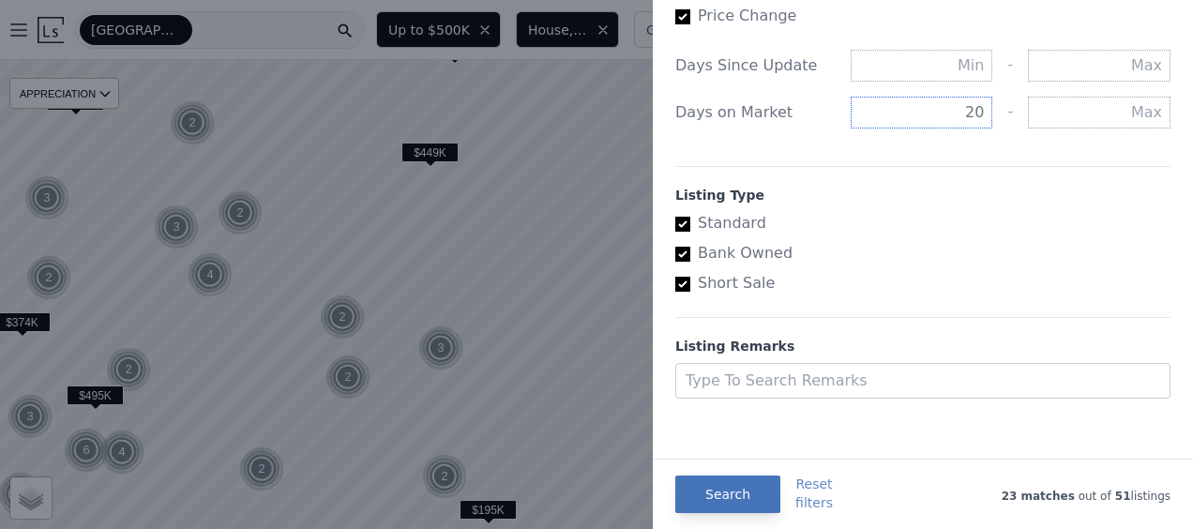
type input "20"
click at [720, 496] on button "Search" at bounding box center [727, 495] width 105 height 38
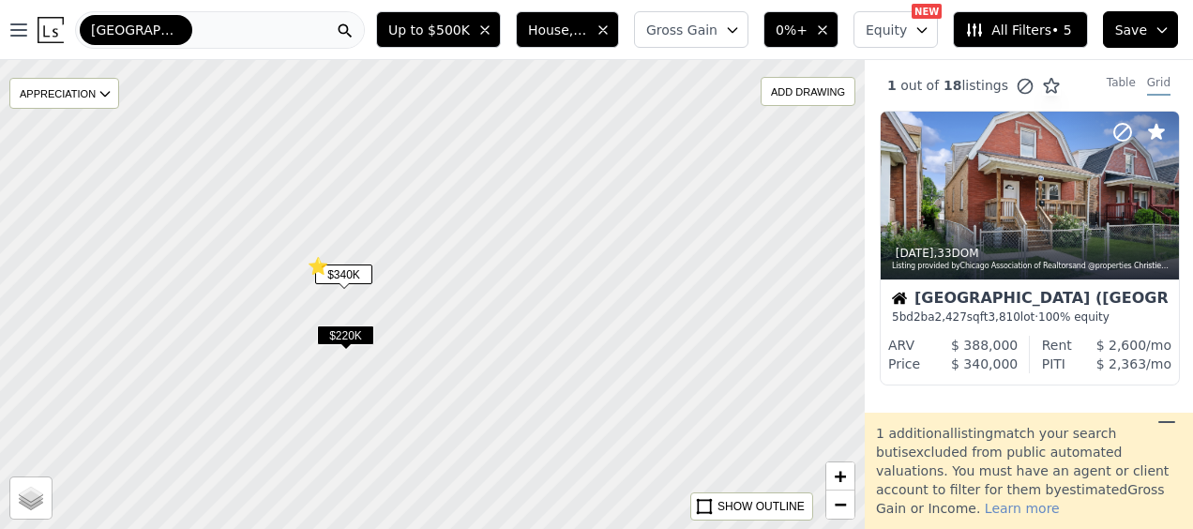
click at [1169, 424] on icon at bounding box center [1167, 422] width 23 height 23
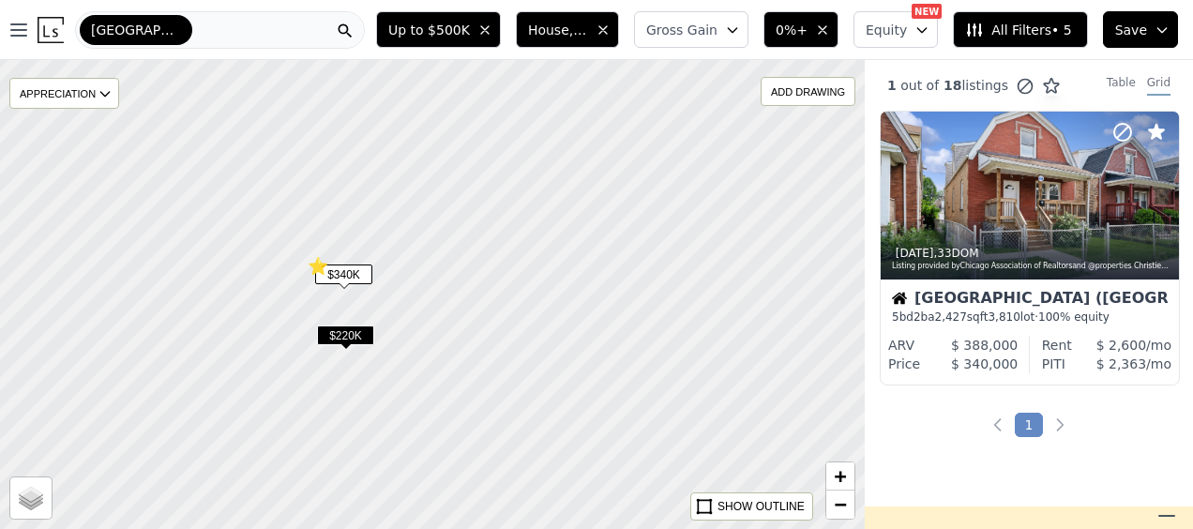
click at [370, 341] on span "$220K" at bounding box center [345, 336] width 57 height 20
click at [361, 270] on span "$340K" at bounding box center [343, 275] width 57 height 20
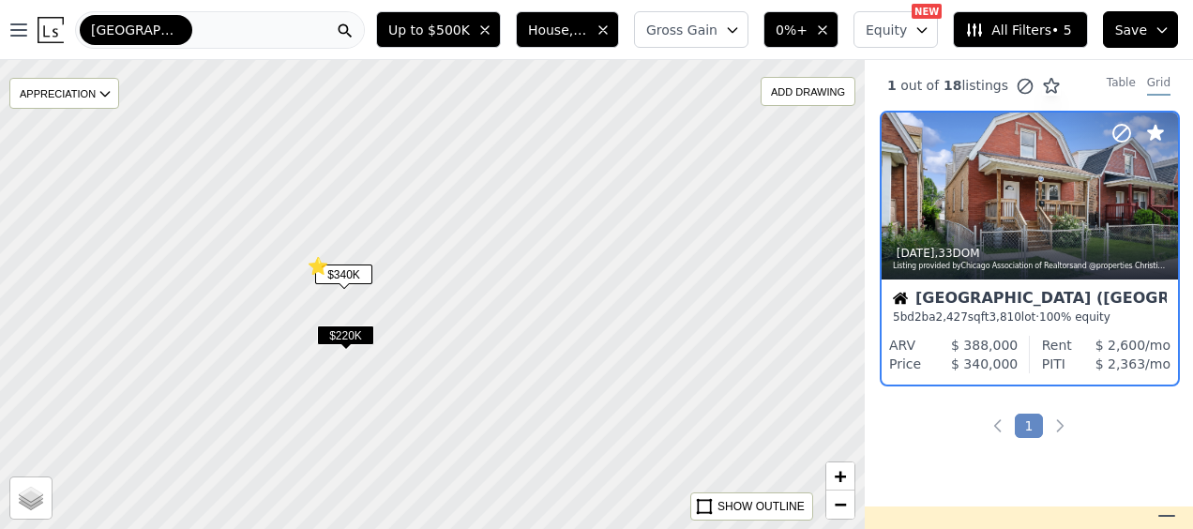
click at [348, 334] on span "$220K" at bounding box center [345, 336] width 57 height 20
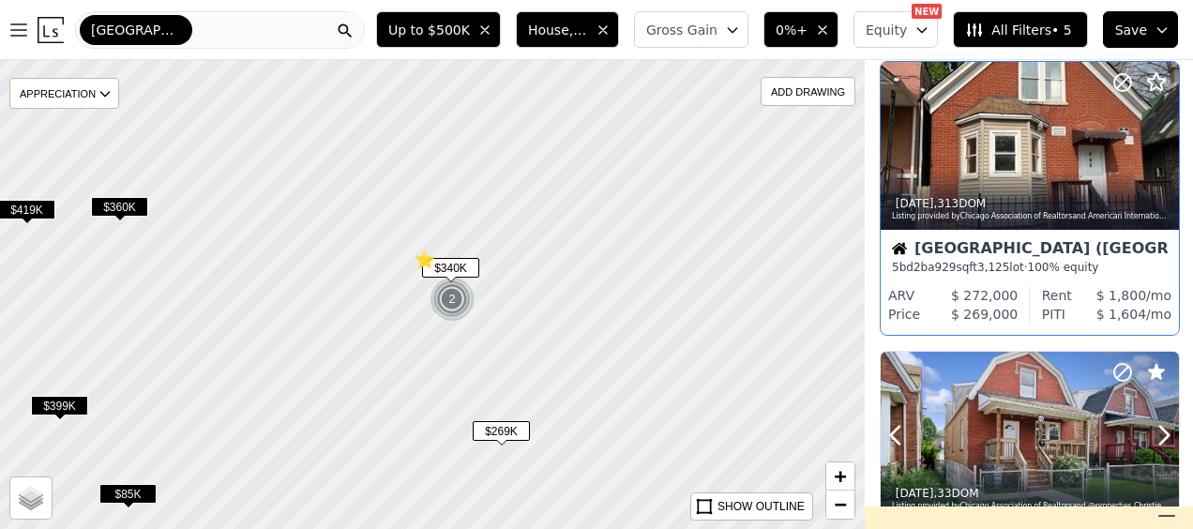
scroll to position [40, 0]
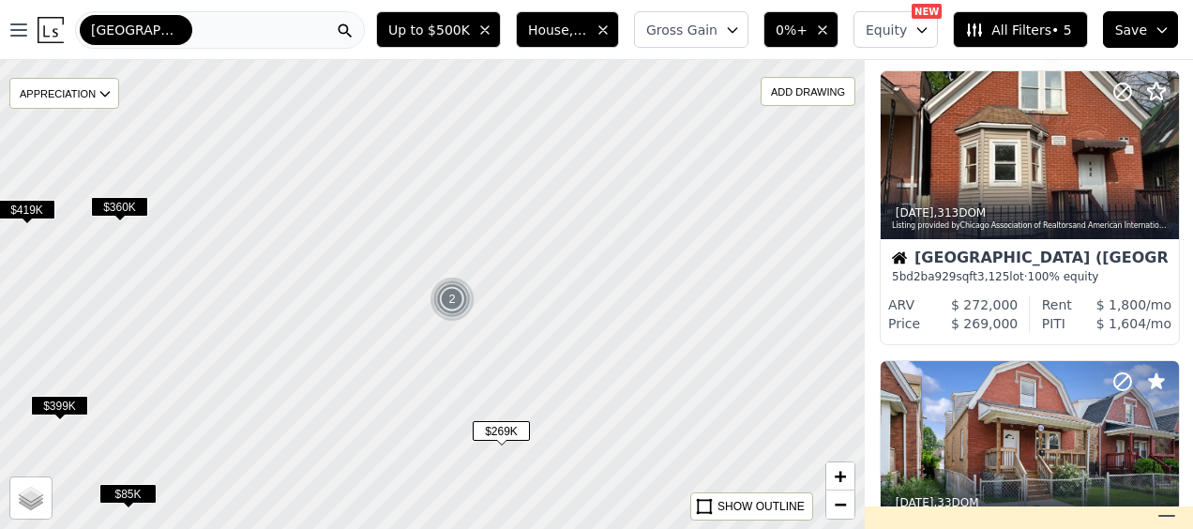
click at [1052, 12] on button "All Filters • 5" at bounding box center [1020, 29] width 134 height 37
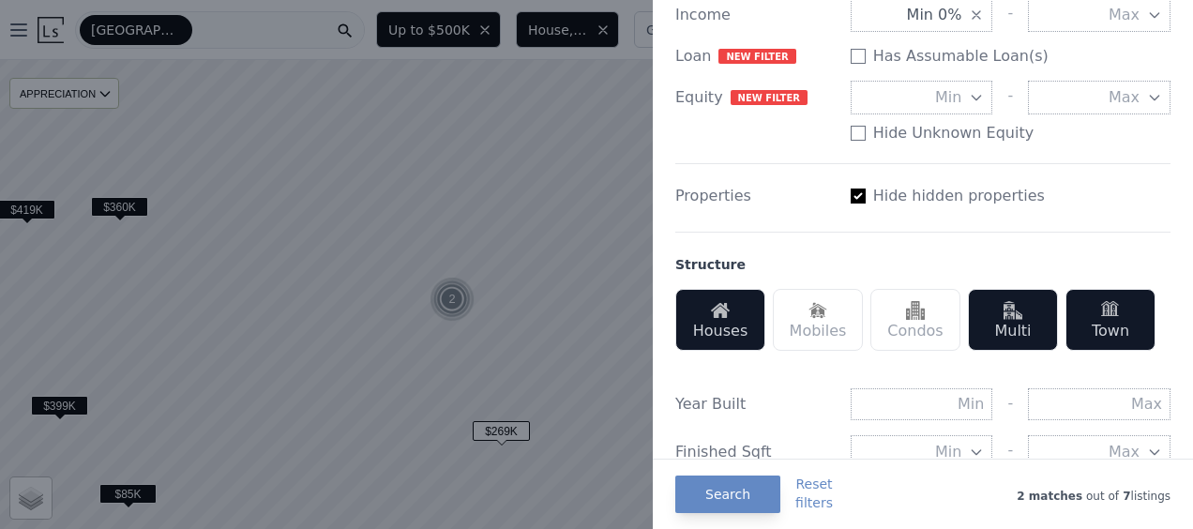
scroll to position [346, 0]
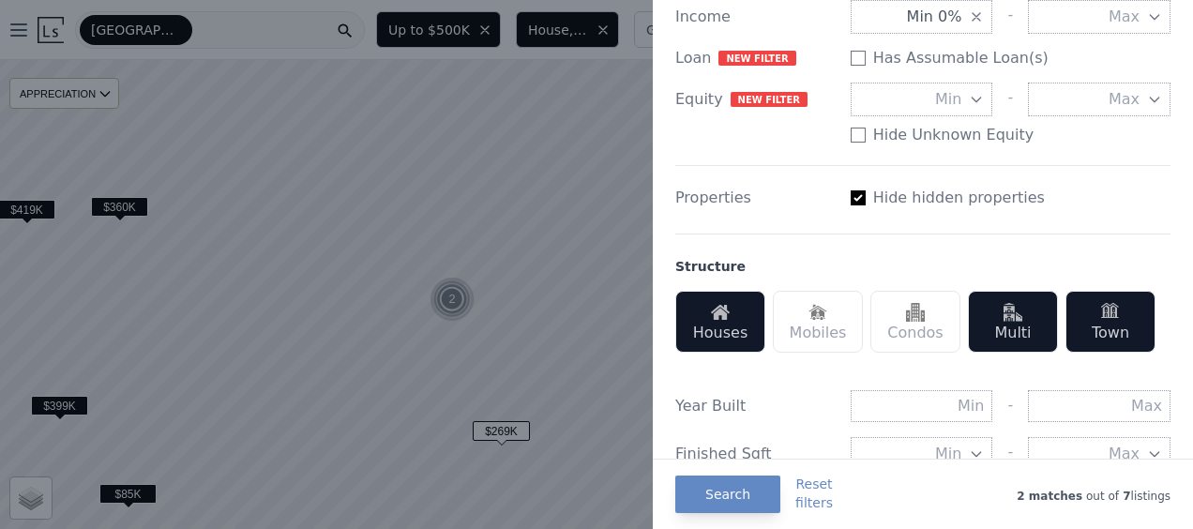
click at [853, 199] on input "Has Assumable Loan(s)" at bounding box center [858, 197] width 15 height 15
checkbox input "false"
click at [739, 497] on button "Search" at bounding box center [727, 495] width 105 height 38
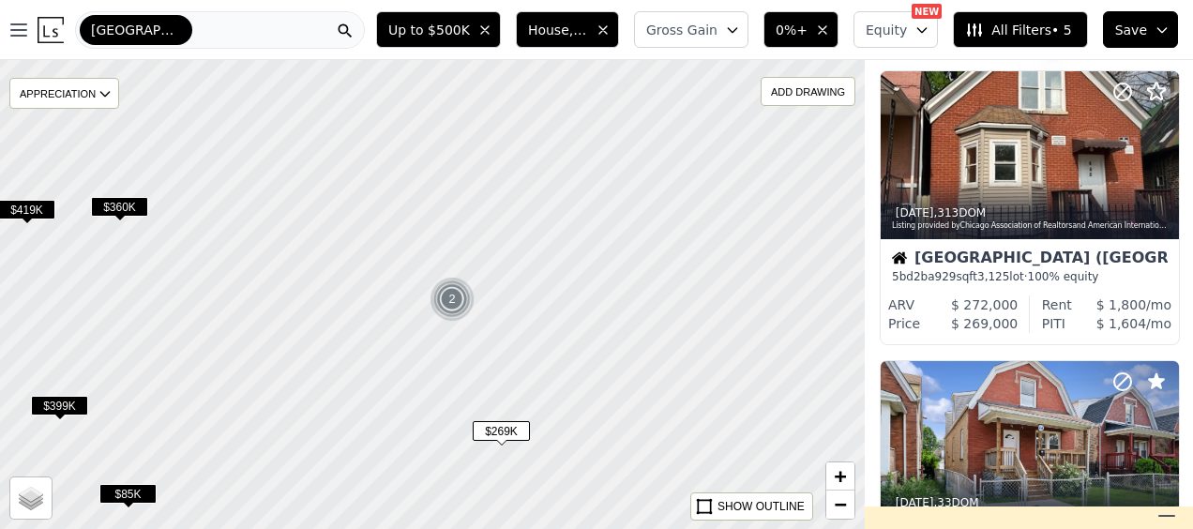
click at [460, 309] on img at bounding box center [453, 299] width 46 height 45
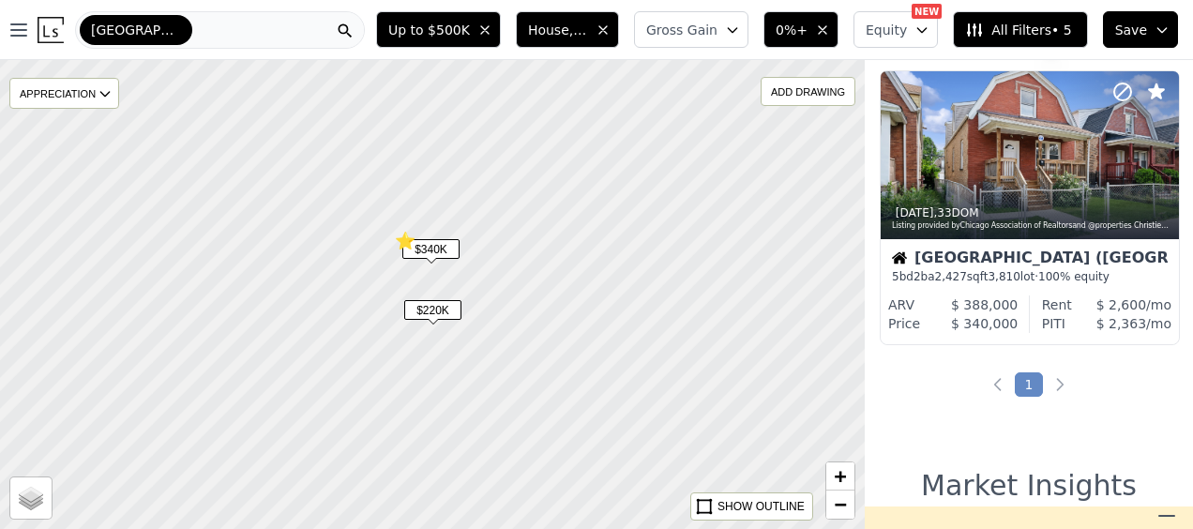
click at [443, 310] on span "$220K" at bounding box center [432, 310] width 57 height 20
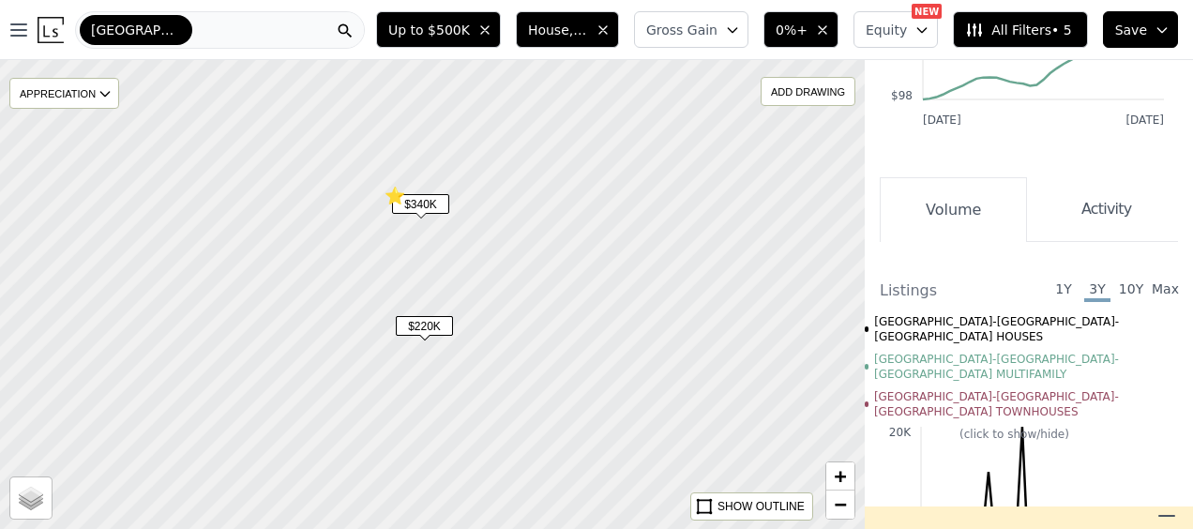
scroll to position [1893, 0]
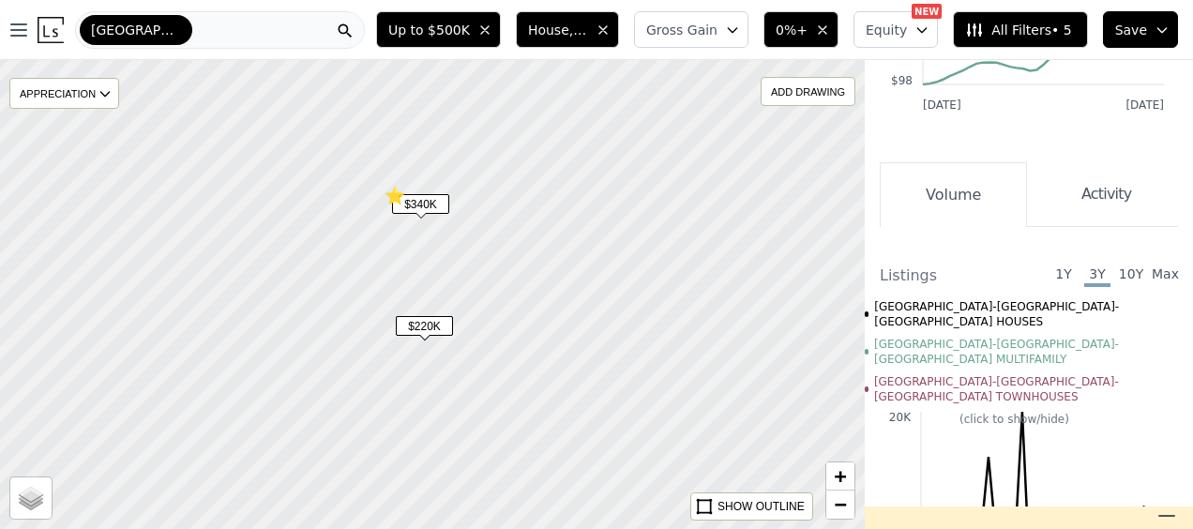
click at [427, 327] on span "$220K" at bounding box center [424, 326] width 57 height 20
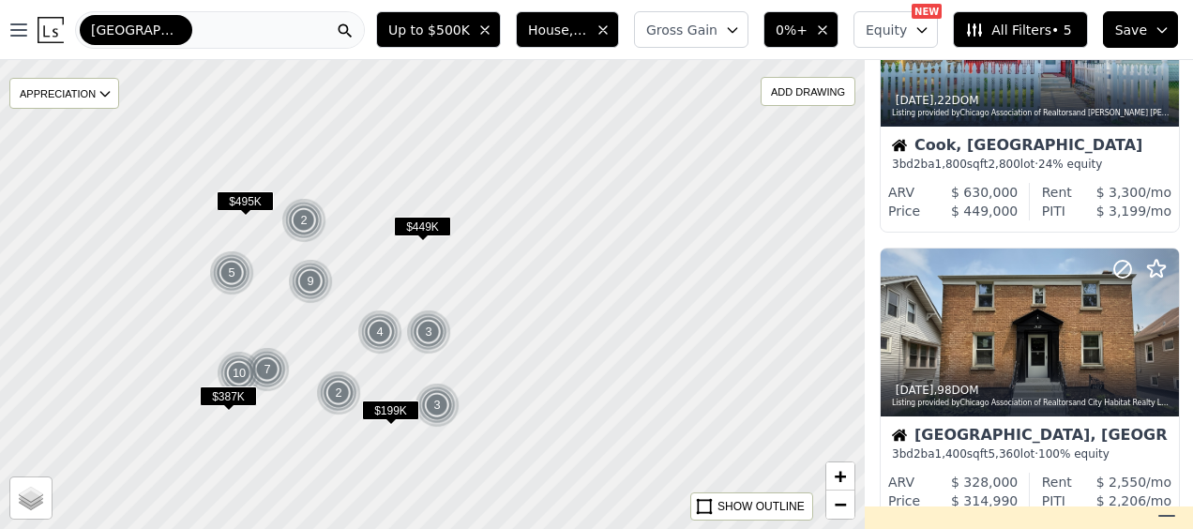
scroll to position [5077, 0]
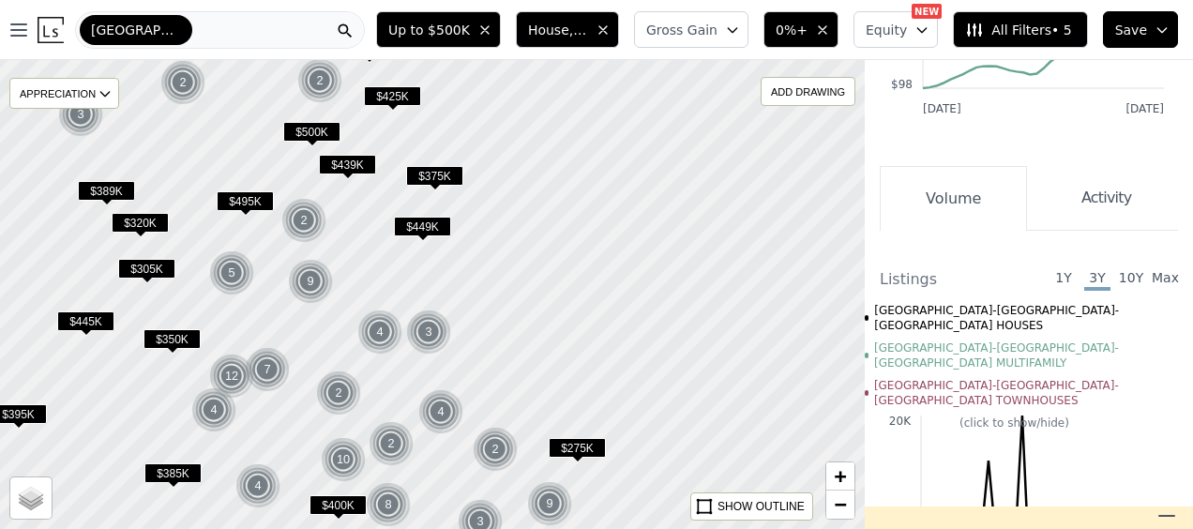
click at [519, 341] on div at bounding box center [432, 294] width 1037 height 563
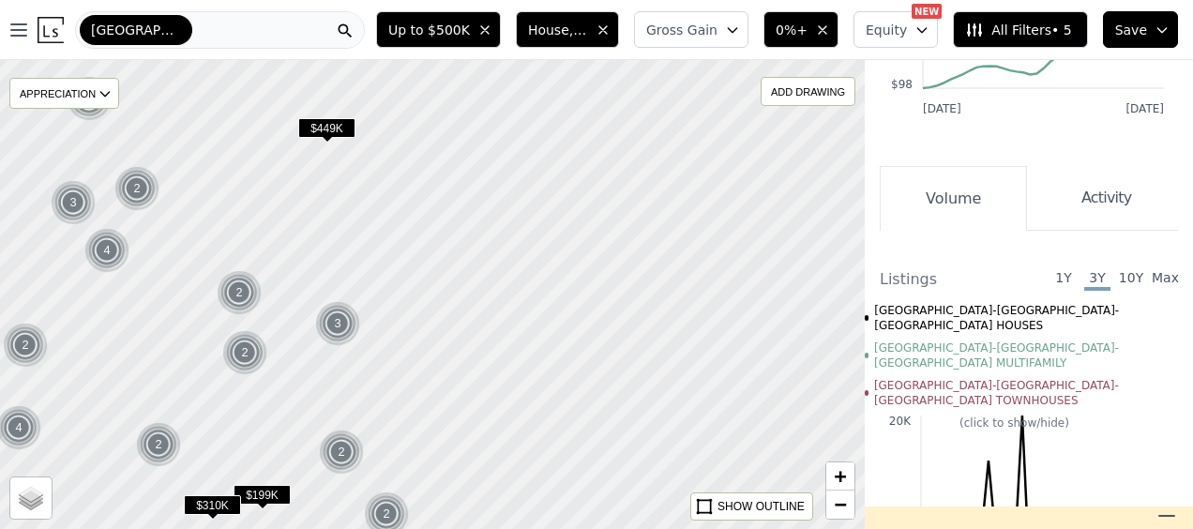
click at [435, 339] on div at bounding box center [432, 294] width 1037 height 563
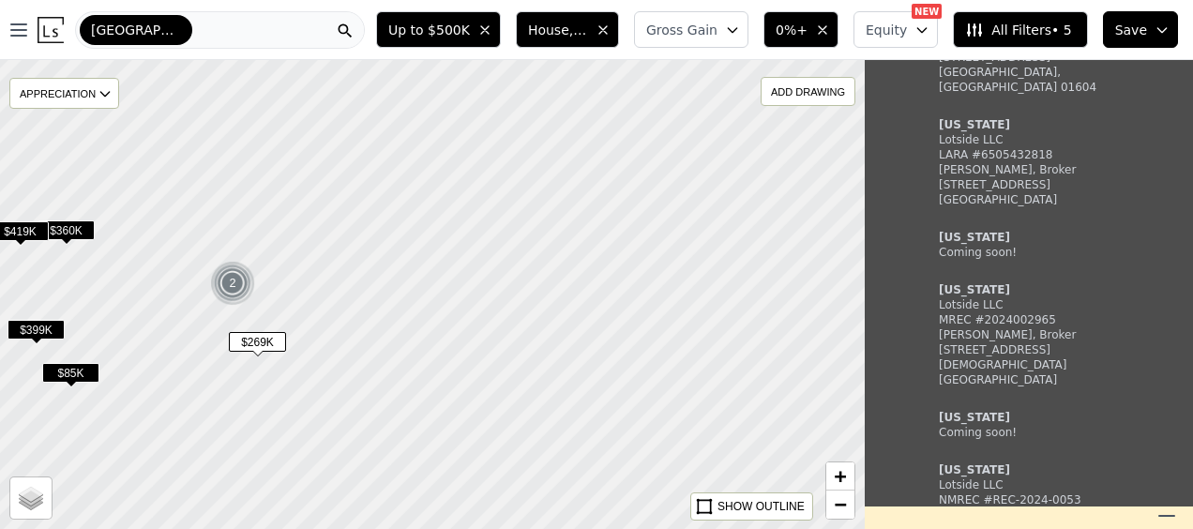
scroll to position [2182, 0]
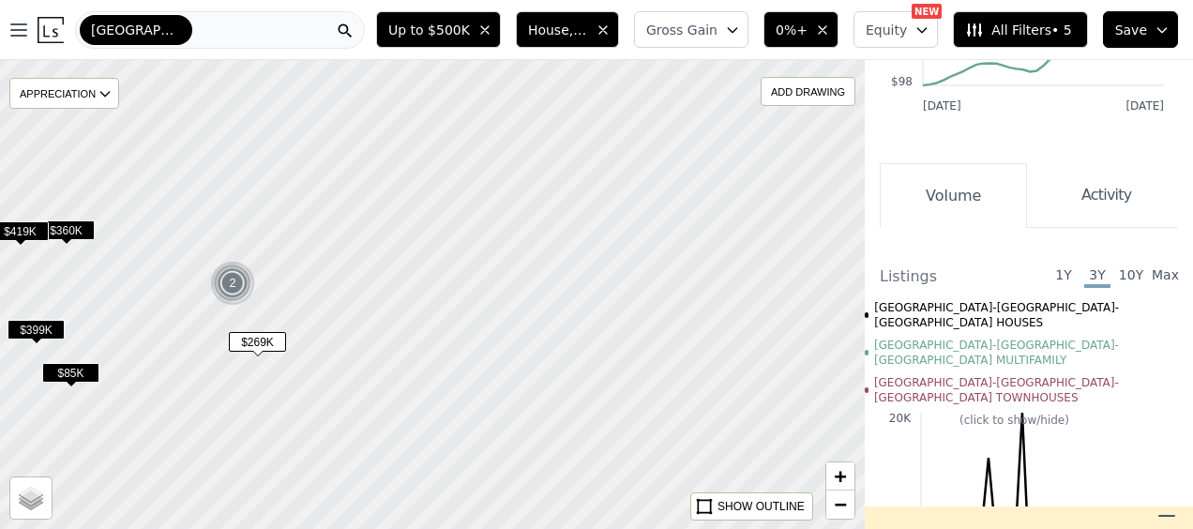
click at [276, 325] on div at bounding box center [432, 294] width 1037 height 563
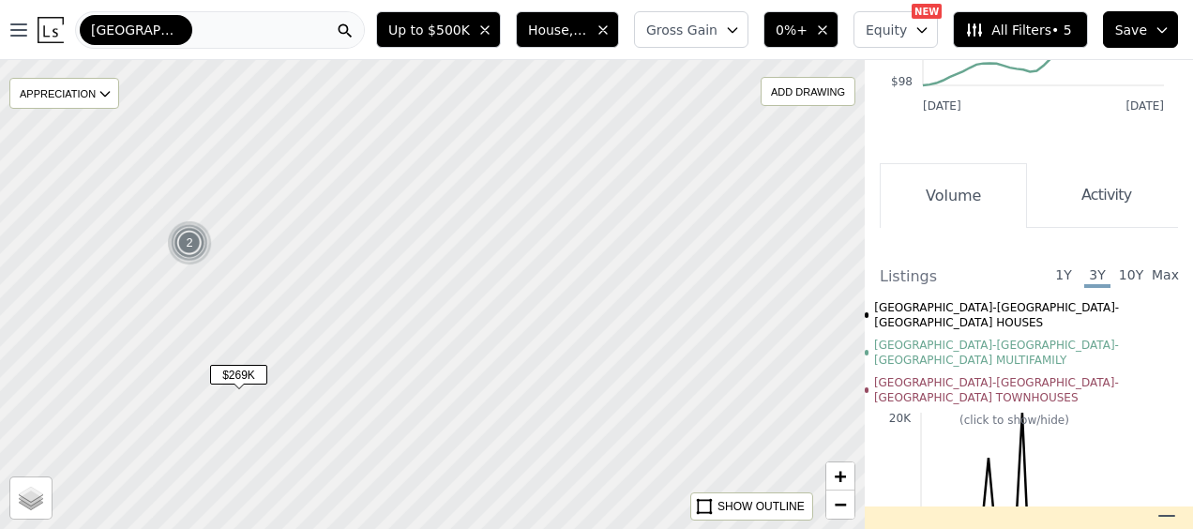
click at [186, 250] on div "2" at bounding box center [189, 242] width 45 height 45
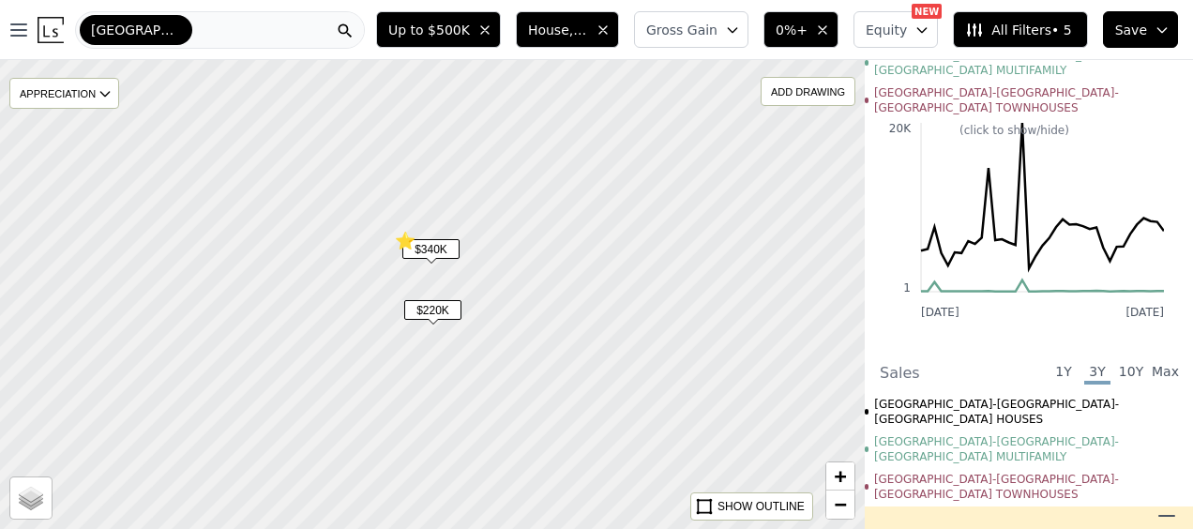
scroll to position [1893, 0]
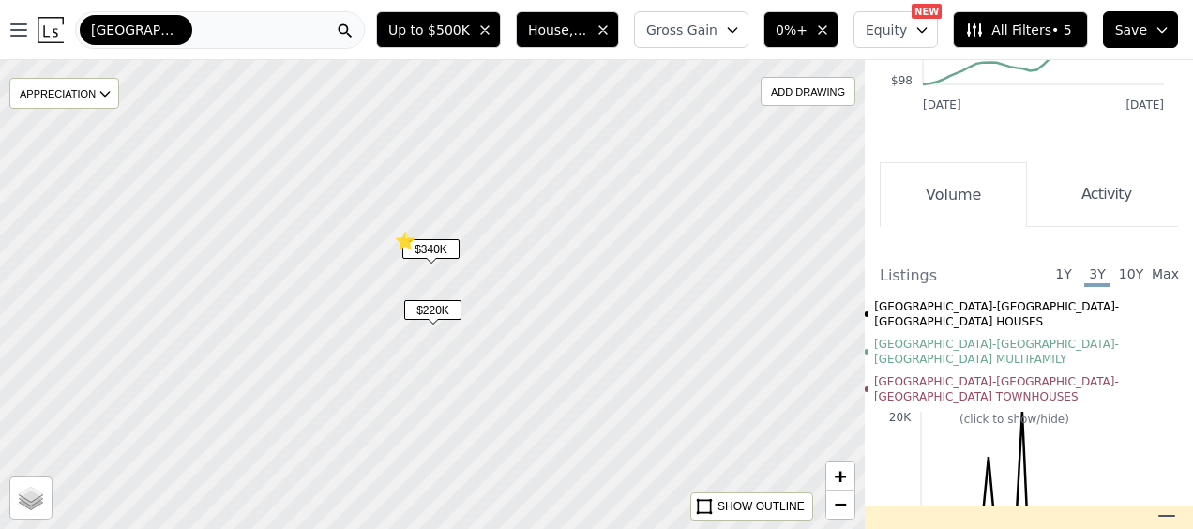
click at [460, 283] on div at bounding box center [432, 294] width 1037 height 563
click at [462, 326] on div at bounding box center [432, 294] width 1037 height 563
click at [426, 407] on div at bounding box center [432, 294] width 1037 height 563
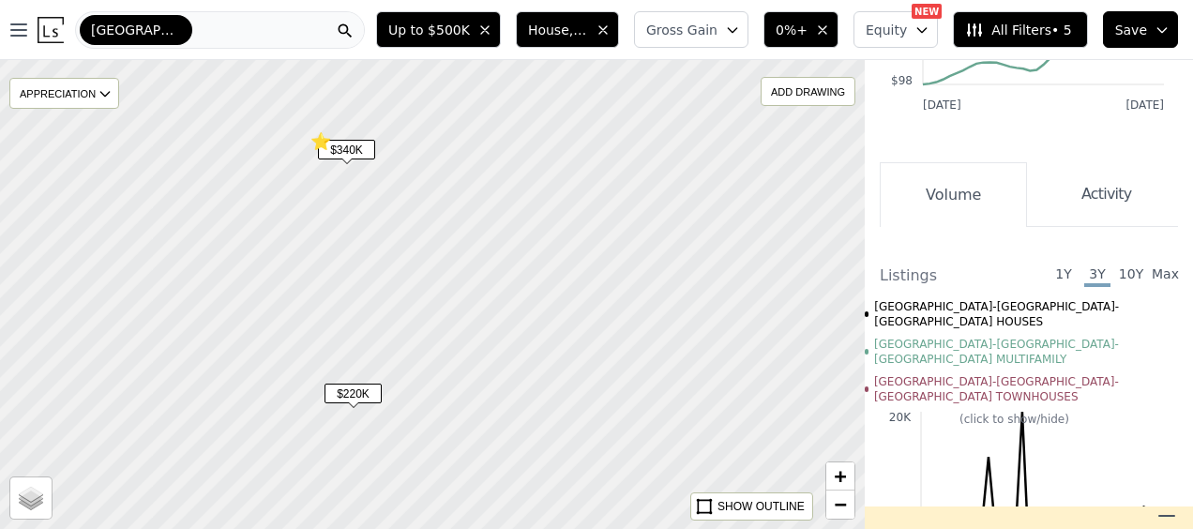
click at [426, 407] on div at bounding box center [432, 294] width 1037 height 563
click at [328, 400] on div at bounding box center [432, 294] width 1037 height 563
click at [341, 367] on div at bounding box center [432, 294] width 1037 height 563
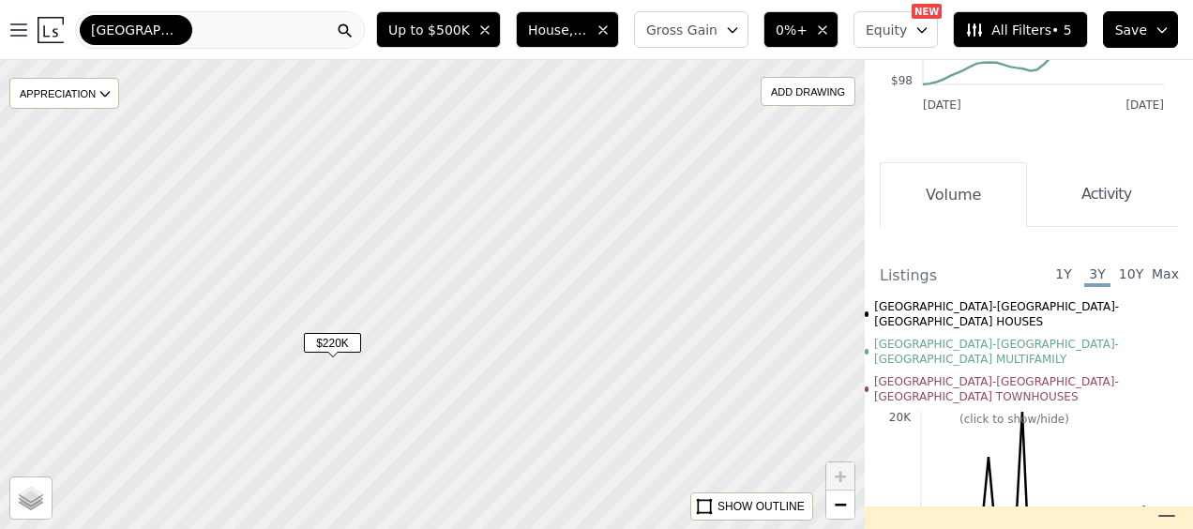
click at [341, 367] on div at bounding box center [432, 294] width 1037 height 563
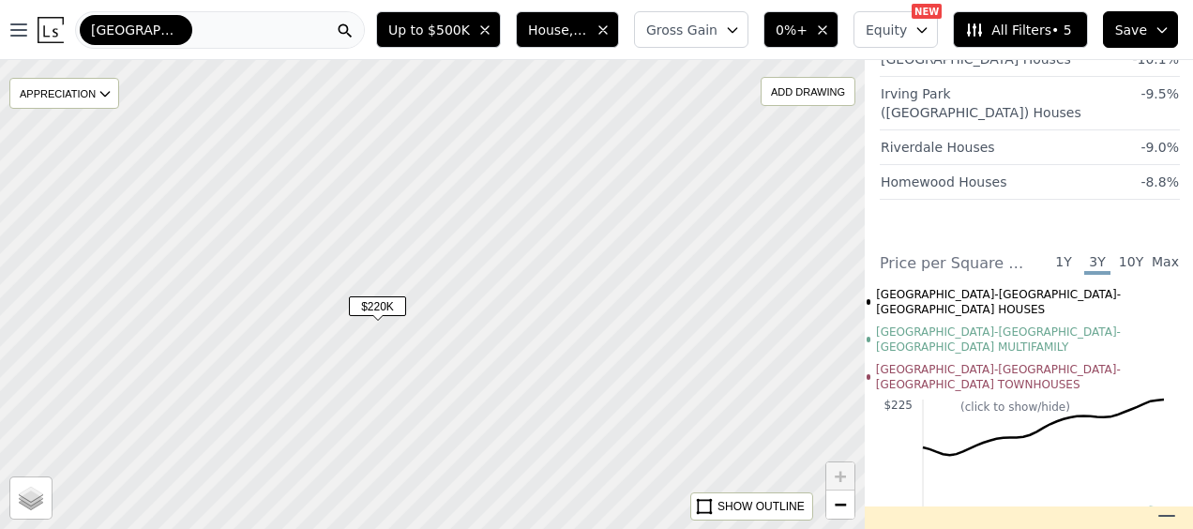
scroll to position [1014, 0]
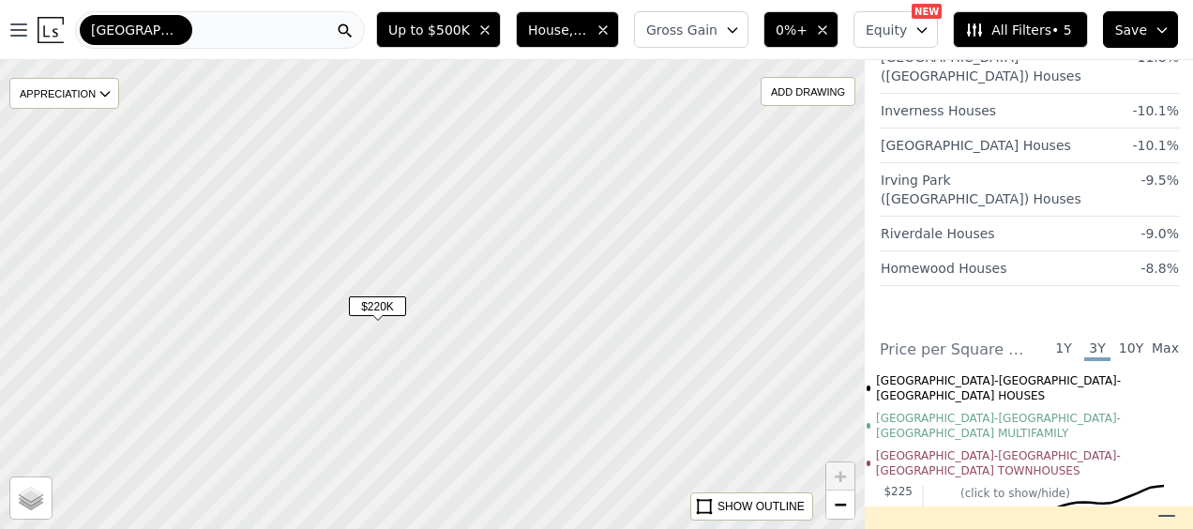
click at [1037, 21] on span "All Filters • 5" at bounding box center [1018, 30] width 106 height 19
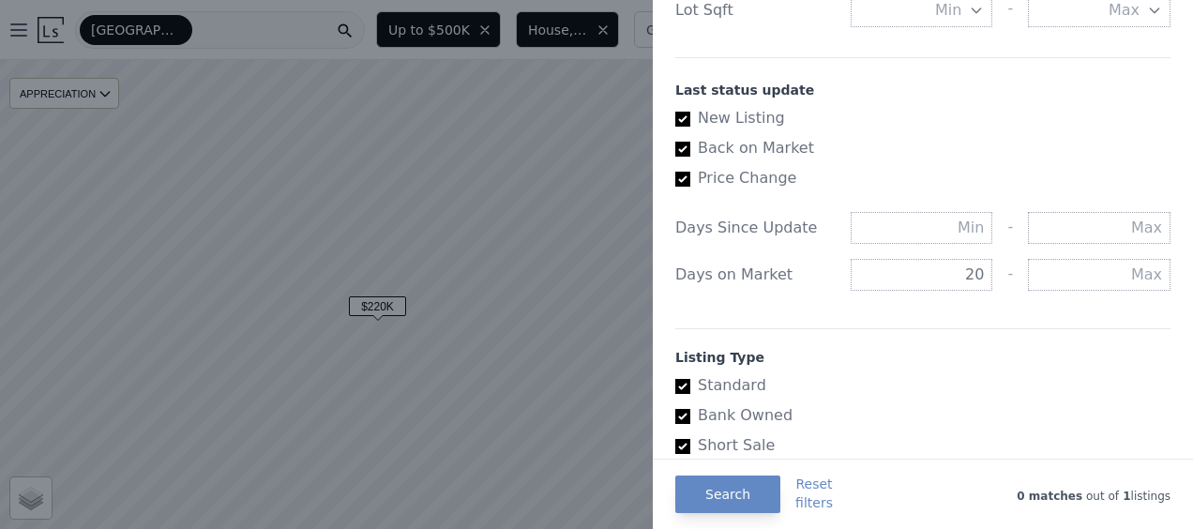
scroll to position [1178, 0]
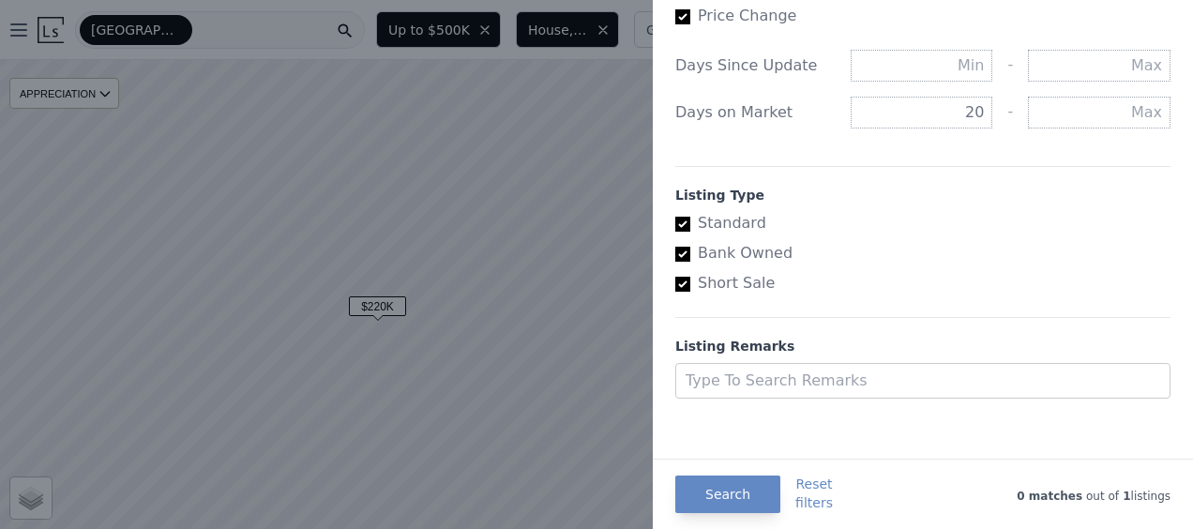
click at [412, 326] on div at bounding box center [596, 264] width 1193 height 529
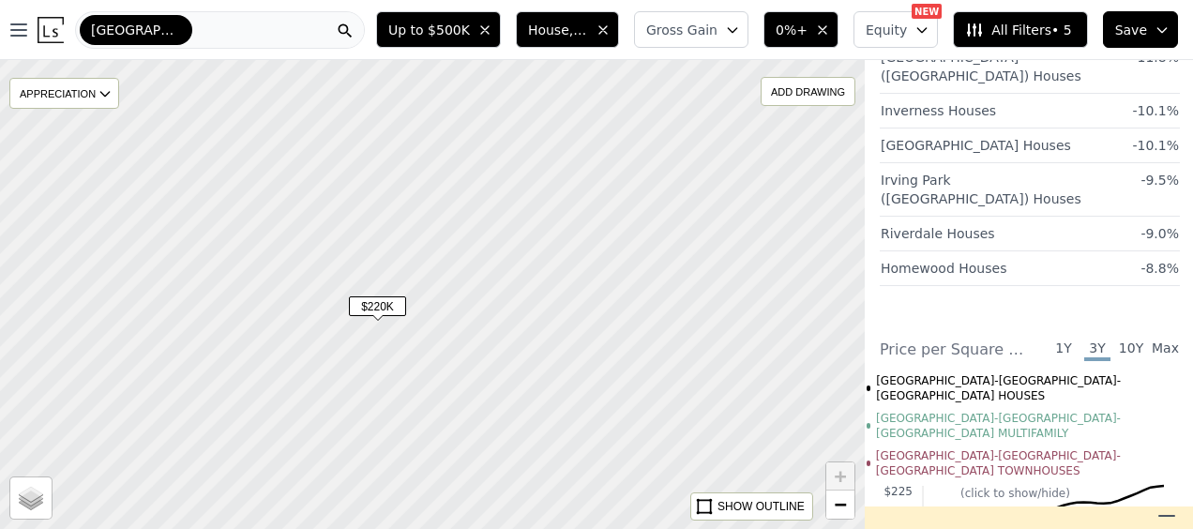
click at [52, 35] on img at bounding box center [51, 30] width 26 height 26
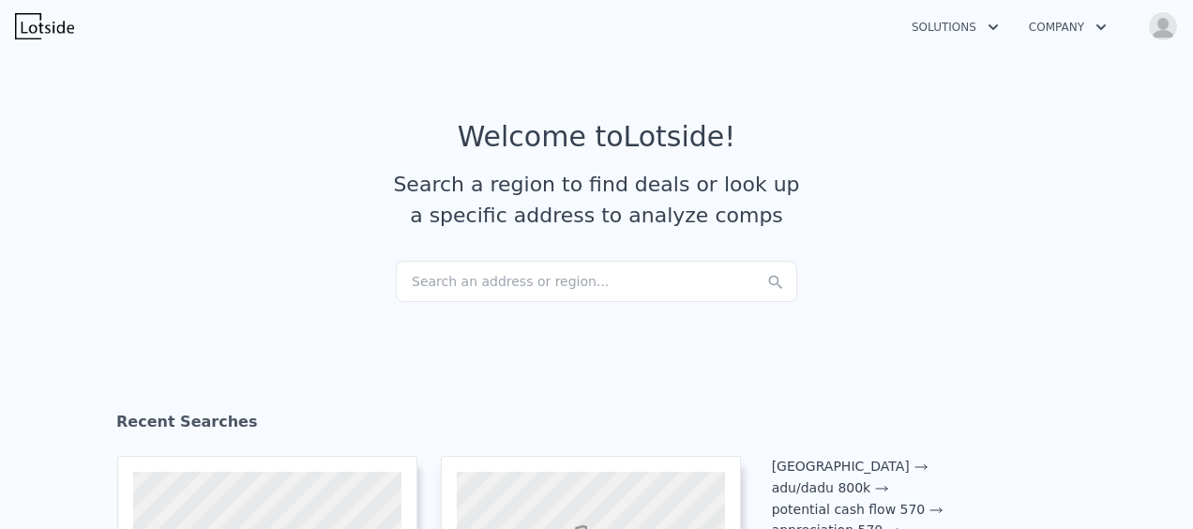
click at [527, 287] on div "Search an address or region..." at bounding box center [596, 281] width 401 height 41
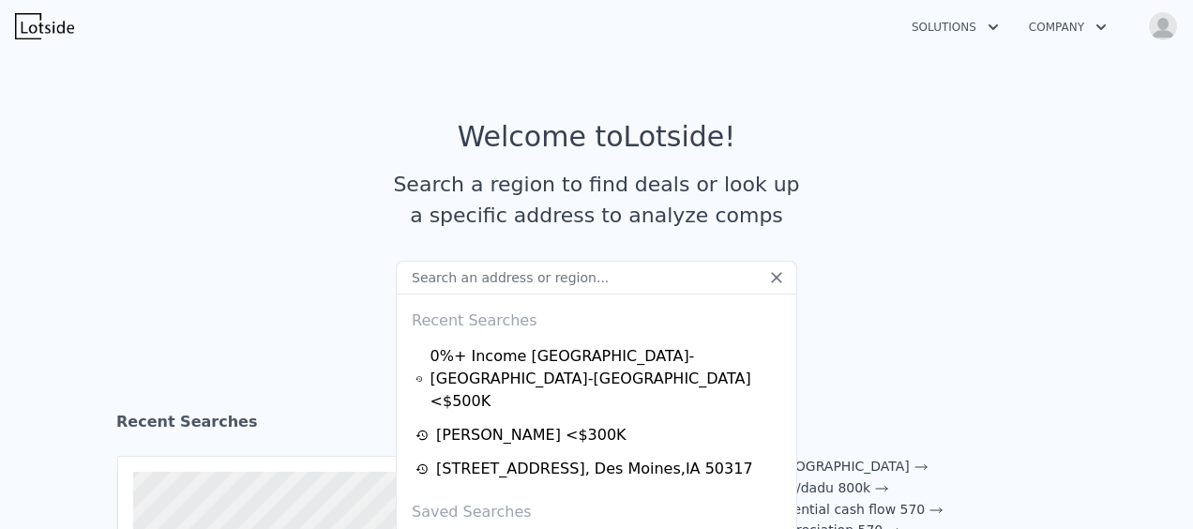
click at [527, 287] on input "text" at bounding box center [596, 278] width 401 height 34
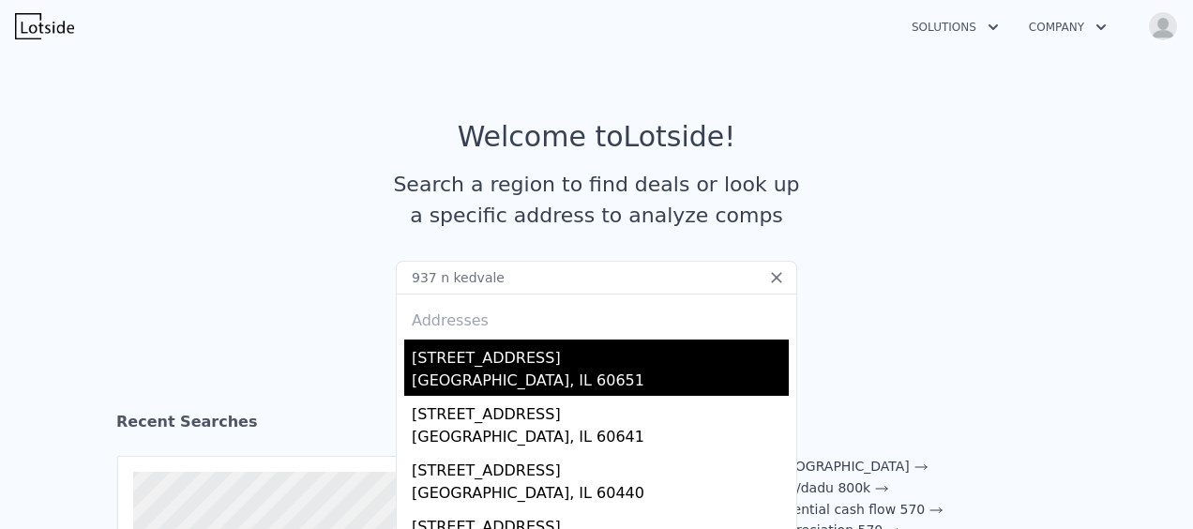
type input "937 n kedvale"
click at [525, 366] on div "[STREET_ADDRESS]" at bounding box center [600, 355] width 377 height 30
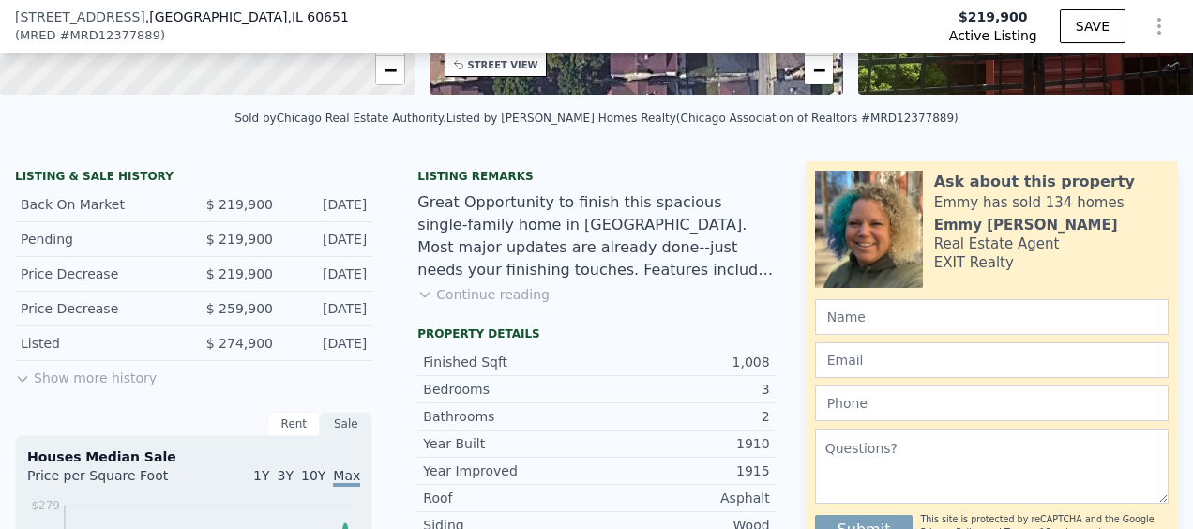
scroll to position [373, 0]
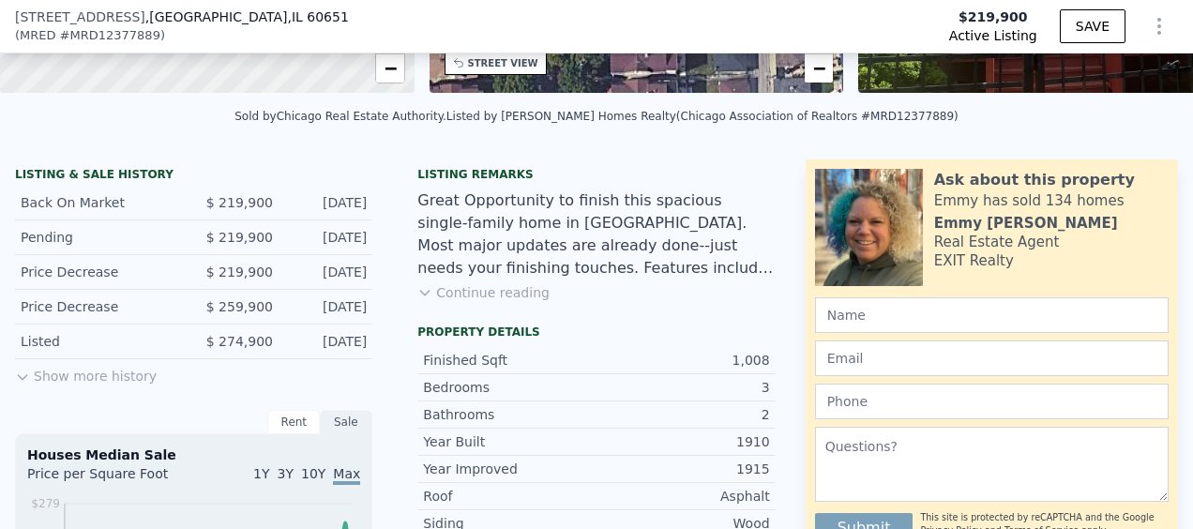
click at [107, 384] on button "Show more history" at bounding box center [86, 372] width 142 height 26
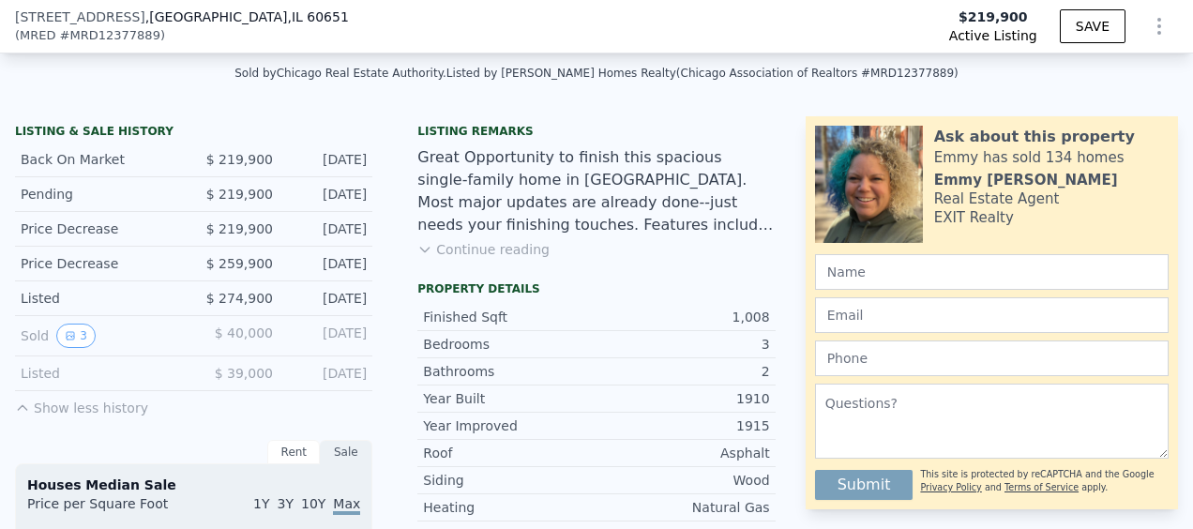
scroll to position [418, 0]
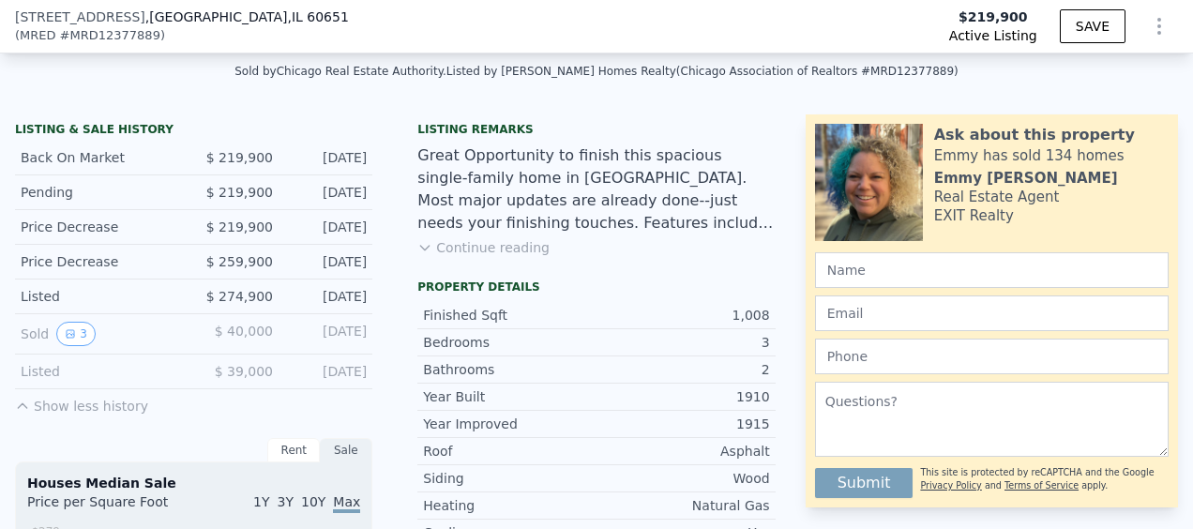
click at [476, 257] on button "Continue reading" at bounding box center [483, 247] width 132 height 19
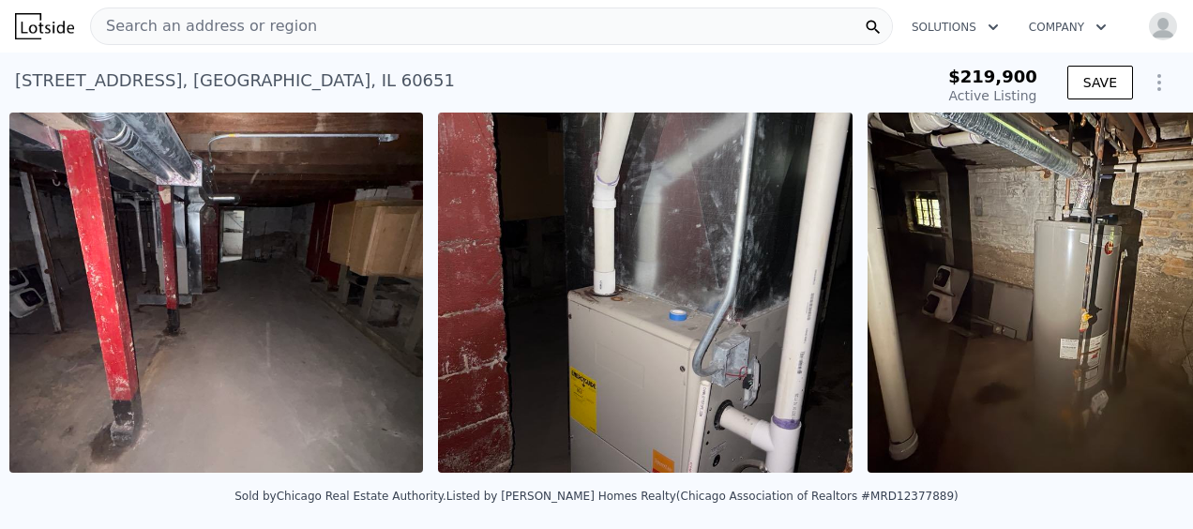
scroll to position [0, 6867]
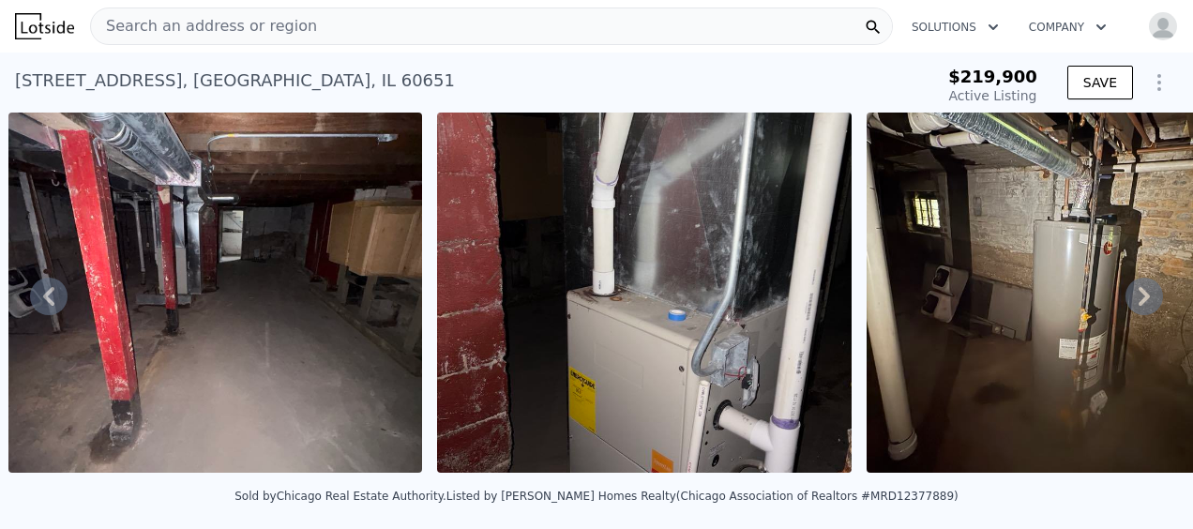
click at [361, 304] on img at bounding box center [215, 293] width 415 height 360
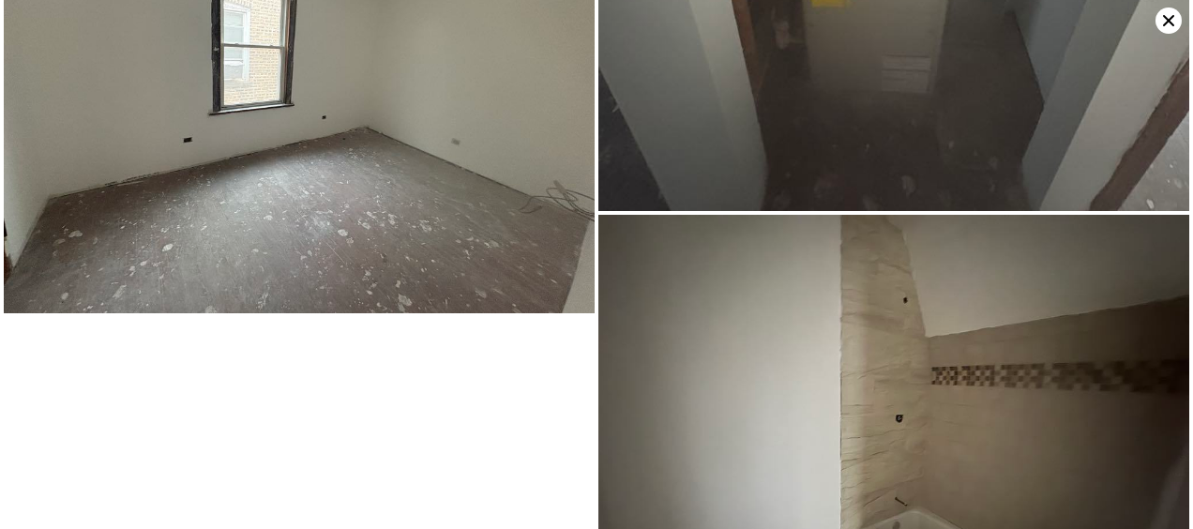
scroll to position [9735, 0]
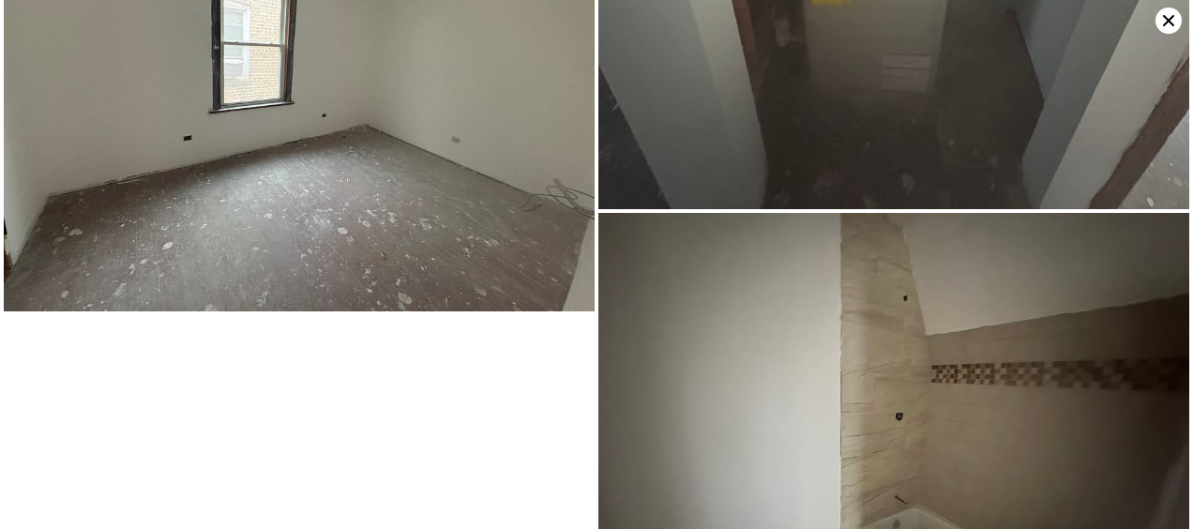
click at [1174, 19] on icon at bounding box center [1169, 21] width 26 height 26
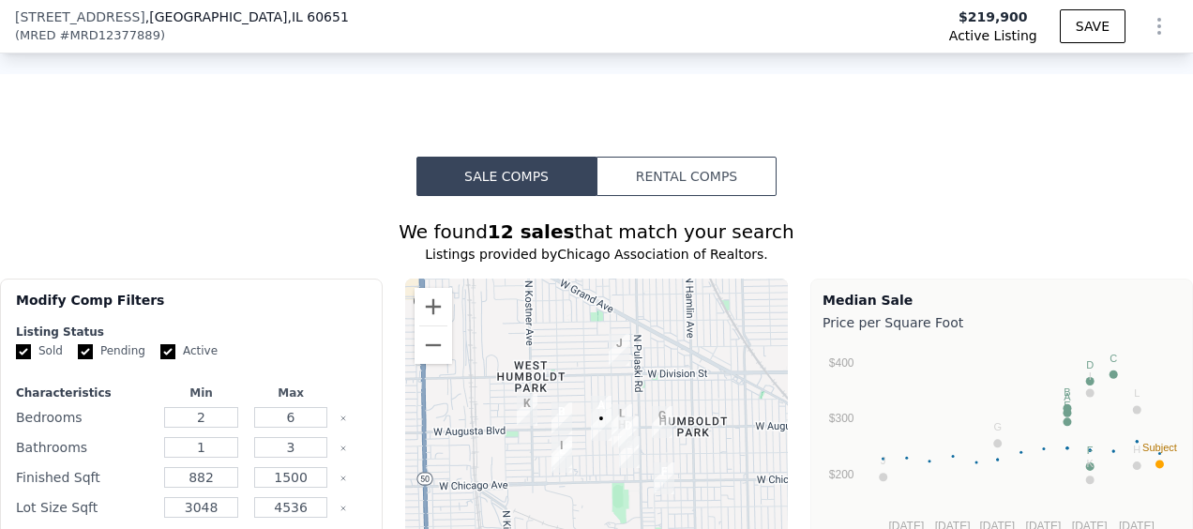
scroll to position [1713, 0]
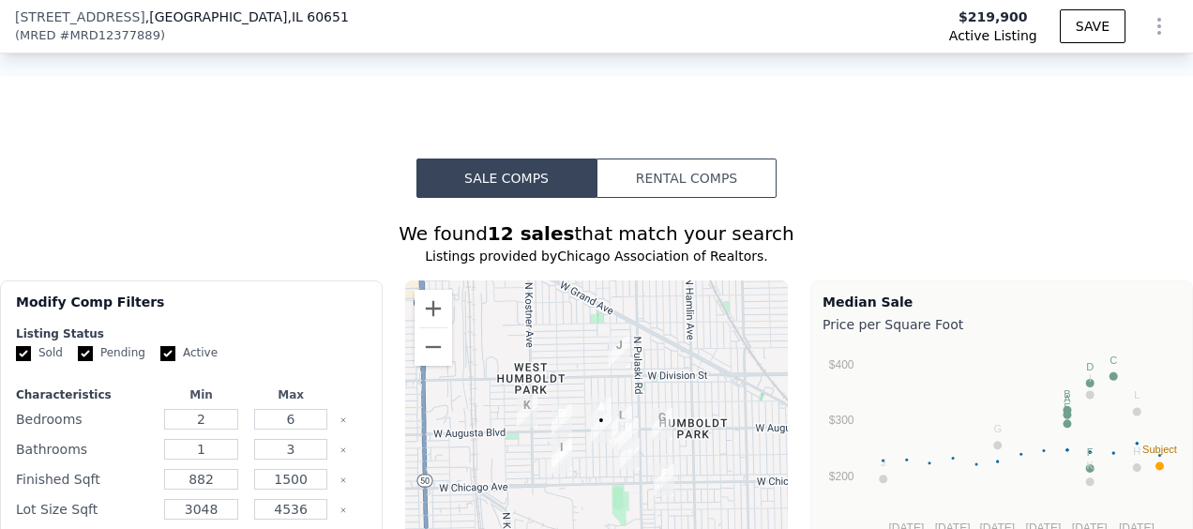
click at [717, 169] on button "Rental Comps" at bounding box center [687, 178] width 180 height 39
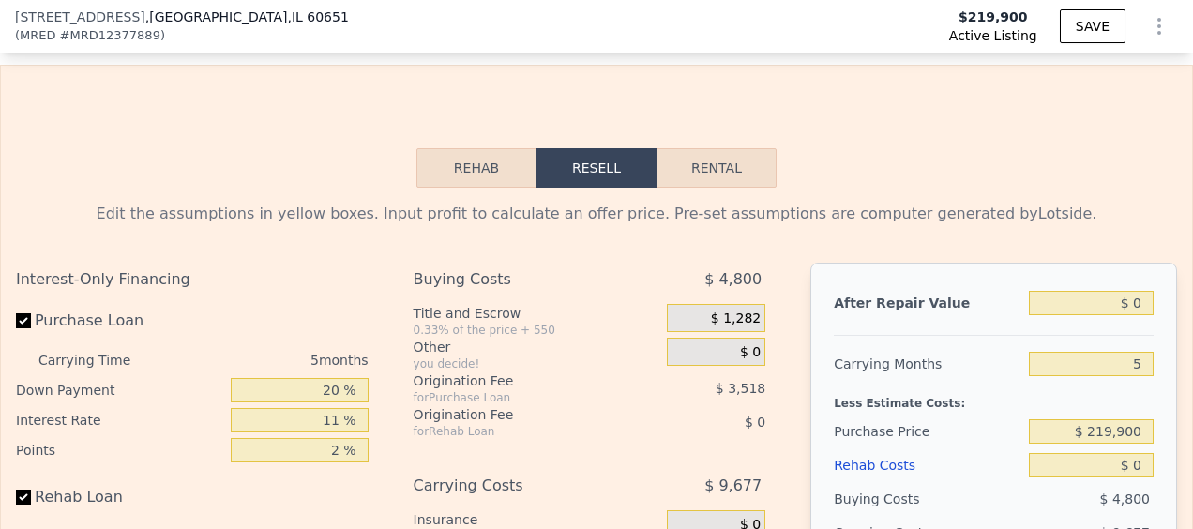
scroll to position [2848, 0]
click at [734, 166] on button "Rental" at bounding box center [717, 165] width 120 height 39
select select "30"
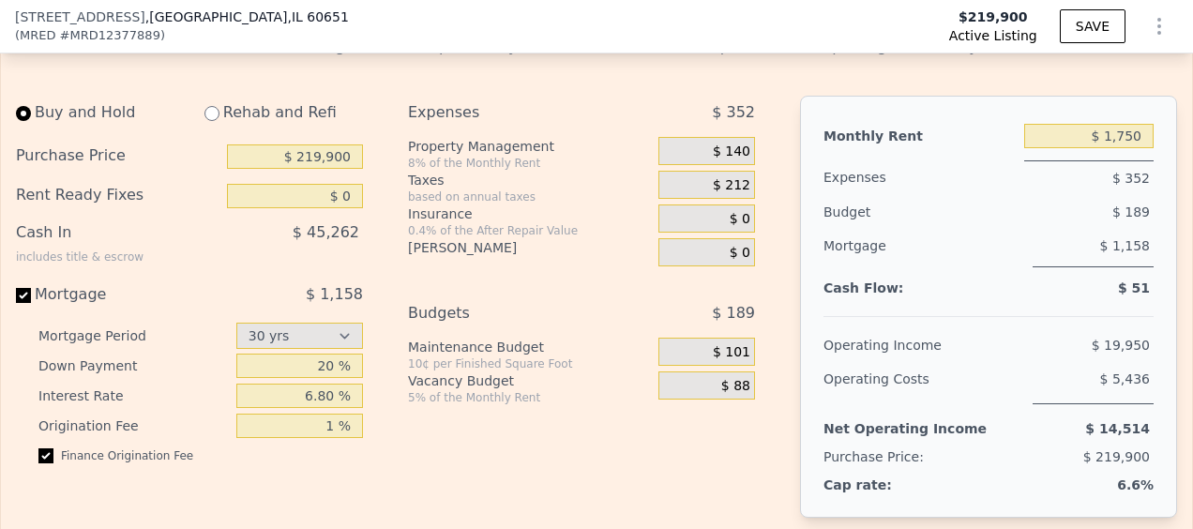
scroll to position [3022, 0]
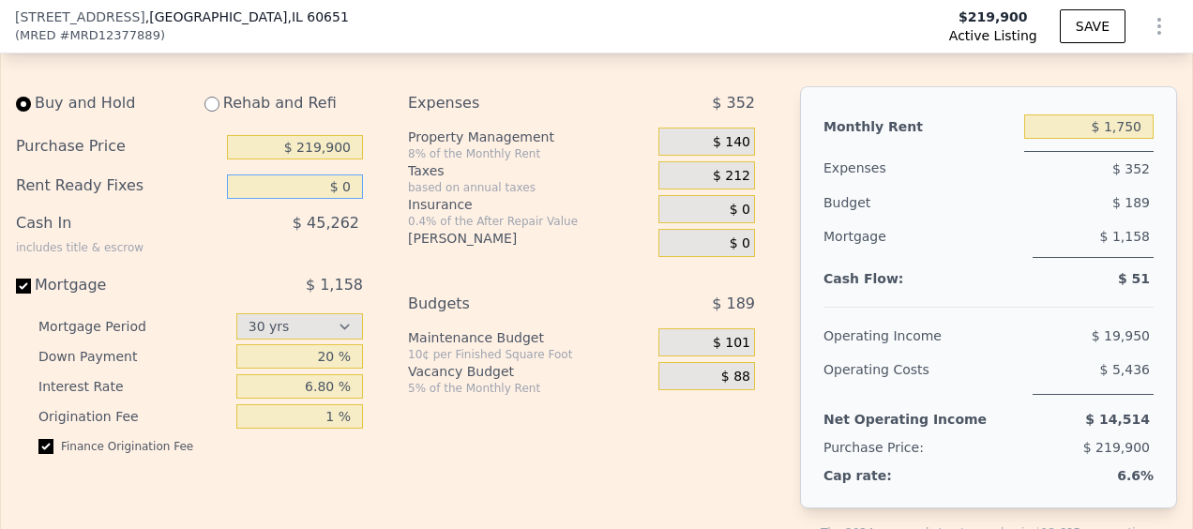
click at [351, 174] on input "$ 0" at bounding box center [295, 186] width 136 height 24
type input "$ 40,000"
click at [722, 134] on span "$ 140" at bounding box center [732, 142] width 38 height 17
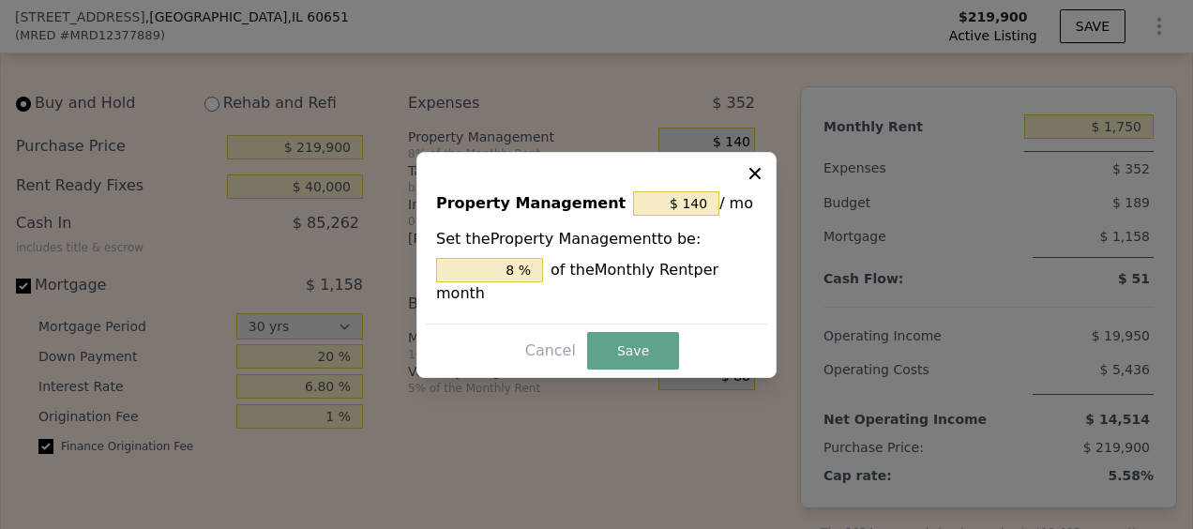
click at [722, 128] on div at bounding box center [596, 264] width 1193 height 529
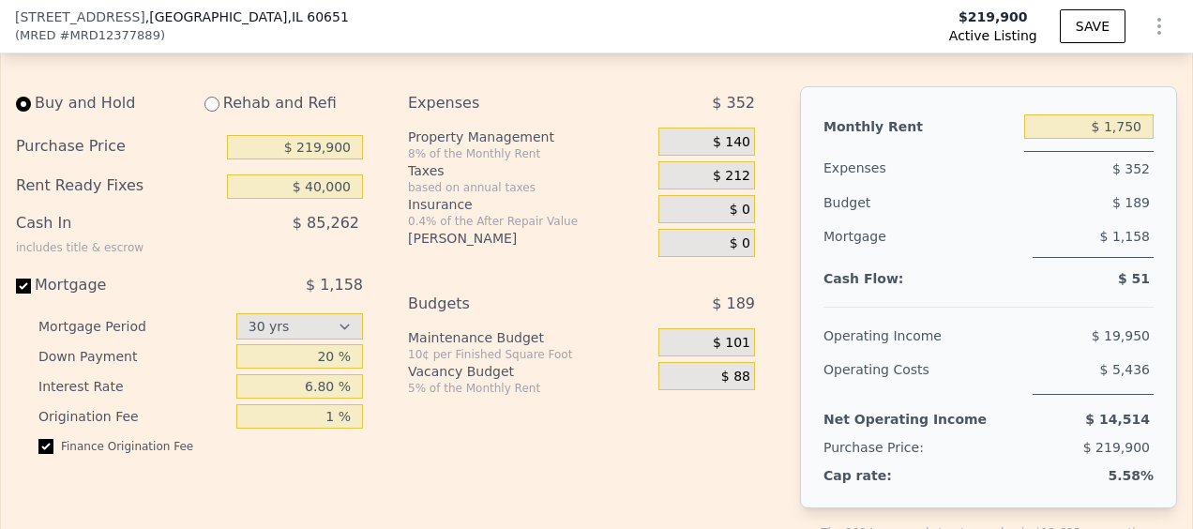
click at [735, 134] on span "$ 140" at bounding box center [732, 142] width 38 height 17
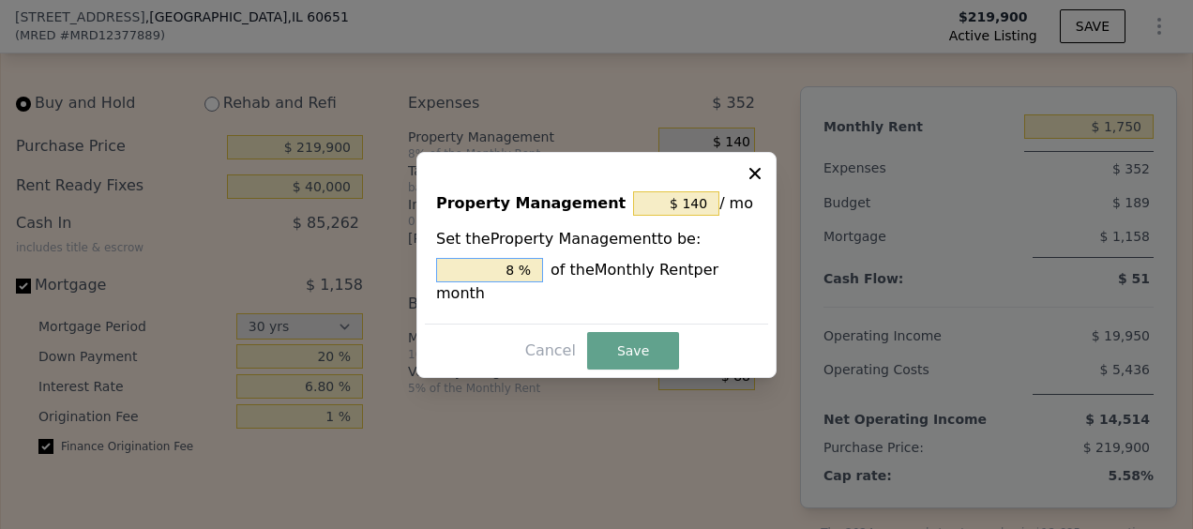
click at [505, 274] on input "8 %" at bounding box center [489, 270] width 107 height 24
type input "$ 0"
type input "0 %"
click at [603, 351] on button "Save" at bounding box center [633, 351] width 92 height 38
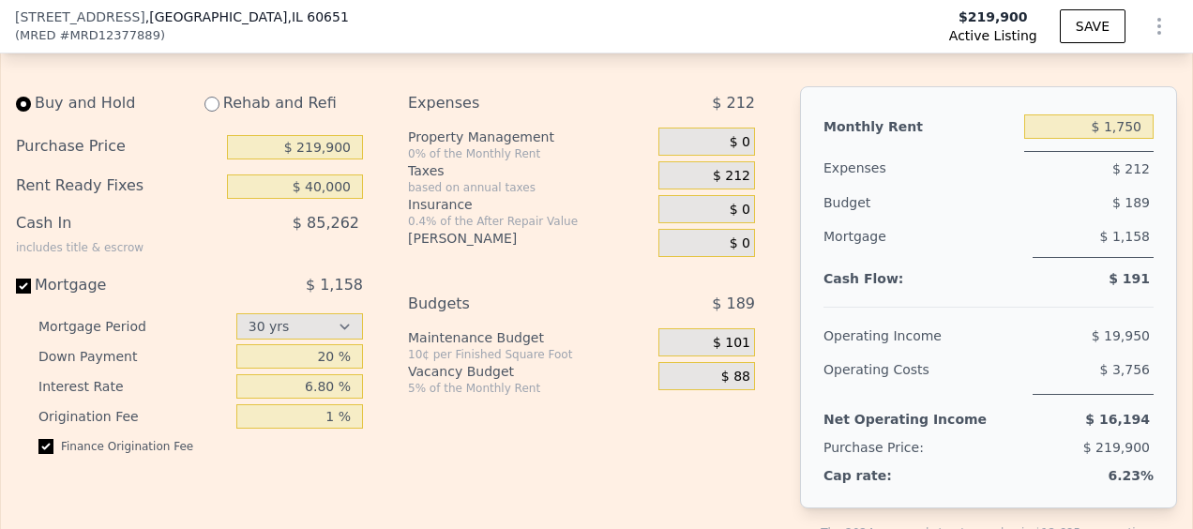
click at [740, 369] on span "$ 88" at bounding box center [735, 377] width 29 height 17
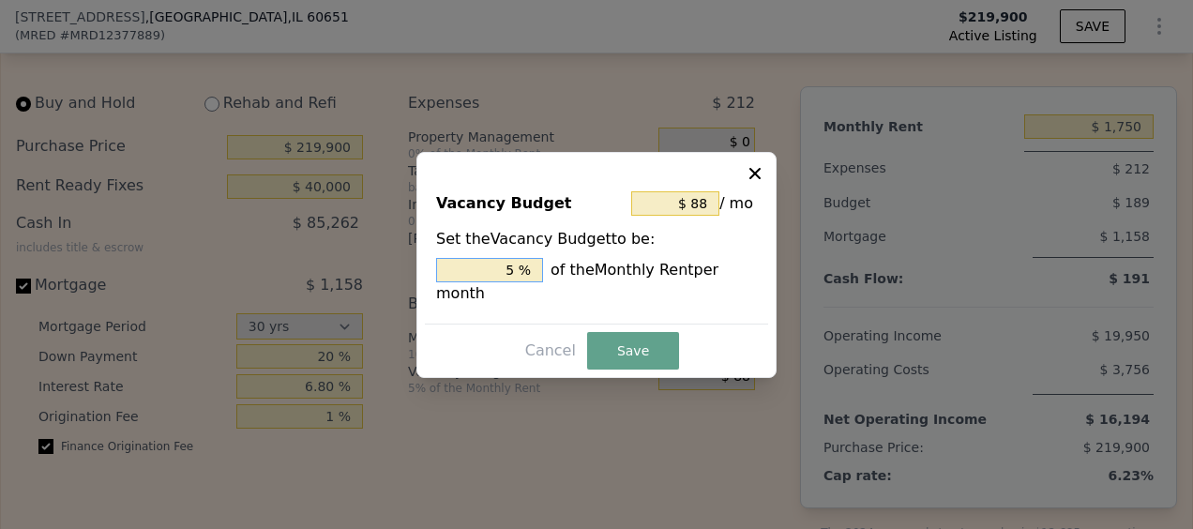
click at [512, 282] on input "5 %" at bounding box center [489, 270] width 107 height 24
type input "$ 140"
type input "8 %"
click at [649, 352] on button "Save" at bounding box center [633, 351] width 92 height 38
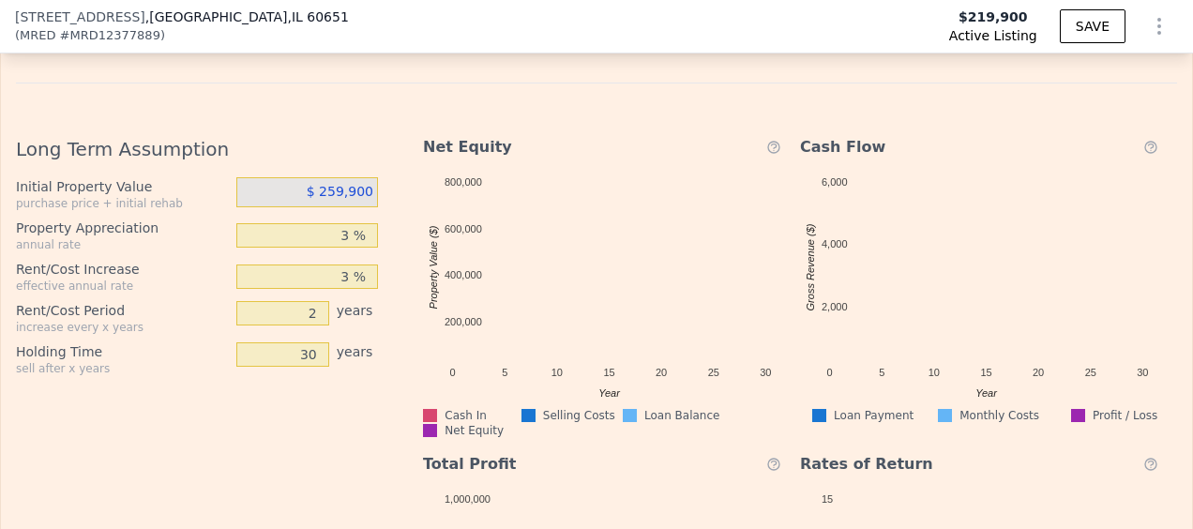
scroll to position [3568, 0]
click at [313, 303] on input "2" at bounding box center [282, 313] width 93 height 24
type input "1"
type input "10"
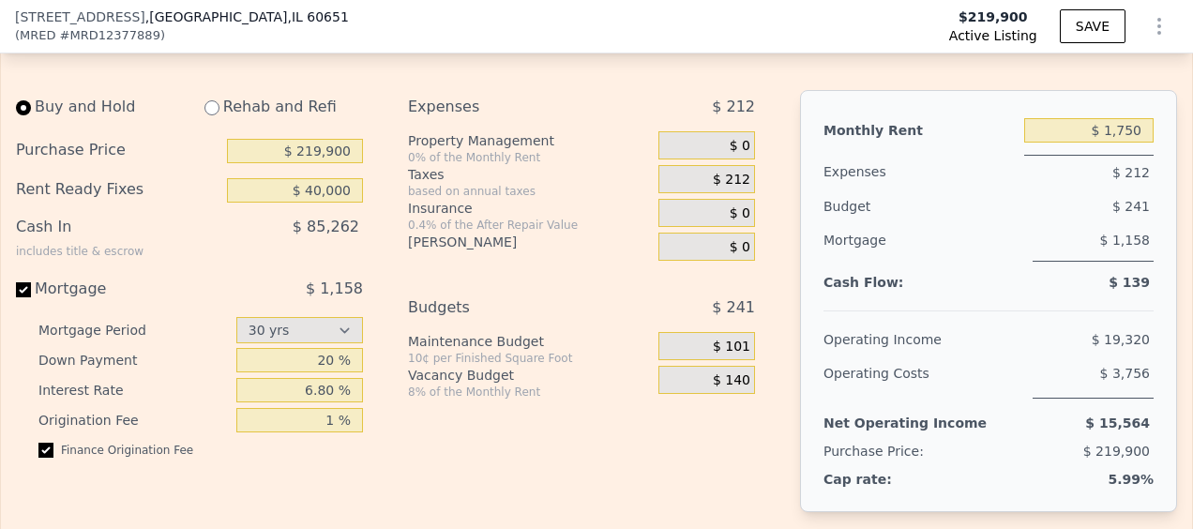
scroll to position [3021, 0]
click at [735, 337] on span "$ 101" at bounding box center [732, 345] width 38 height 17
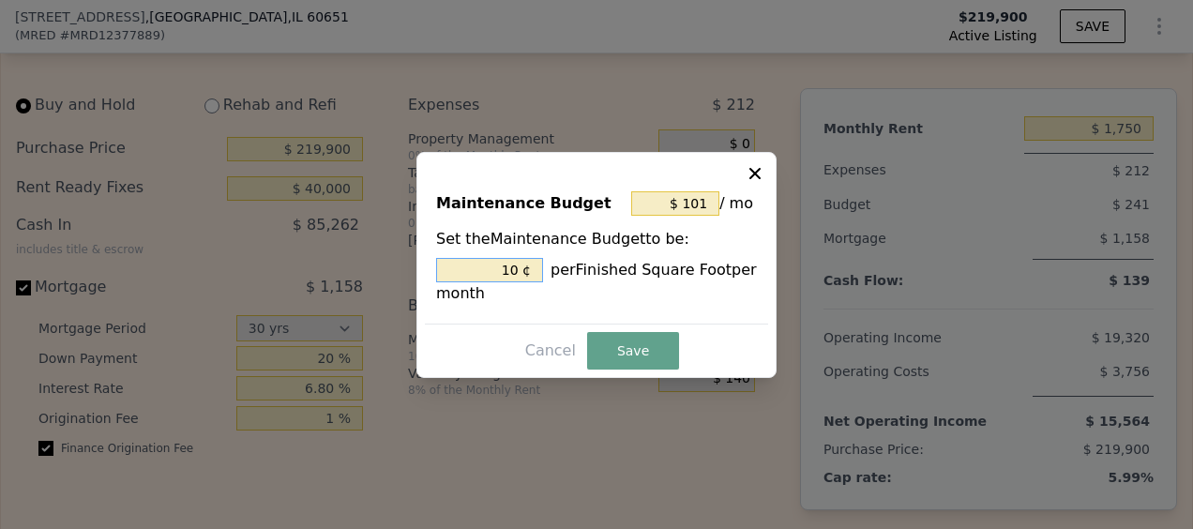
click at [519, 272] on input "10 ¢" at bounding box center [489, 270] width 107 height 24
type input "$ 10"
type input "1 ¢"
type input "$ 151"
type input "15 ¢"
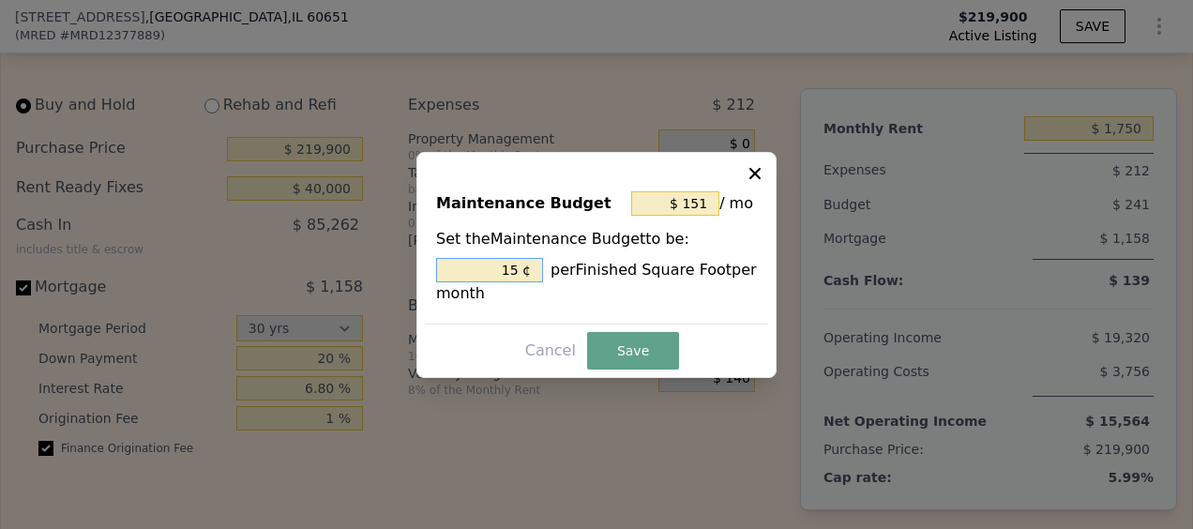
type input "$ 10"
type input "1 ¢"
type input "$ 131"
click at [640, 343] on button "Save" at bounding box center [633, 351] width 92 height 38
type input "13 %"
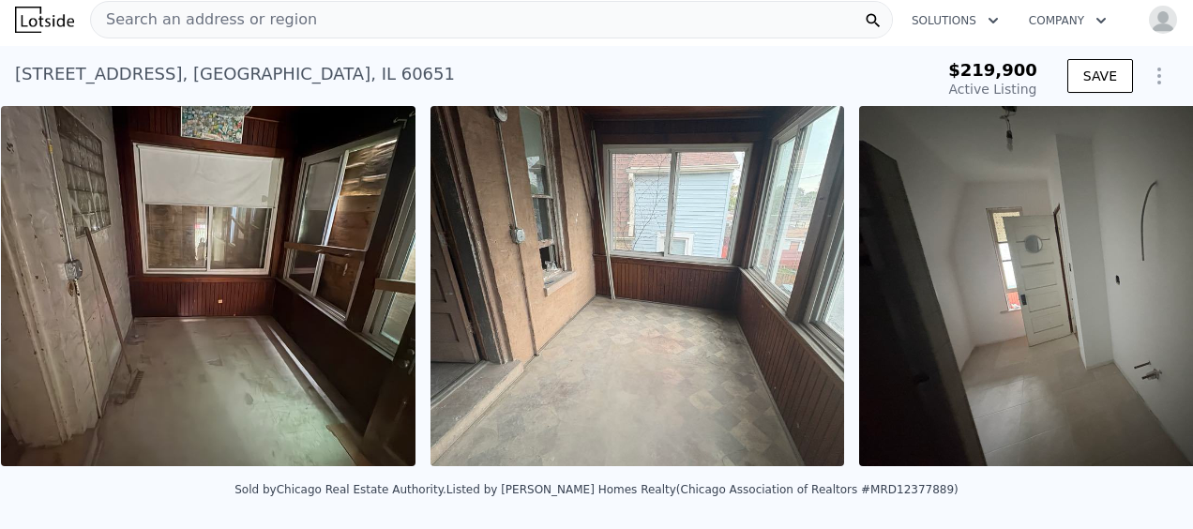
scroll to position [0, 9443]
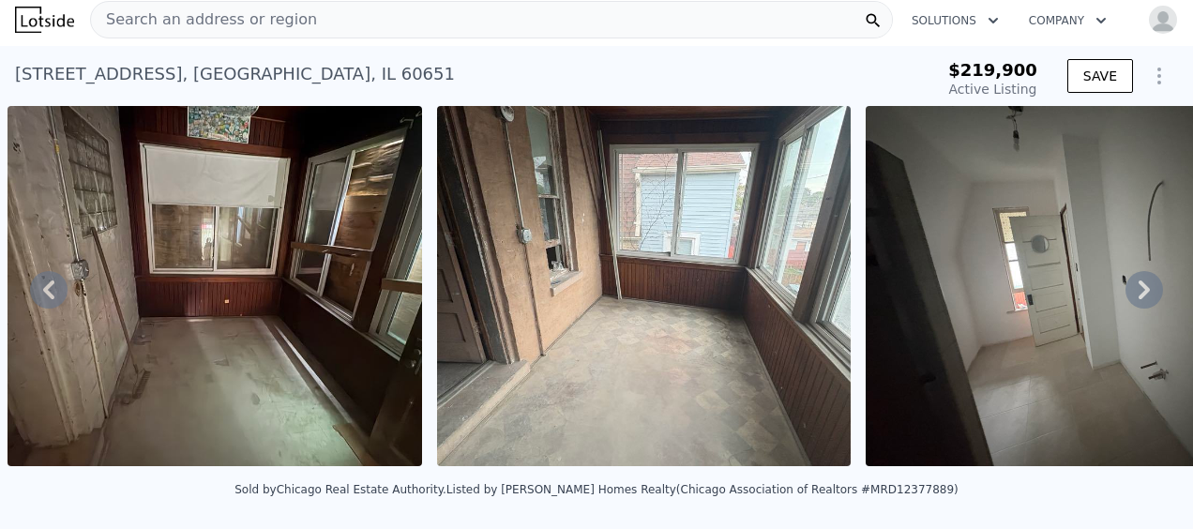
click at [316, 310] on img at bounding box center [215, 286] width 415 height 360
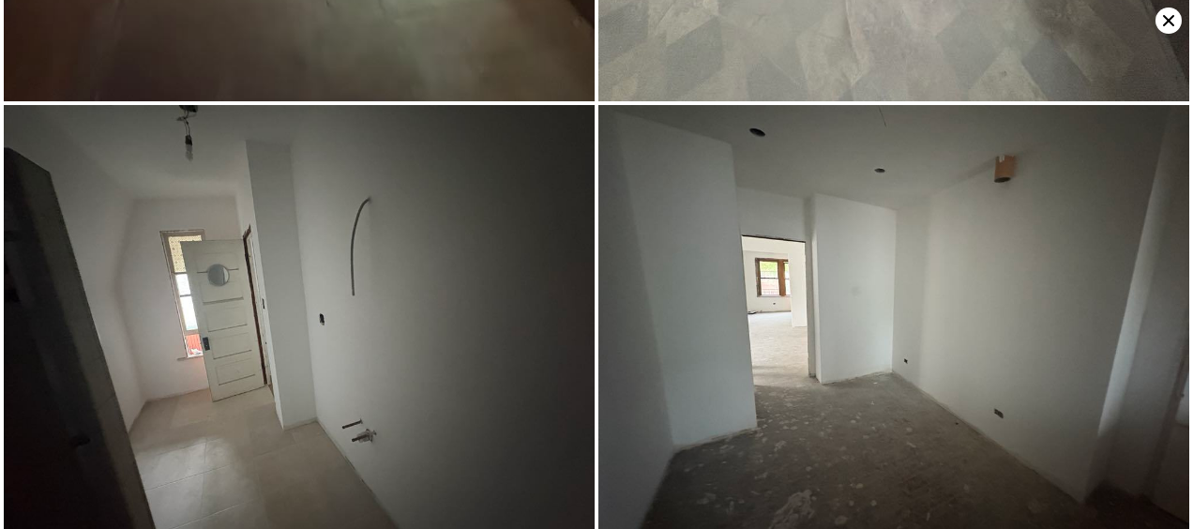
scroll to position [8603, 0]
click at [1161, 26] on icon at bounding box center [1169, 21] width 26 height 26
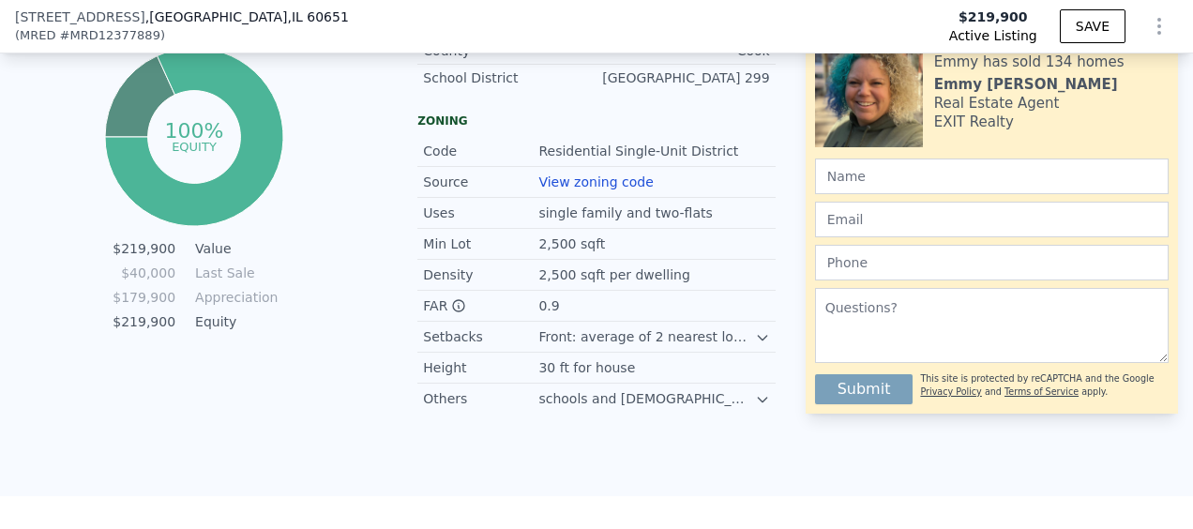
scroll to position [1295, 0]
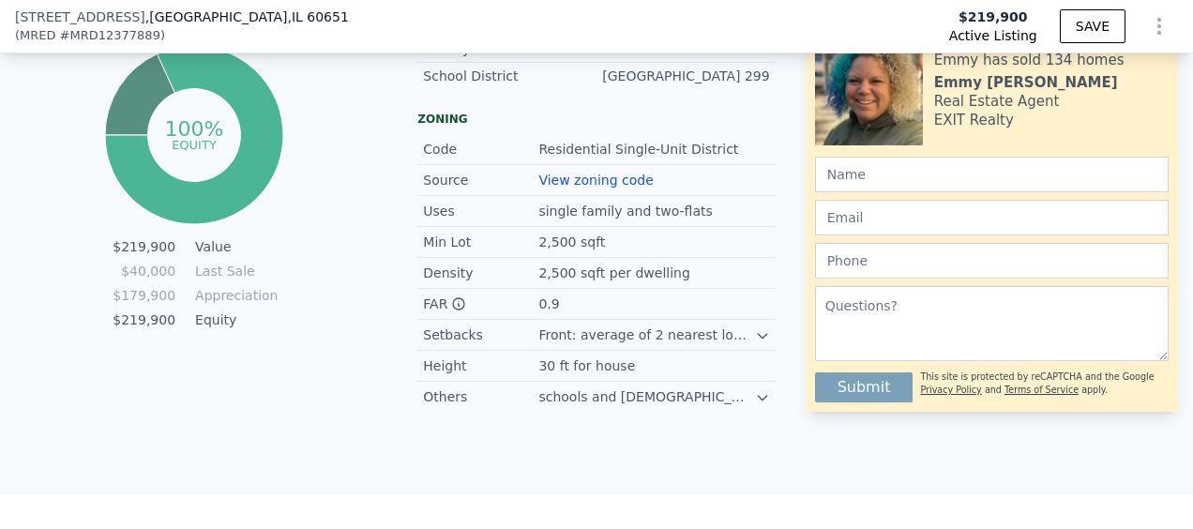
click at [755, 328] on icon at bounding box center [762, 335] width 15 height 15
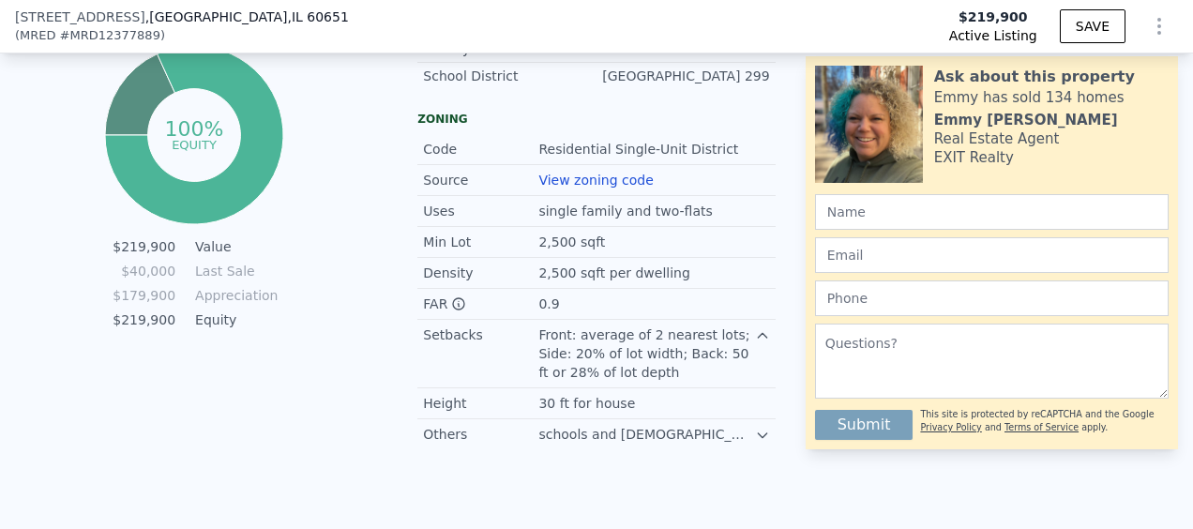
click at [755, 428] on icon at bounding box center [762, 435] width 15 height 15
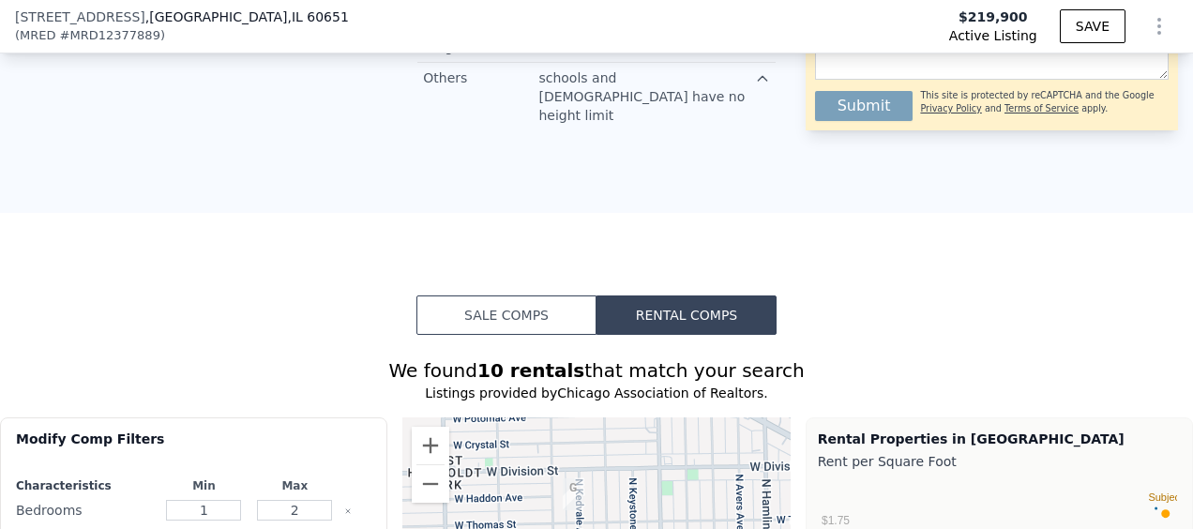
scroll to position [1649, 0]
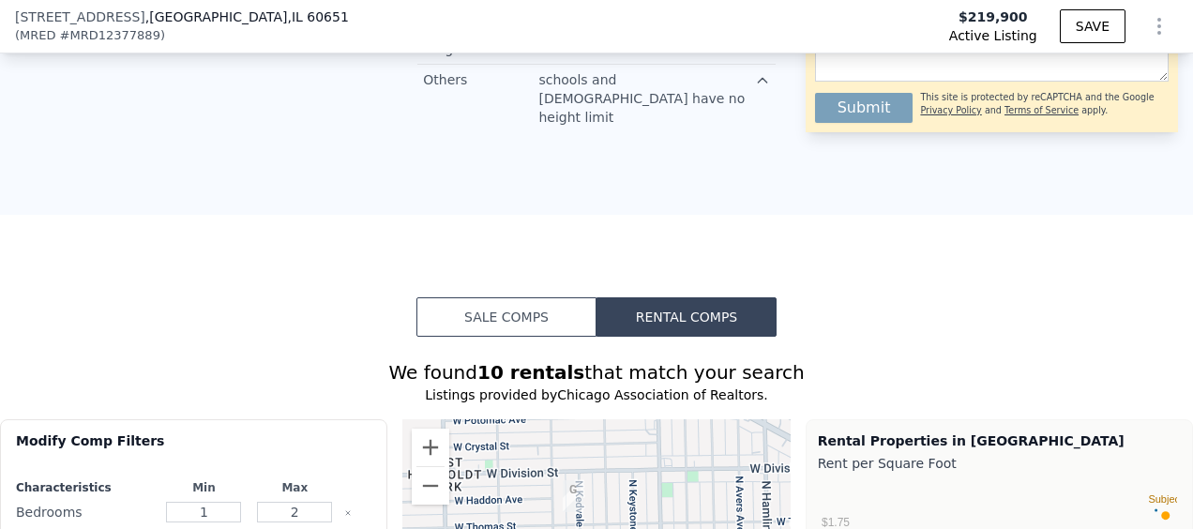
click at [535, 297] on button "Sale Comps" at bounding box center [506, 316] width 180 height 39
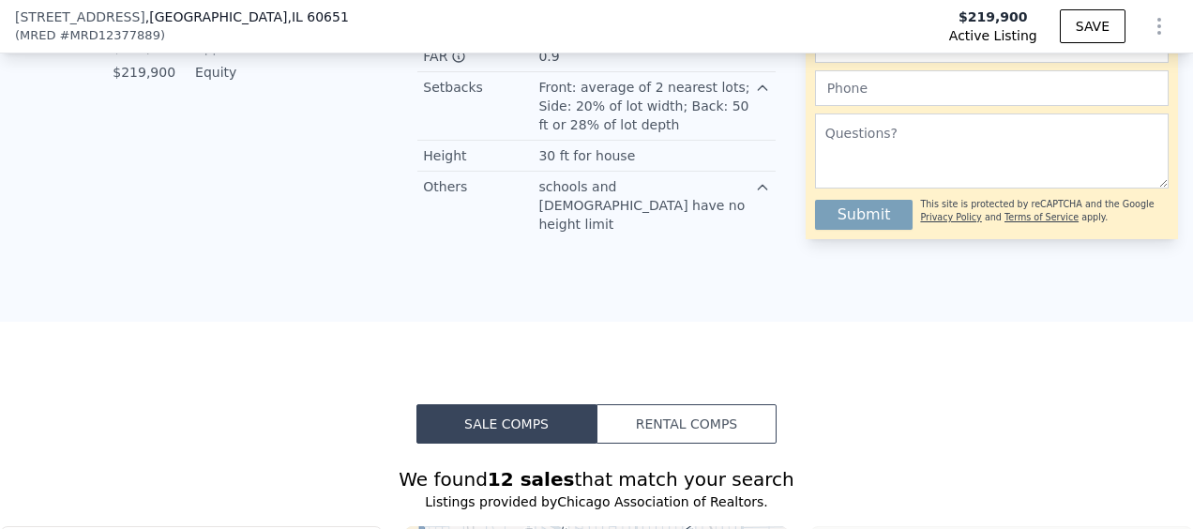
scroll to position [1538, 0]
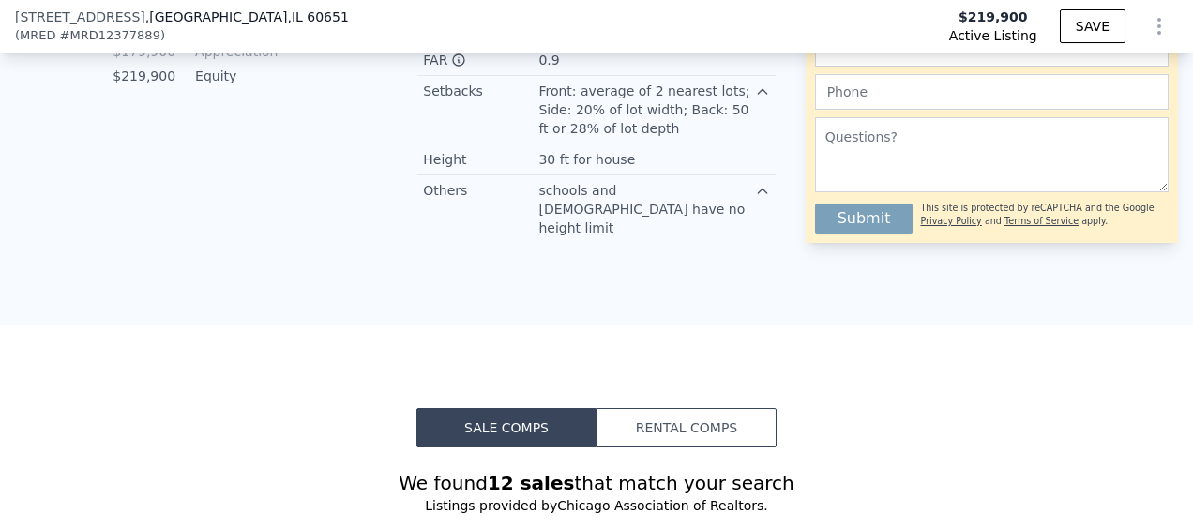
click at [671, 408] on button "Rental Comps" at bounding box center [687, 427] width 180 height 39
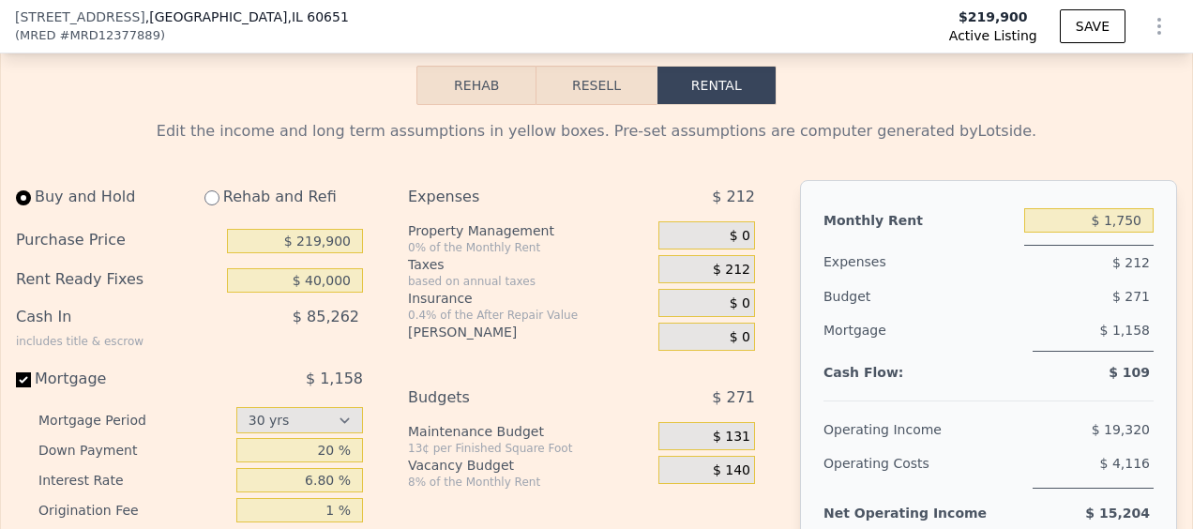
scroll to position [3006, 0]
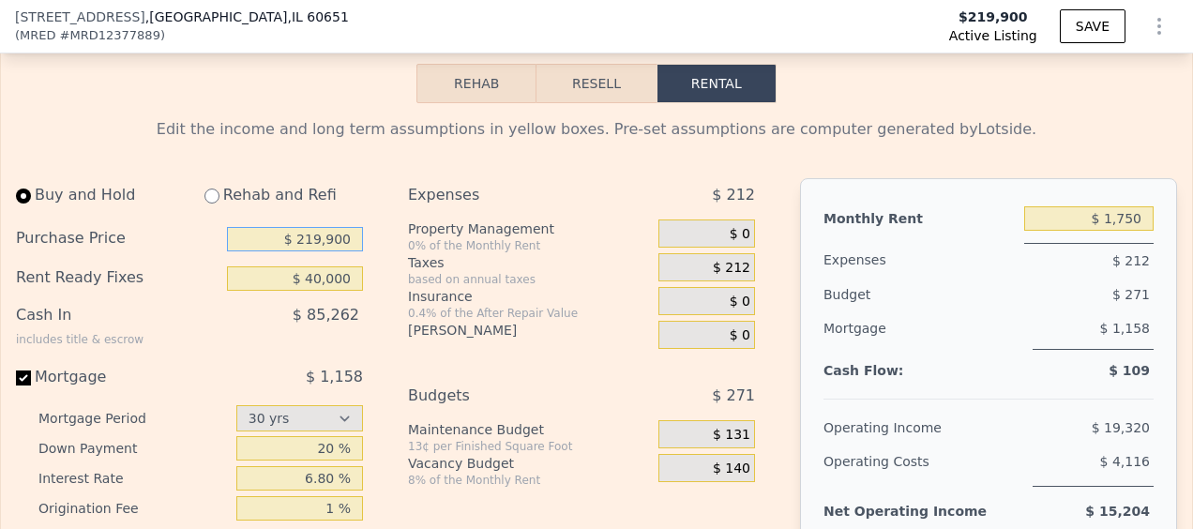
click at [332, 227] on input "$ 219,900" at bounding box center [295, 239] width 136 height 24
type input "$ 175,000"
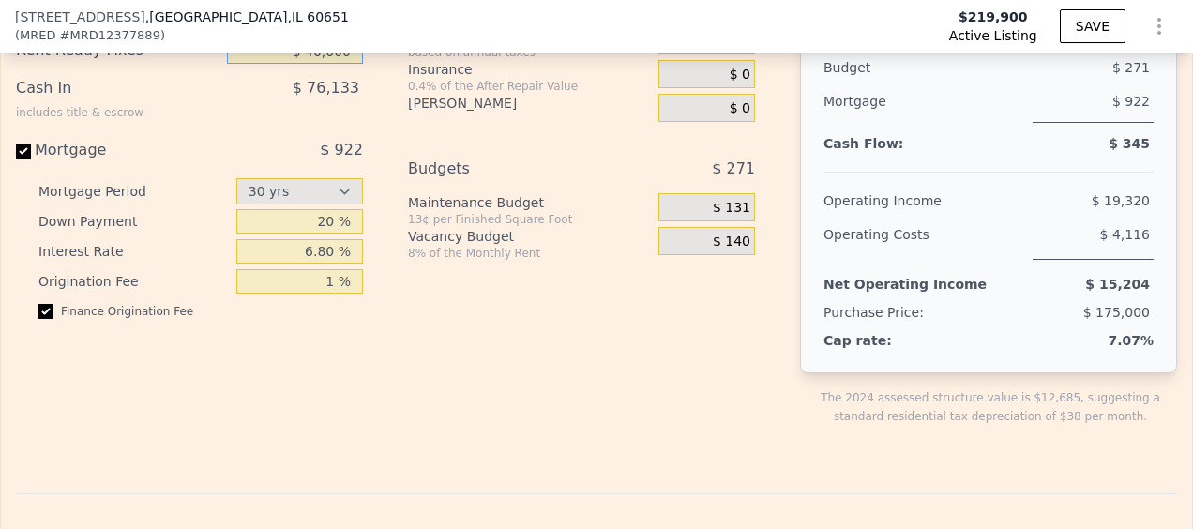
scroll to position [3101, 0]
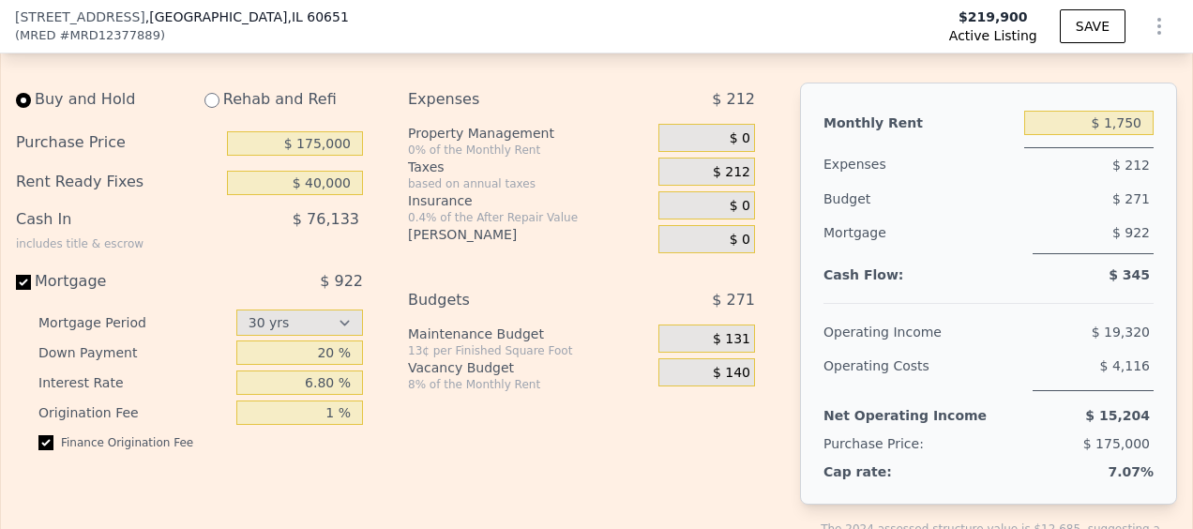
click at [739, 130] on span "$ 0" at bounding box center [740, 138] width 21 height 17
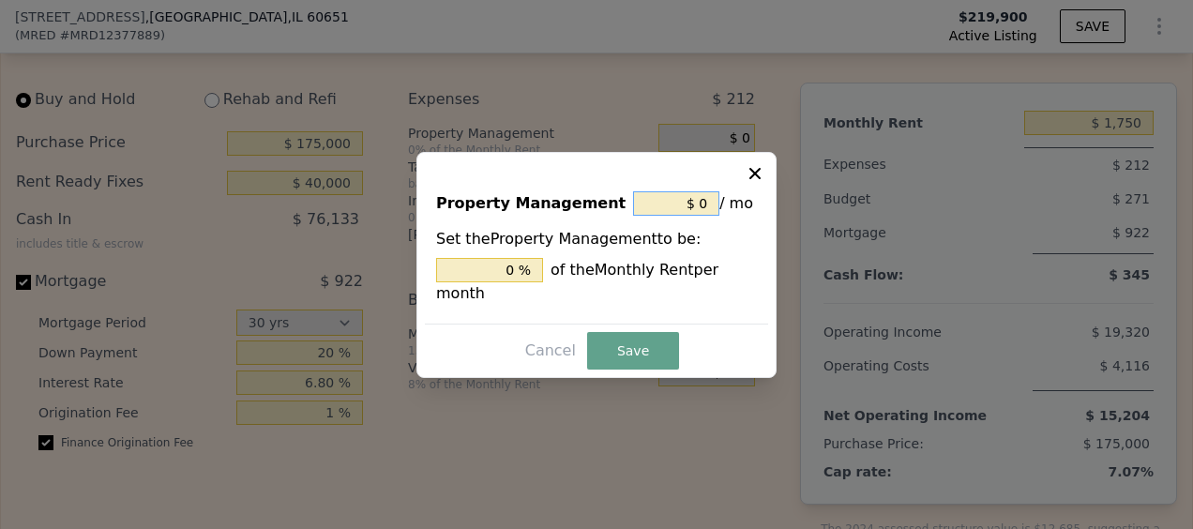
click at [708, 216] on input "$ 0" at bounding box center [676, 203] width 86 height 24
type input "$ 8"
type input "0.457 %"
type input "$ 8"
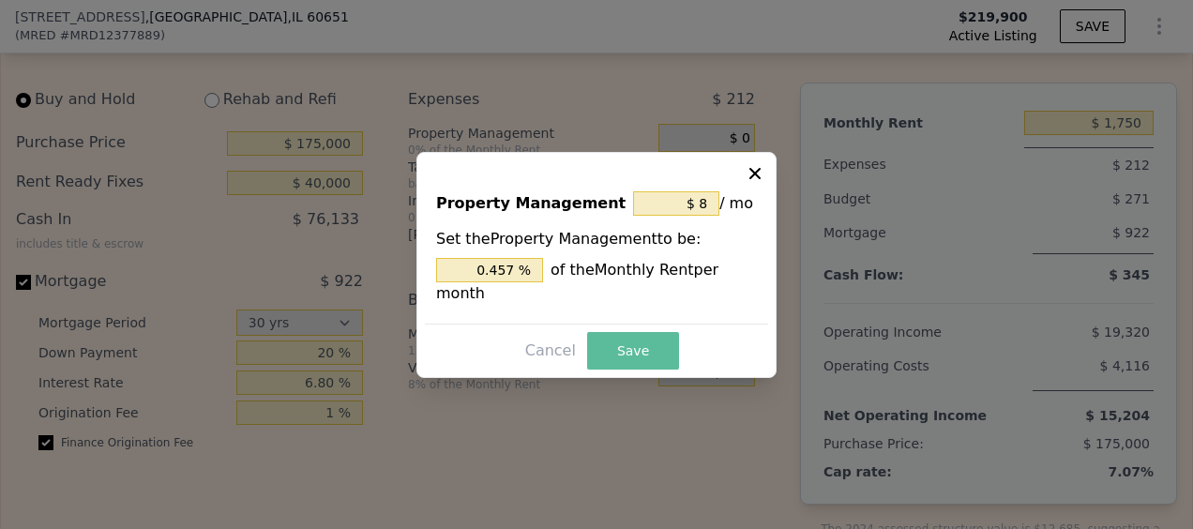
click at [644, 333] on button "Save" at bounding box center [633, 351] width 92 height 38
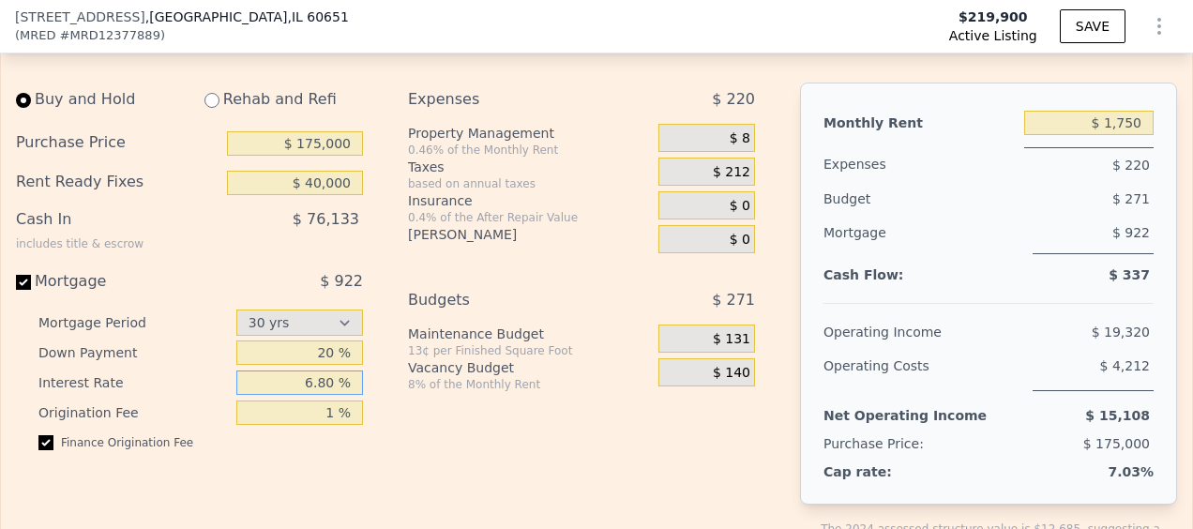
click at [323, 371] on input "6.80 %" at bounding box center [299, 383] width 127 height 24
type input "7.5 %"
click at [508, 528] on html "Search an address or region Solutions Company Open main menu Open user menu 937…" at bounding box center [596, 334] width 1193 height 668
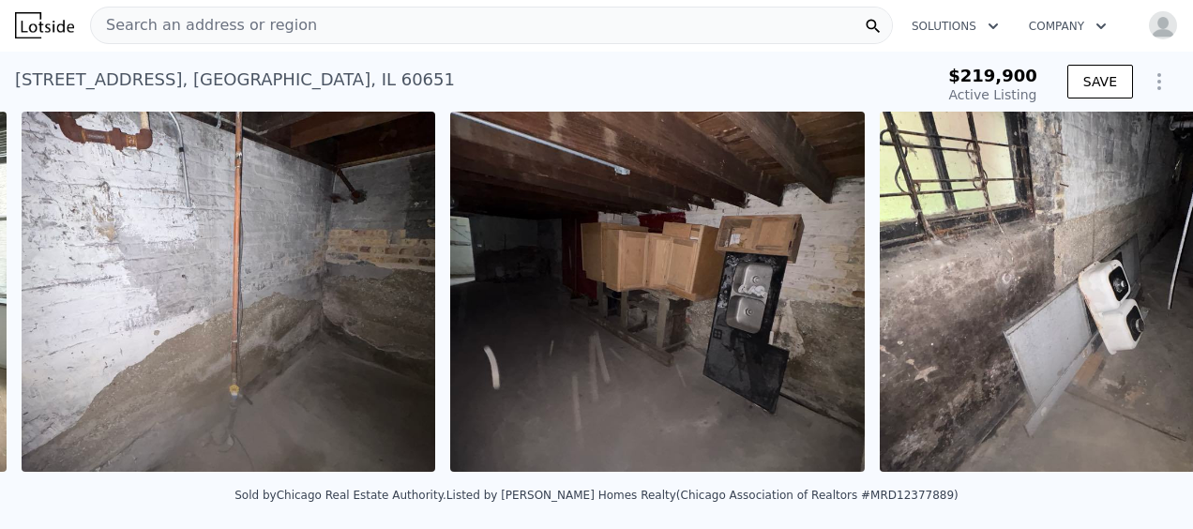
scroll to position [0, 5580]
